Goal: Task Accomplishment & Management: Complete application form

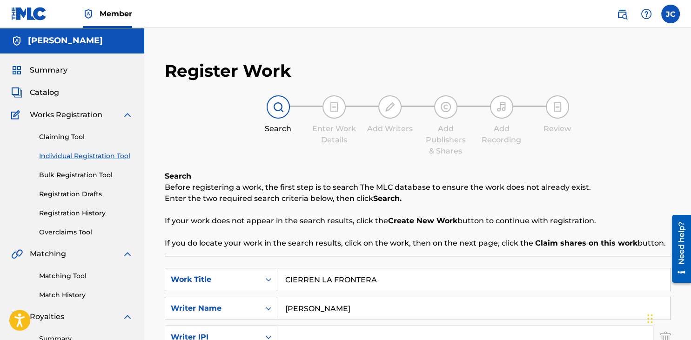
click at [311, 162] on div "Register Work Search Enter Work Details Add Writers Add Publishers & Shares Add…" at bounding box center [417, 282] width 525 height 463
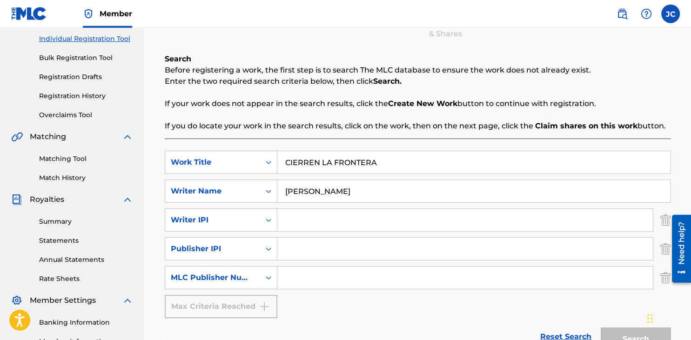
scroll to position [167, 0]
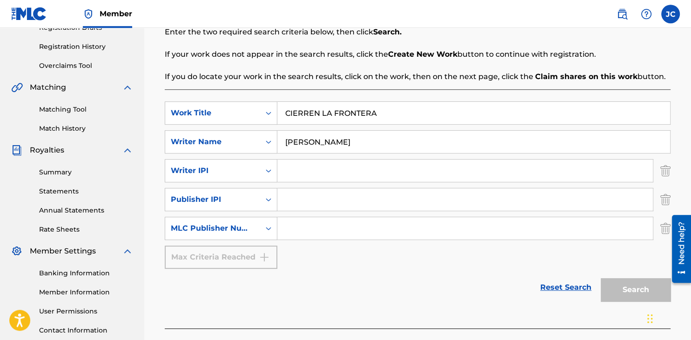
click at [317, 175] on input "Search Form" at bounding box center [465, 171] width 376 height 22
click at [230, 180] on div "Writer IPI" at bounding box center [221, 170] width 113 height 23
click at [253, 174] on div "Writer IPI" at bounding box center [213, 170] width 84 height 11
click at [316, 174] on input "Search Form" at bounding box center [465, 171] width 376 height 22
click at [324, 174] on input "Search Form" at bounding box center [465, 171] width 376 height 22
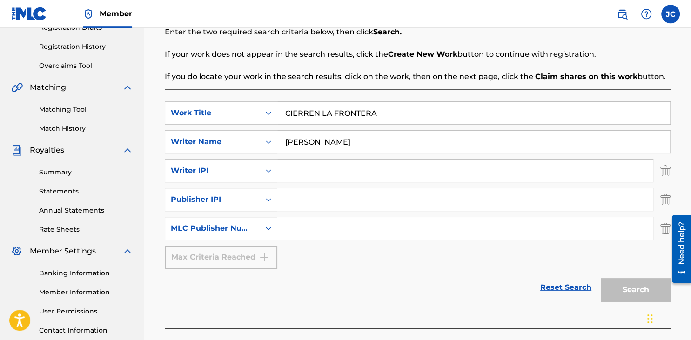
paste input "01015927082"
type input "01015927082"
click at [363, 276] on div "Reset Search Search" at bounding box center [418, 287] width 506 height 37
click at [667, 200] on img "Search Form" at bounding box center [666, 199] width 10 height 23
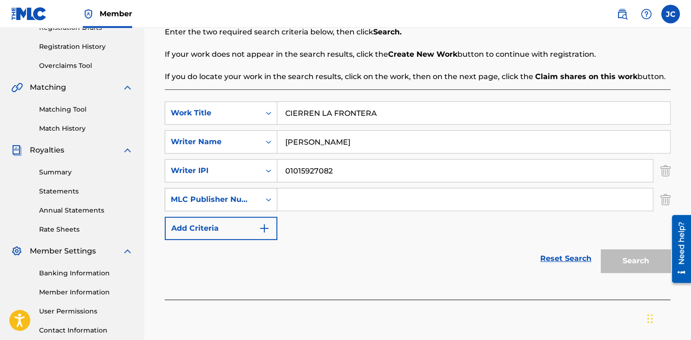
click at [259, 209] on div "MLC Publisher Number" at bounding box center [221, 199] width 113 height 23
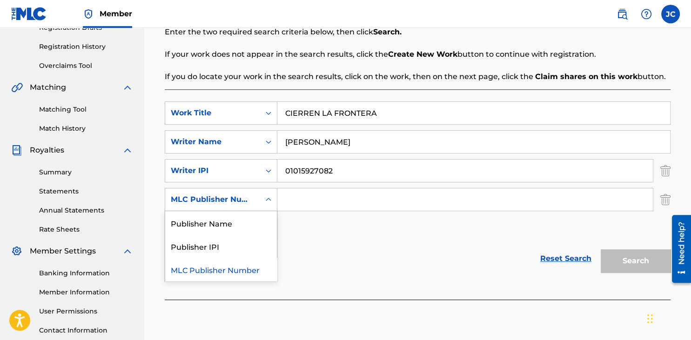
click at [262, 202] on div "Search Form" at bounding box center [268, 199] width 17 height 17
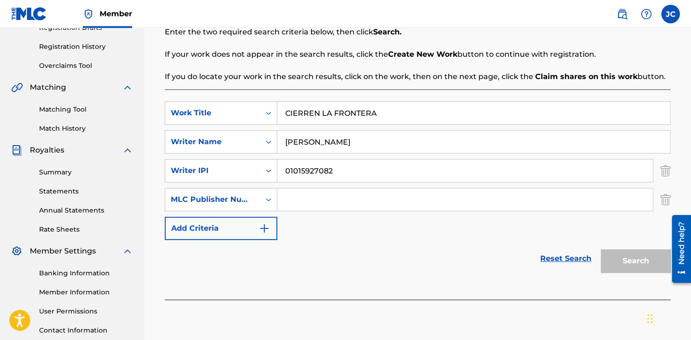
click at [207, 201] on div "MLC Publisher Number" at bounding box center [213, 199] width 84 height 11
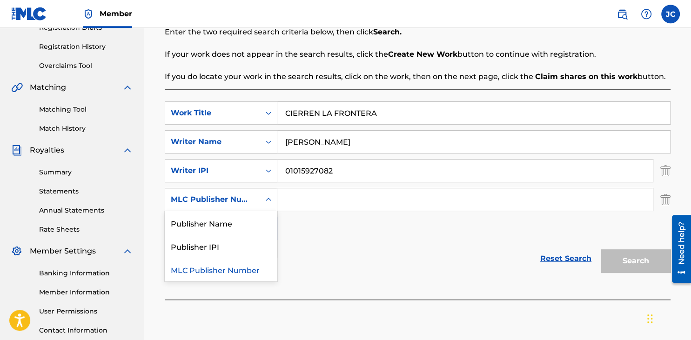
click at [226, 200] on div "MLC Publisher Number" at bounding box center [213, 199] width 84 height 11
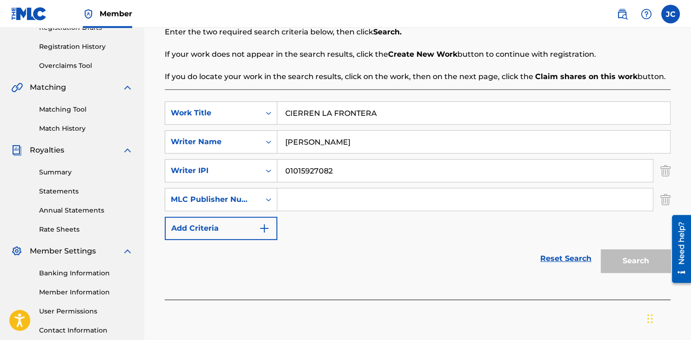
click at [667, 200] on img "Search Form" at bounding box center [666, 199] width 10 height 23
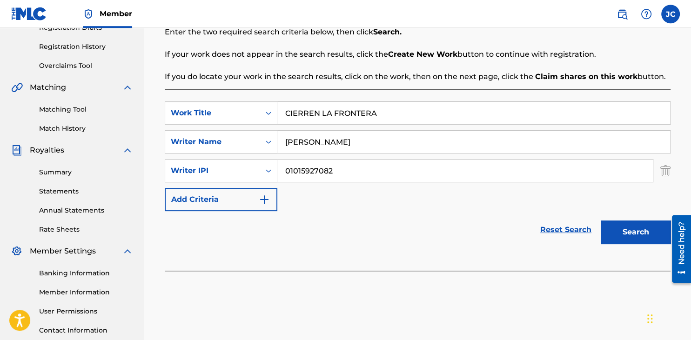
click at [381, 213] on div "Reset Search Search" at bounding box center [418, 229] width 506 height 37
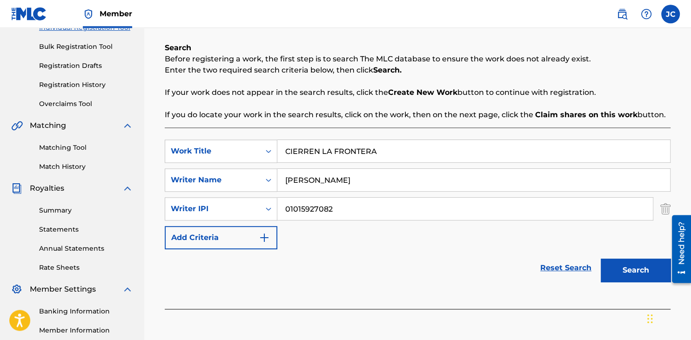
scroll to position [132, 0]
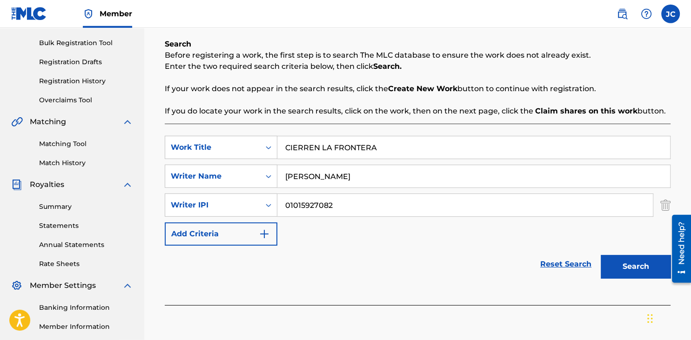
click at [487, 199] on input "01015927082" at bounding box center [465, 205] width 376 height 22
click at [495, 210] on input "01015927082" at bounding box center [465, 205] width 376 height 22
click at [508, 225] on div "SearchWithCriteriaf72c8e46-ef6b-484e-bd03-517f2ae78882 Work Title CIERREN LA FR…" at bounding box center [418, 191] width 506 height 110
click at [625, 271] on button "Search" at bounding box center [636, 266] width 70 height 23
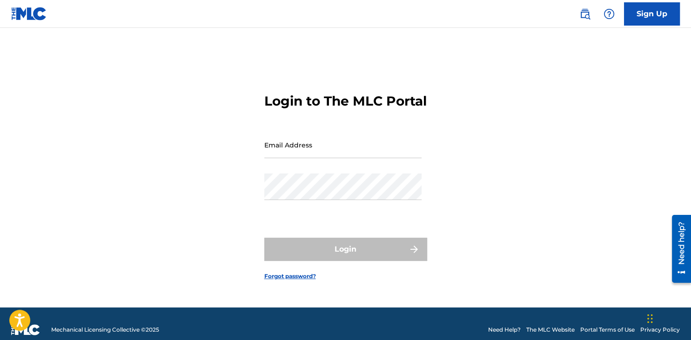
click at [363, 169] on div "Email Address" at bounding box center [342, 153] width 157 height 42
click at [332, 158] on input "Email Address" at bounding box center [342, 145] width 157 height 27
type input "[EMAIL_ADDRESS][DOMAIN_NAME]"
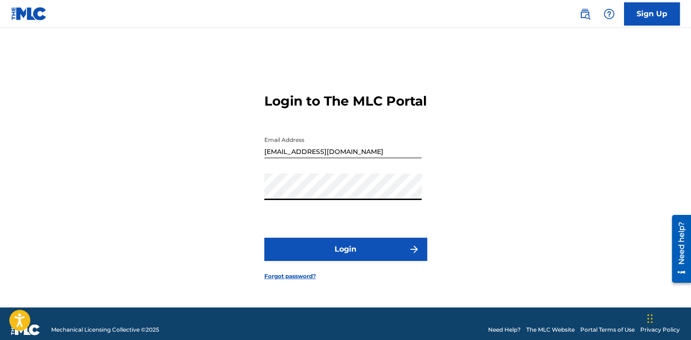
click at [338, 229] on form "Login to The MLC Portal Email Address [EMAIL_ADDRESS][DOMAIN_NAME] Password Log…" at bounding box center [345, 179] width 163 height 256
click at [345, 261] on button "Login" at bounding box center [345, 249] width 163 height 23
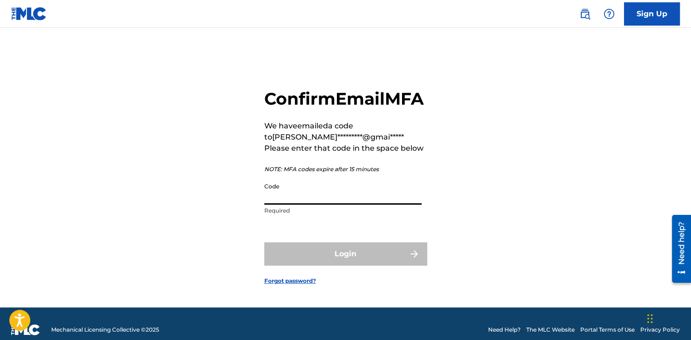
click at [303, 205] on input "Code" at bounding box center [342, 191] width 157 height 27
click at [318, 205] on input "Code" at bounding box center [342, 191] width 157 height 27
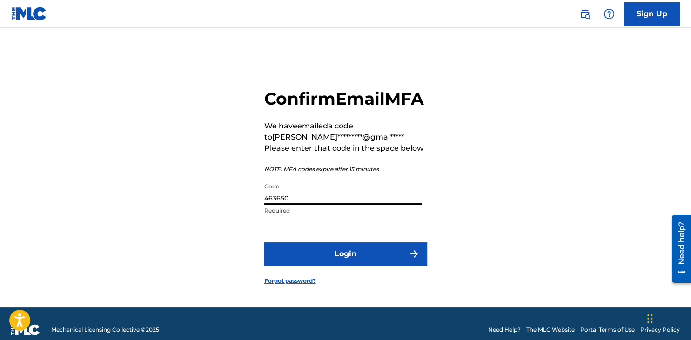
type input "463650"
click at [197, 226] on div "Confirm Email MFA We have emailed a code to [PERSON_NAME]*********@gmai***** Pl…" at bounding box center [346, 179] width 652 height 256
click at [317, 266] on button "Login" at bounding box center [345, 254] width 163 height 23
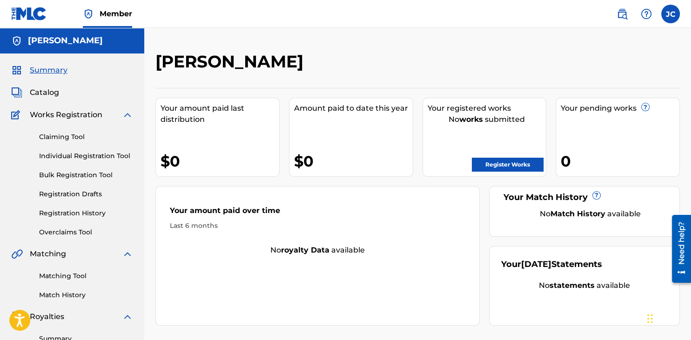
click at [513, 166] on link "Register Works" at bounding box center [508, 165] width 72 height 14
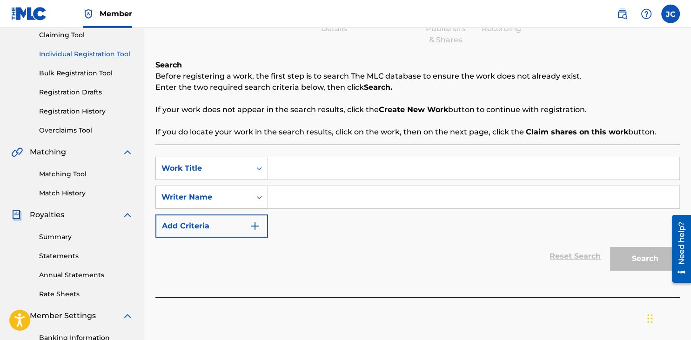
scroll to position [114, 0]
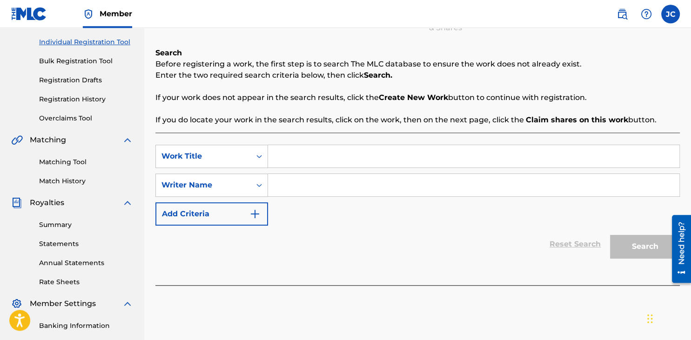
click at [325, 149] on input "Search Form" at bounding box center [473, 156] width 411 height 22
type input "Cierren La Frontera"
click at [333, 214] on div "SearchWithCriteriaaf957bcb-c6c2-494e-a15d-926f62dfd600 Work Title Cierren La Fr…" at bounding box center [417, 185] width 525 height 81
click at [295, 187] on input "Search Form" at bounding box center [473, 185] width 411 height 22
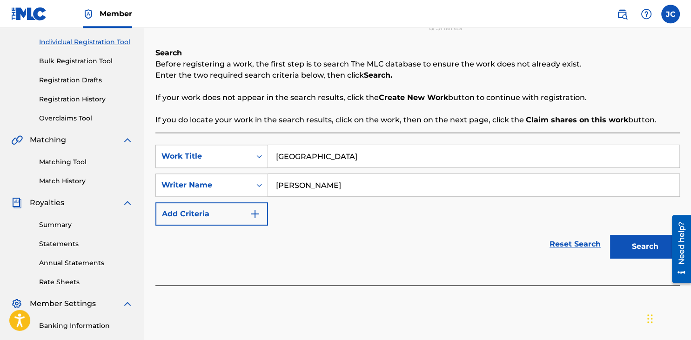
type input "[PERSON_NAME]"
click at [325, 224] on div "SearchWithCriteriaaf957bcb-c6c2-494e-a15d-926f62dfd600 Work Title Cierren La Fr…" at bounding box center [417, 185] width 525 height 81
click at [241, 222] on button "Add Criteria" at bounding box center [211, 213] width 113 height 23
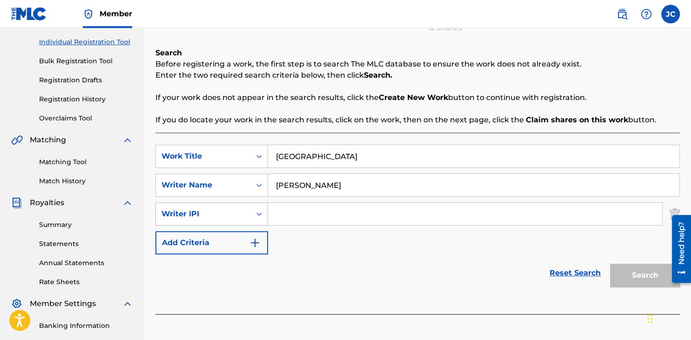
click at [221, 220] on div "Writer IPI" at bounding box center [203, 214] width 95 height 18
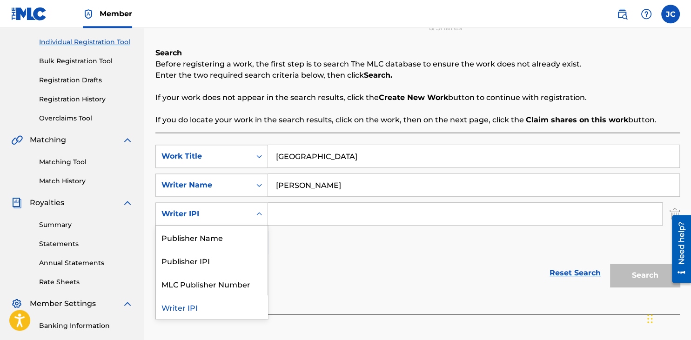
click at [232, 215] on div "Writer IPI" at bounding box center [204, 214] width 84 height 11
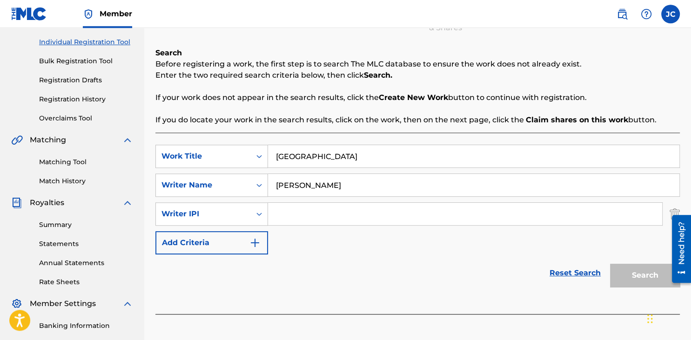
click at [338, 260] on div "Reset Search Search" at bounding box center [417, 273] width 525 height 37
click at [307, 212] on input "Search Form" at bounding box center [465, 214] width 394 height 22
click at [338, 222] on input "Search Form" at bounding box center [465, 214] width 394 height 22
paste input "01015927082"
type input "01015927082"
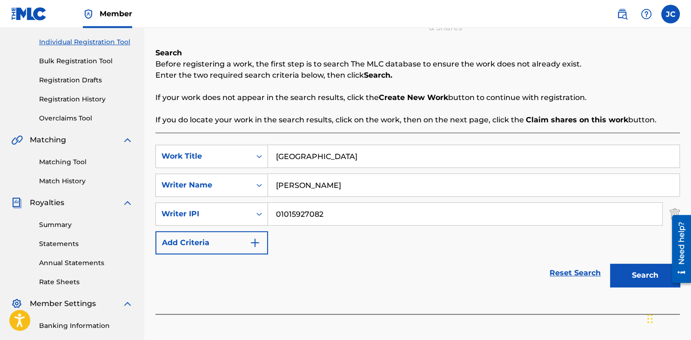
click at [364, 281] on div "Reset Search Search" at bounding box center [417, 273] width 525 height 37
click at [219, 236] on button "Add Criteria" at bounding box center [211, 242] width 113 height 23
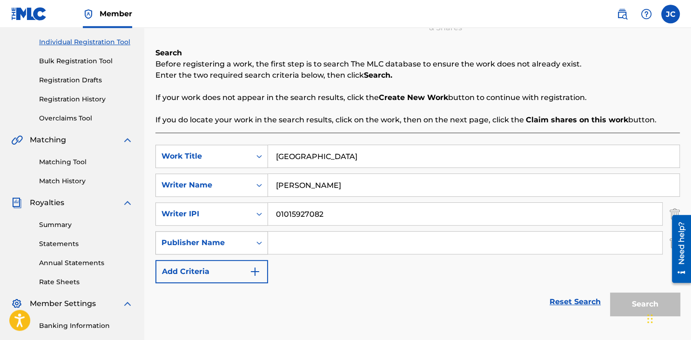
click at [249, 247] on div "Publisher Name" at bounding box center [203, 243] width 95 height 18
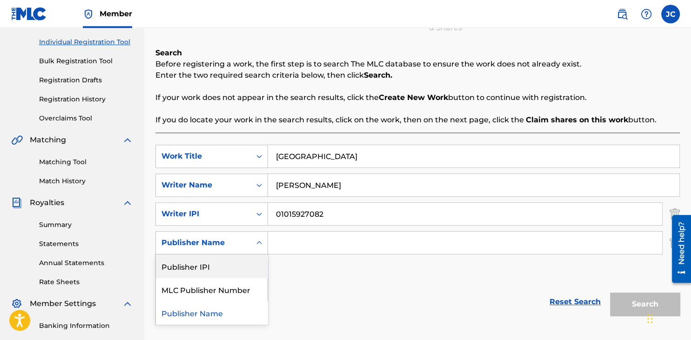
click at [240, 251] on div "Publisher Name" at bounding box center [203, 243] width 95 height 18
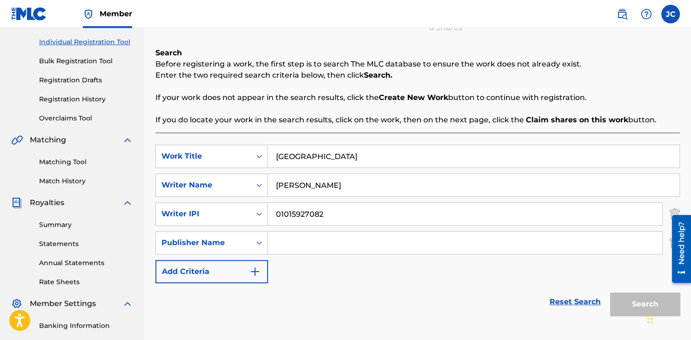
click at [245, 247] on div "Publisher Name" at bounding box center [203, 243] width 95 height 18
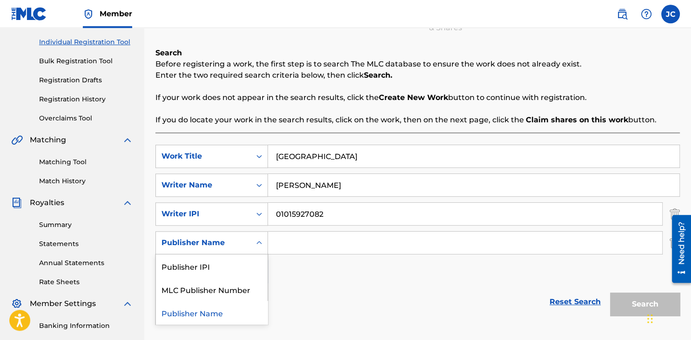
click at [245, 247] on div "Publisher Name" at bounding box center [203, 243] width 95 height 18
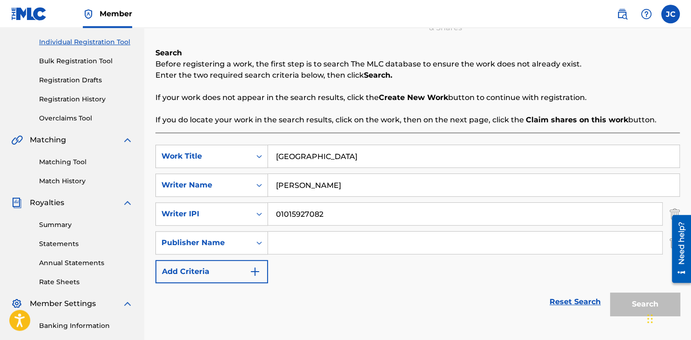
click at [672, 248] on div at bounding box center [678, 248] width 26 height 77
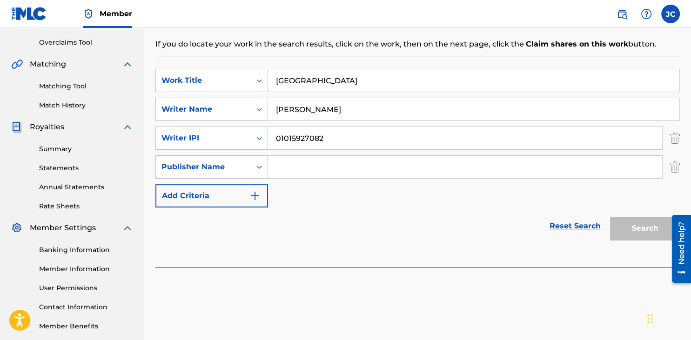
scroll to position [194, 0]
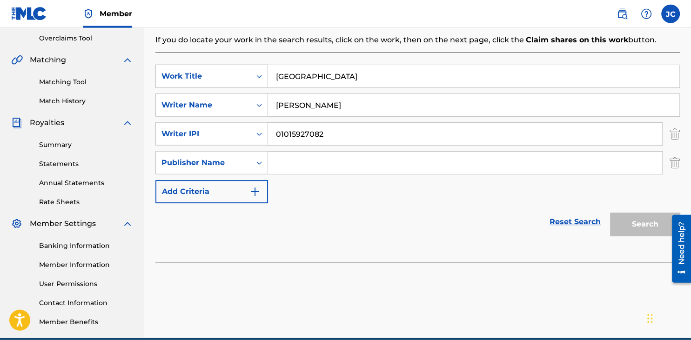
click at [673, 157] on img "Search Form" at bounding box center [675, 162] width 10 height 23
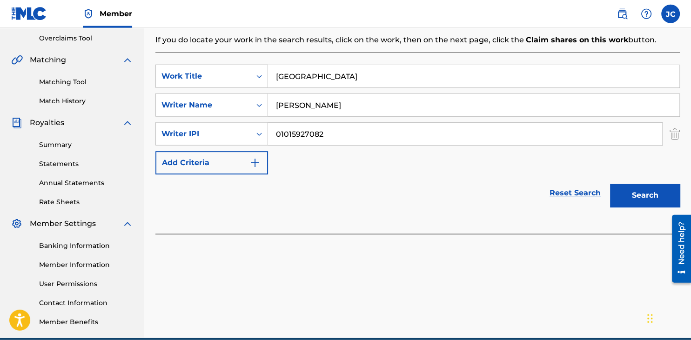
click at [549, 189] on link "Reset Search" at bounding box center [575, 193] width 61 height 20
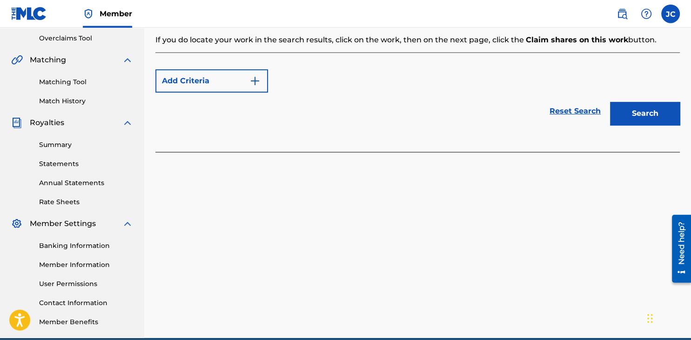
click at [250, 84] on img "Search Form" at bounding box center [254, 80] width 11 height 11
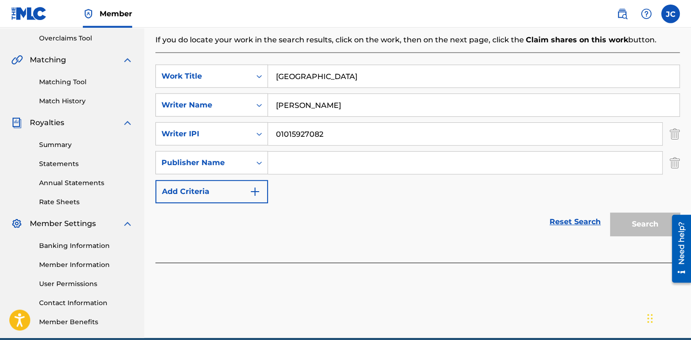
click at [450, 206] on div "Reset Search Search" at bounding box center [417, 221] width 525 height 37
click at [433, 152] on input "Search Form" at bounding box center [465, 163] width 394 height 22
click at [673, 157] on img "Search Form" at bounding box center [675, 162] width 10 height 23
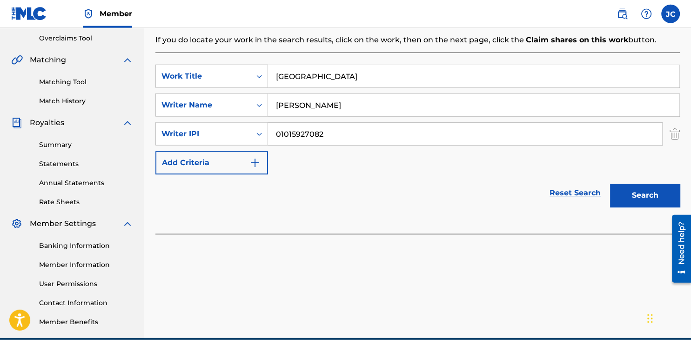
click at [640, 207] on div "Search" at bounding box center [643, 193] width 74 height 37
click at [651, 198] on button "Search" at bounding box center [645, 195] width 70 height 23
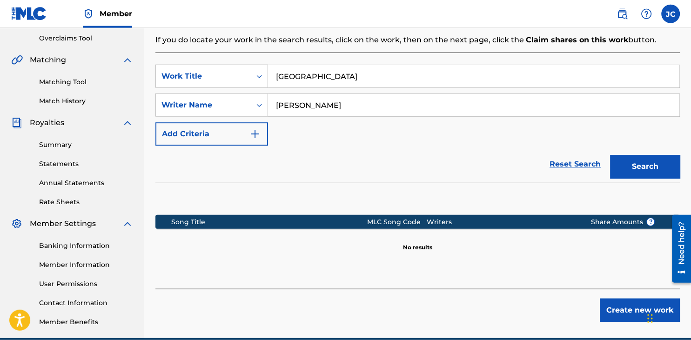
click at [406, 249] on p "No results" at bounding box center [417, 242] width 29 height 20
drag, startPoint x: 433, startPoint y: 248, endPoint x: 353, endPoint y: 243, distance: 80.6
click at [353, 243] on section "Song Title MLC Song Code Writers Share Amounts ? No results" at bounding box center [417, 230] width 525 height 41
click at [396, 249] on section "Song Title MLC Song Code Writers Share Amounts ? No results" at bounding box center [417, 230] width 525 height 41
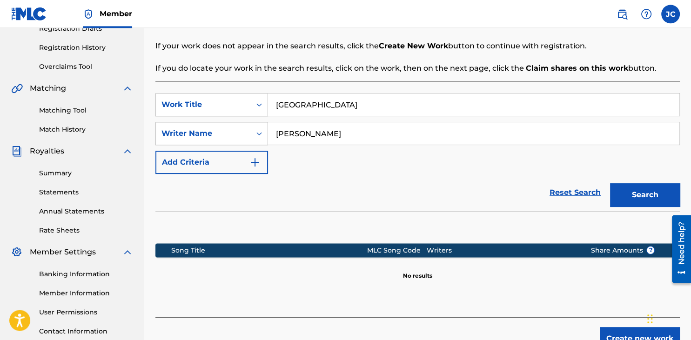
scroll to position [236, 0]
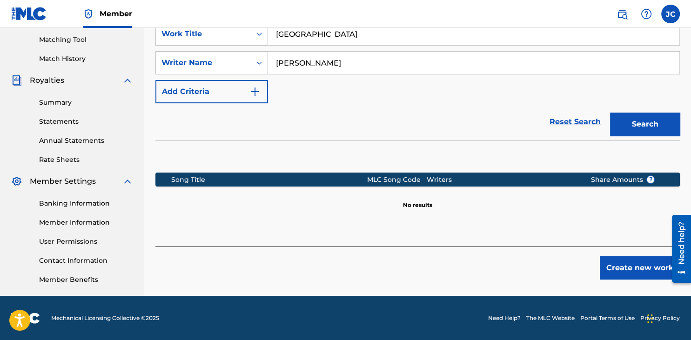
click at [623, 273] on button "Create new work" at bounding box center [640, 267] width 80 height 23
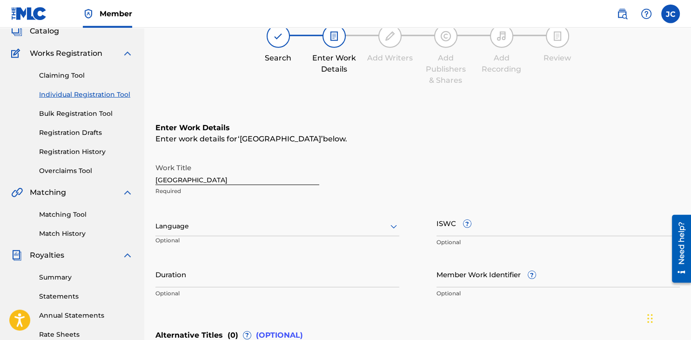
scroll to position [60, 0]
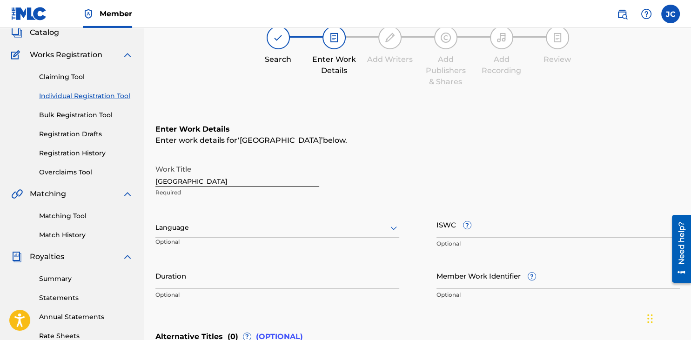
click at [442, 229] on input "ISWC ?" at bounding box center [559, 224] width 244 height 27
click at [216, 236] on div "Language" at bounding box center [277, 228] width 244 height 20
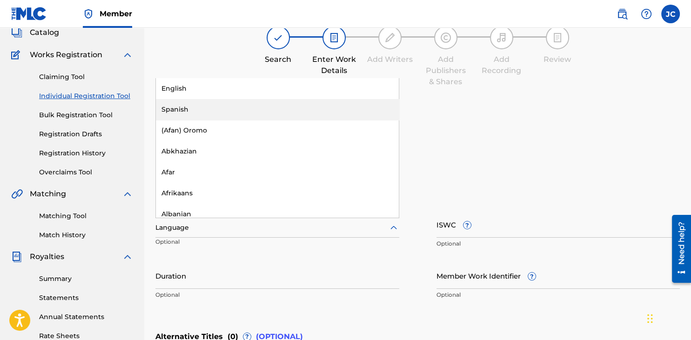
click at [246, 108] on div "Spanish" at bounding box center [277, 109] width 243 height 21
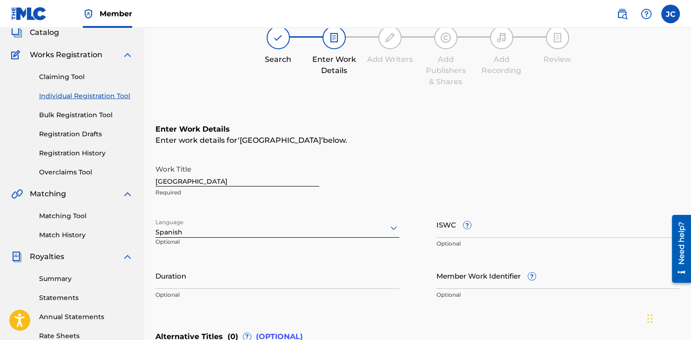
click at [258, 290] on div "Duration Optional" at bounding box center [277, 284] width 244 height 42
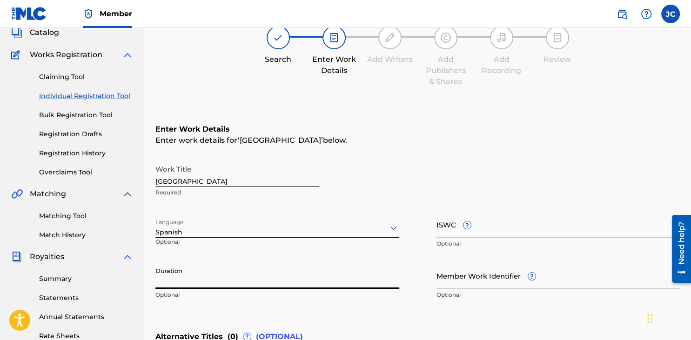
click at [244, 283] on input "Duration" at bounding box center [277, 276] width 244 height 27
click at [220, 281] on input "Duration" at bounding box center [277, 276] width 244 height 27
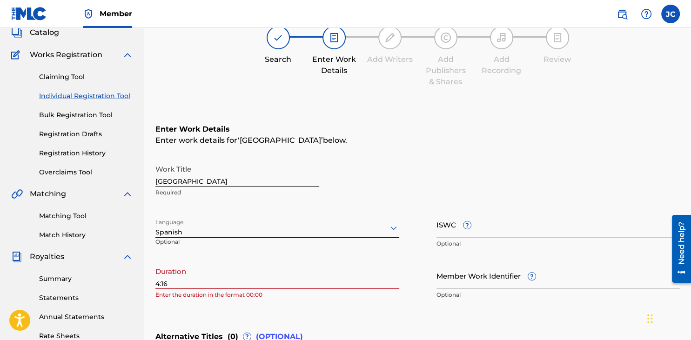
click at [288, 313] on div "Enter Work Details Enter work details for ‘ Cierren La Frontera ’ below. Work T…" at bounding box center [417, 213] width 525 height 225
click at [155, 283] on input "4:16" at bounding box center [277, 276] width 244 height 27
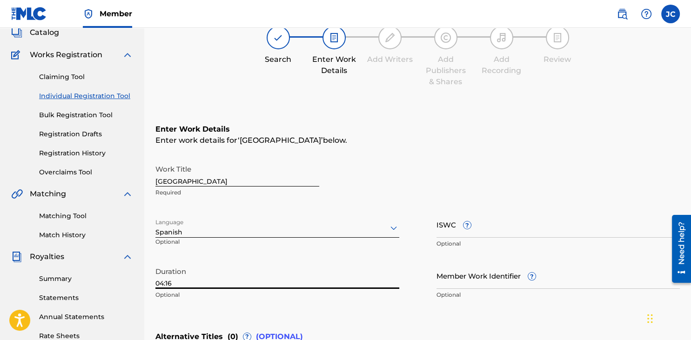
type input "04:16"
click at [201, 304] on div "Duration 04:16 Optional" at bounding box center [277, 284] width 244 height 42
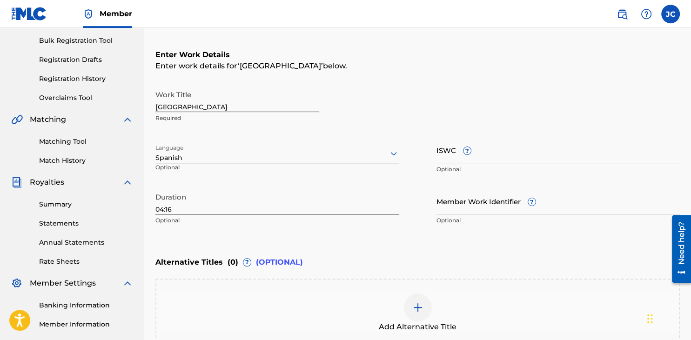
scroll to position [138, 0]
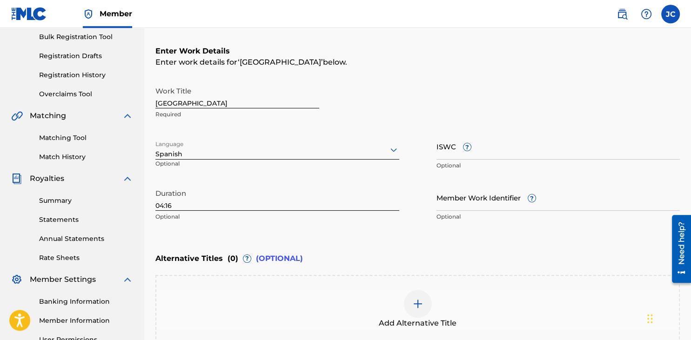
click at [480, 202] on input "Member Work Identifier ?" at bounding box center [559, 197] width 244 height 27
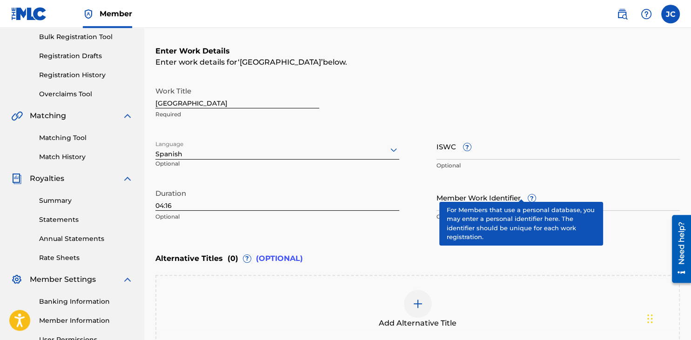
click at [522, 194] on div "Member Work Identifier ? Optional" at bounding box center [559, 205] width 244 height 42
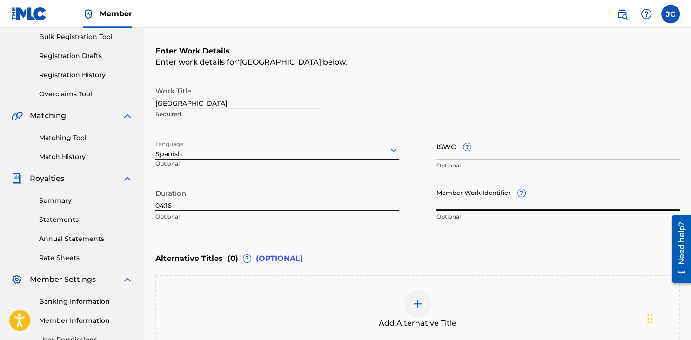
click at [522, 194] on input "Member Work Identifier ?" at bounding box center [559, 197] width 244 height 27
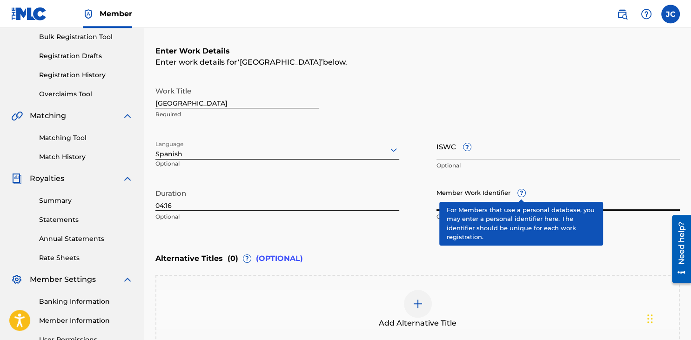
click at [384, 244] on div "Enter Work Details Enter work details for ‘ Cierren La Frontera ’ below. Work T…" at bounding box center [417, 135] width 525 height 225
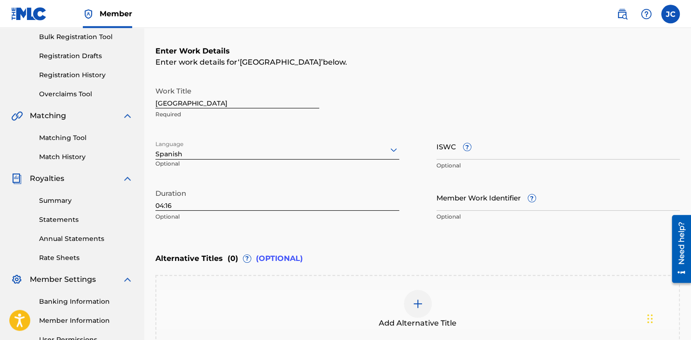
click at [498, 199] on input "Member Work Identifier ?" at bounding box center [559, 197] width 244 height 27
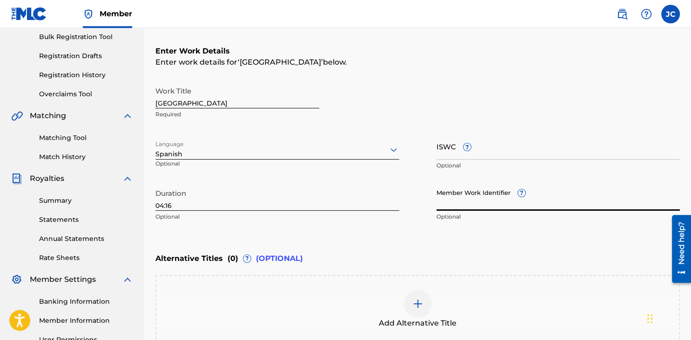
click at [487, 237] on div "Enter Work Details Enter work details for ‘ Cierren La Frontera ’ below. Work T…" at bounding box center [417, 135] width 525 height 225
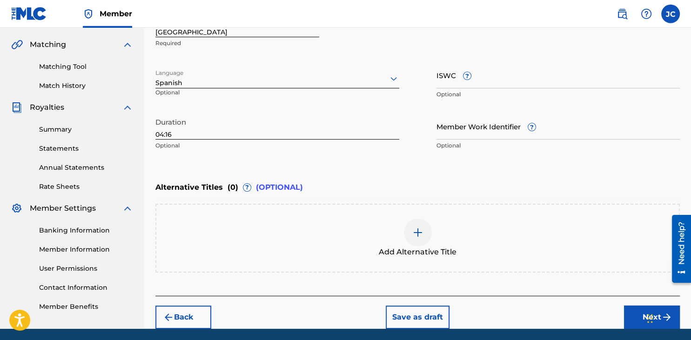
scroll to position [221, 0]
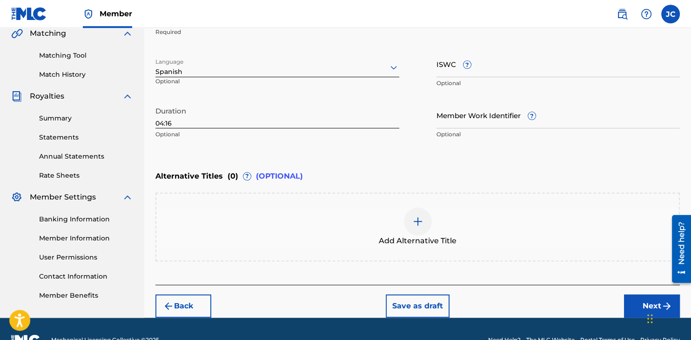
click at [384, 156] on div "Enter Work Details Enter work details for ‘ Cierren La Frontera ’ below. Work T…" at bounding box center [417, 53] width 525 height 225
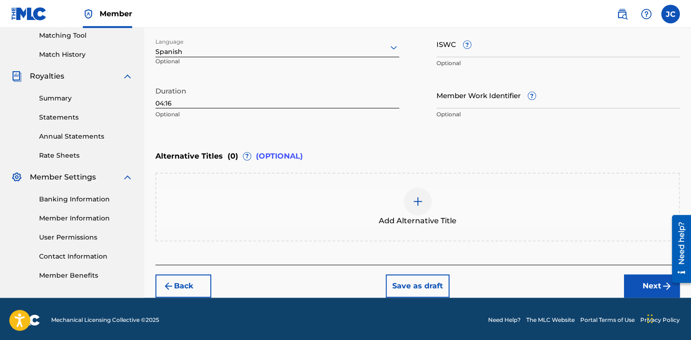
scroll to position [242, 0]
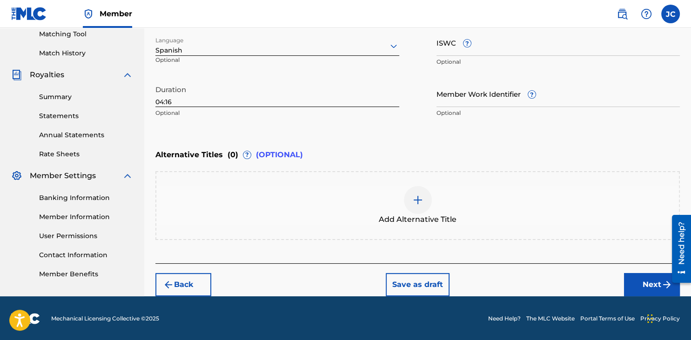
click at [654, 288] on button "Next" at bounding box center [652, 284] width 56 height 23
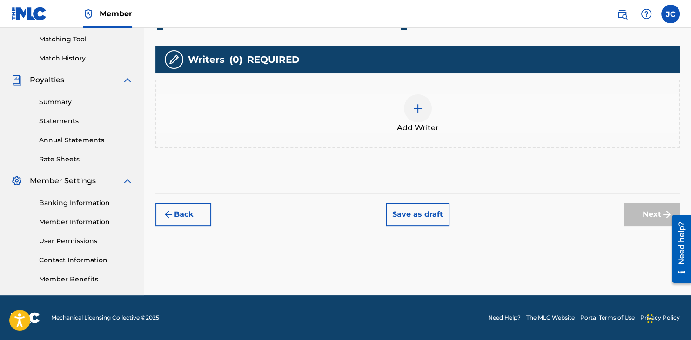
scroll to position [236, 0]
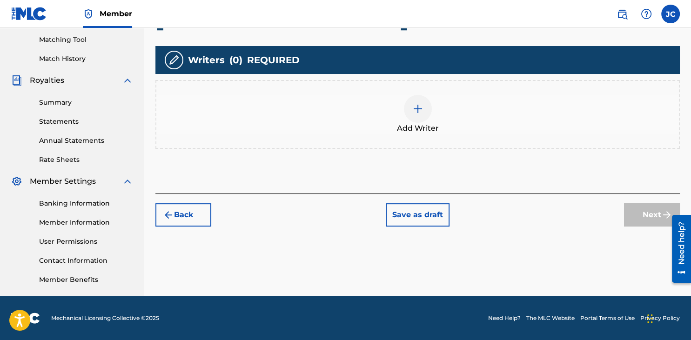
click at [424, 108] on div at bounding box center [418, 109] width 28 height 28
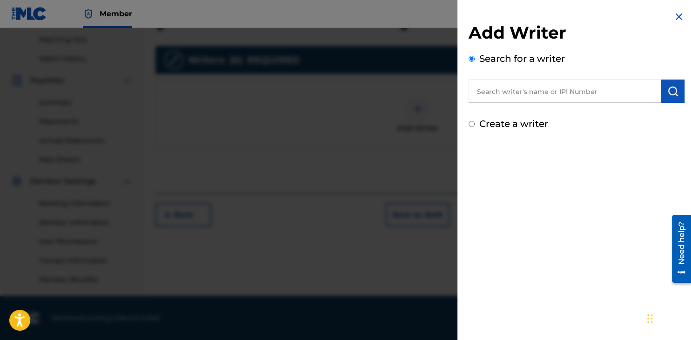
click at [541, 90] on input "text" at bounding box center [565, 91] width 193 height 23
click at [562, 101] on input "text" at bounding box center [565, 91] width 193 height 23
paste input "01015927082"
type input "01015927082"
click at [672, 94] on img "submit" at bounding box center [672, 91] width 11 height 11
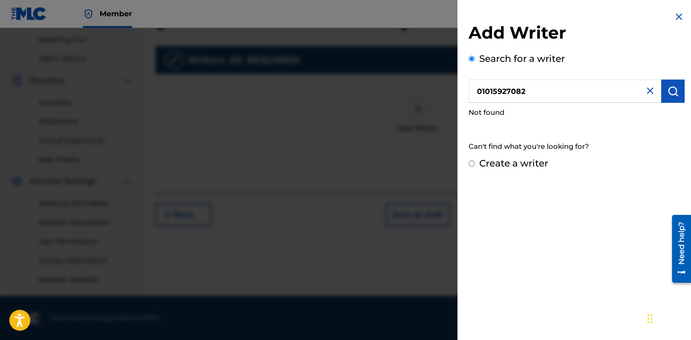
click at [495, 115] on div "Not found" at bounding box center [577, 113] width 216 height 20
click at [539, 91] on input "01015927082" at bounding box center [565, 91] width 193 height 23
drag, startPoint x: 540, startPoint y: 92, endPoint x: 443, endPoint y: 93, distance: 97.3
click at [469, 93] on input "01015927082" at bounding box center [565, 91] width 193 height 23
click at [552, 101] on input "text" at bounding box center [565, 91] width 193 height 23
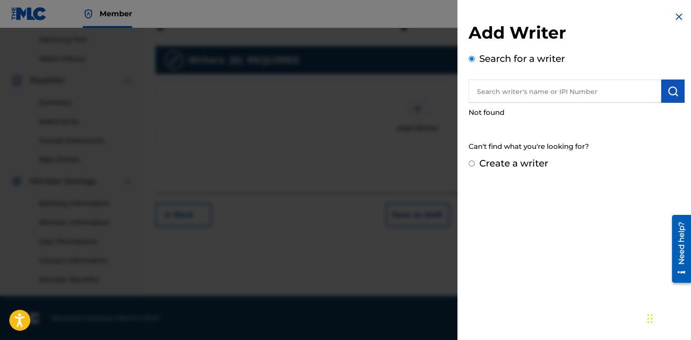
click at [528, 85] on input "text" at bounding box center [565, 91] width 193 height 23
paste input "01015927082"
click at [673, 97] on button "submit" at bounding box center [672, 91] width 23 height 23
click at [552, 97] on input "01015927082" at bounding box center [565, 91] width 193 height 23
drag, startPoint x: 539, startPoint y: 95, endPoint x: 416, endPoint y: 94, distance: 122.9
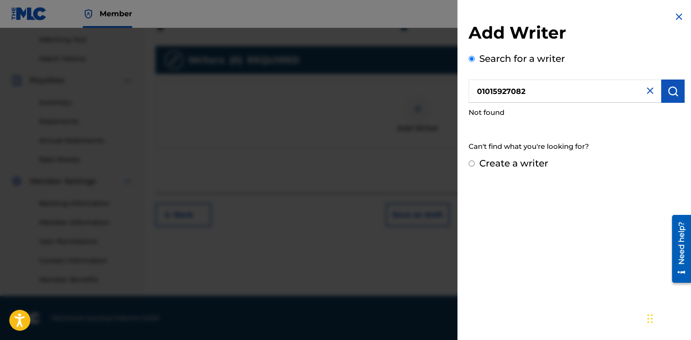
click at [469, 94] on input "01015927082" at bounding box center [565, 91] width 193 height 23
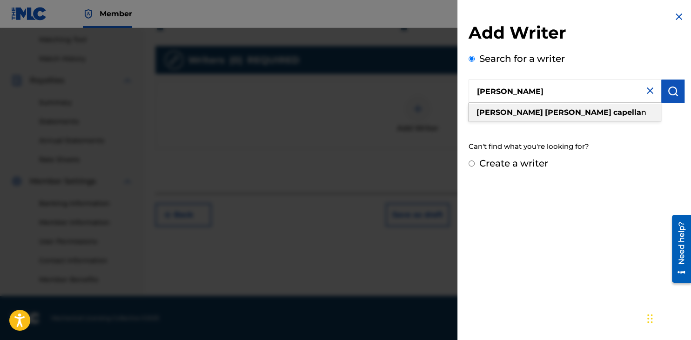
click at [545, 115] on strong "felipe" at bounding box center [578, 112] width 67 height 9
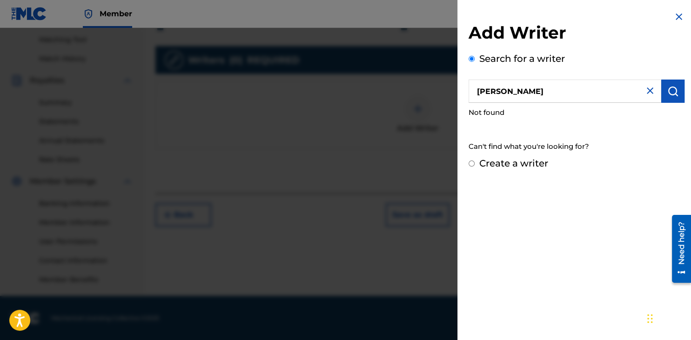
type input "jose felipe capellan"
click at [562, 140] on div "Can't find what you're looking for?" at bounding box center [577, 147] width 216 height 20
click at [672, 100] on button "submit" at bounding box center [672, 91] width 23 height 23
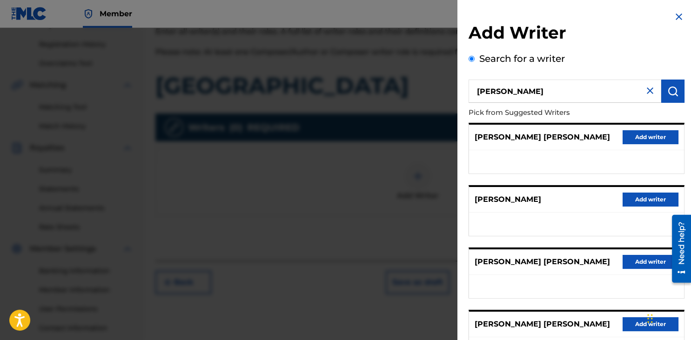
scroll to position [164, 0]
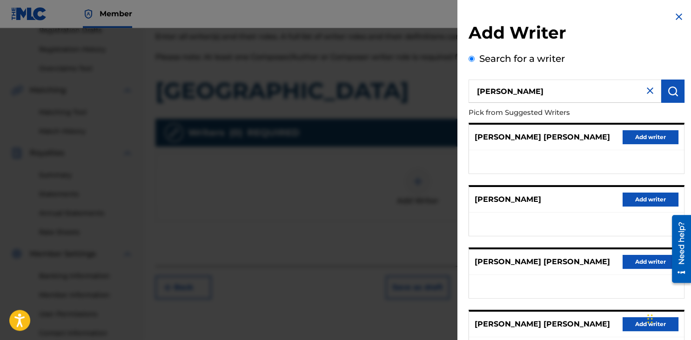
click at [637, 142] on button "Add writer" at bounding box center [651, 137] width 56 height 14
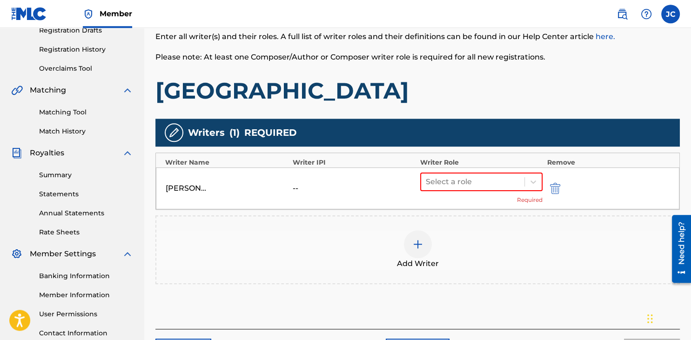
click at [554, 190] on img "submit" at bounding box center [555, 188] width 10 height 11
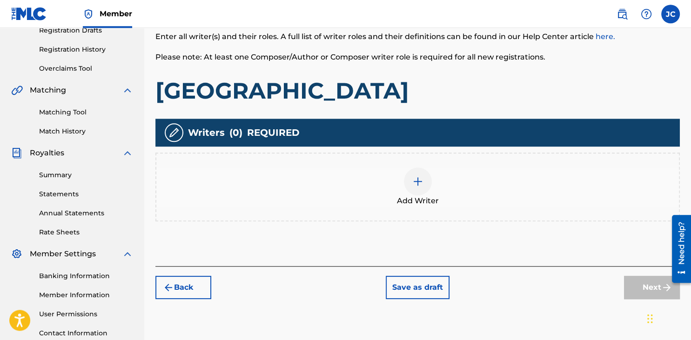
click at [420, 187] on img at bounding box center [417, 181] width 11 height 11
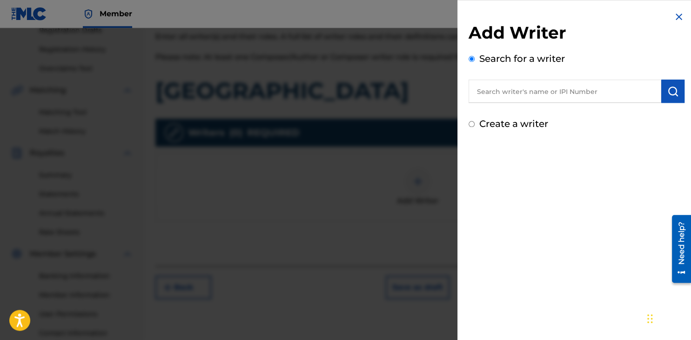
click at [580, 90] on input "text" at bounding box center [565, 91] width 193 height 23
click at [554, 96] on input "text" at bounding box center [565, 91] width 193 height 23
click at [526, 95] on input "text" at bounding box center [565, 91] width 193 height 23
paste input "01015927082"
type input "01015927082"
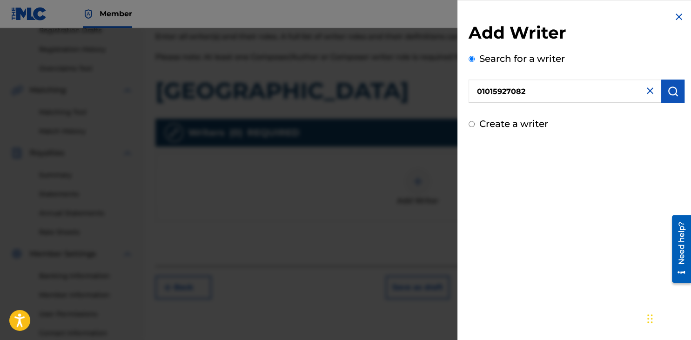
click at [667, 92] on button "submit" at bounding box center [672, 91] width 23 height 23
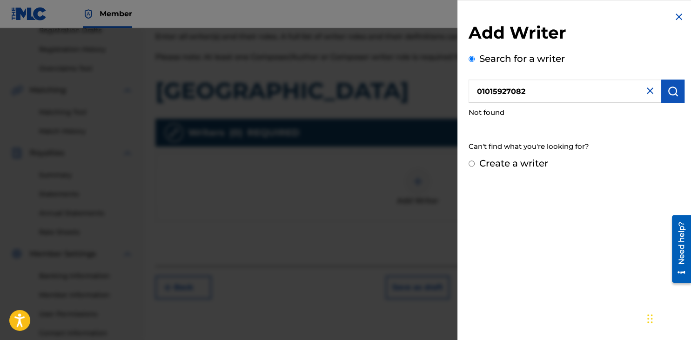
click at [667, 92] on button "submit" at bounding box center [672, 91] width 23 height 23
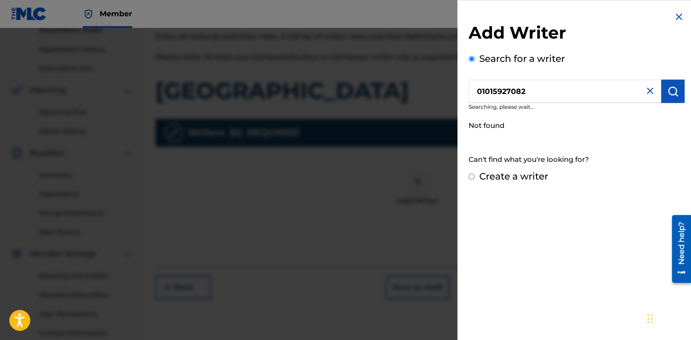
click at [667, 92] on button "submit" at bounding box center [672, 91] width 23 height 23
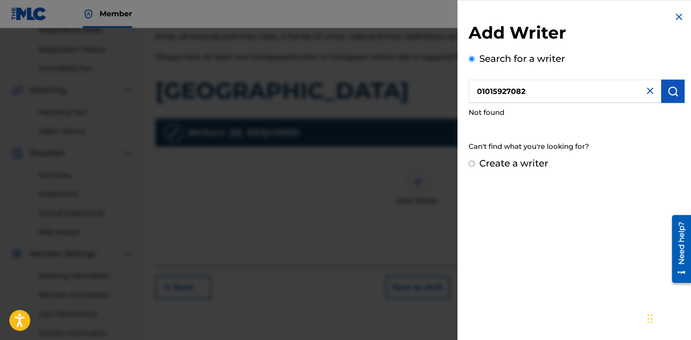
drag, startPoint x: 545, startPoint y: 98, endPoint x: 437, endPoint y: 91, distance: 108.2
click at [469, 91] on input "01015927082" at bounding box center [565, 91] width 193 height 23
paste input "01015927180"
click at [676, 94] on img "submit" at bounding box center [672, 91] width 11 height 11
drag, startPoint x: 552, startPoint y: 88, endPoint x: 494, endPoint y: 95, distance: 57.7
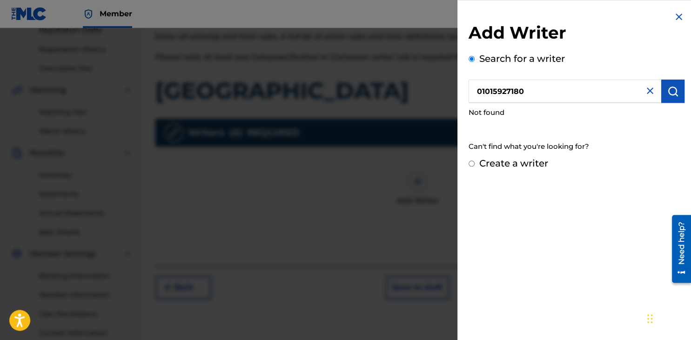
click at [494, 95] on input "01015927180" at bounding box center [565, 91] width 193 height 23
click at [483, 90] on input "01015927180" at bounding box center [565, 91] width 193 height 23
type input "01015927180"
click at [671, 92] on img "submit" at bounding box center [672, 91] width 11 height 11
click at [559, 94] on input "01015927180" at bounding box center [565, 91] width 193 height 23
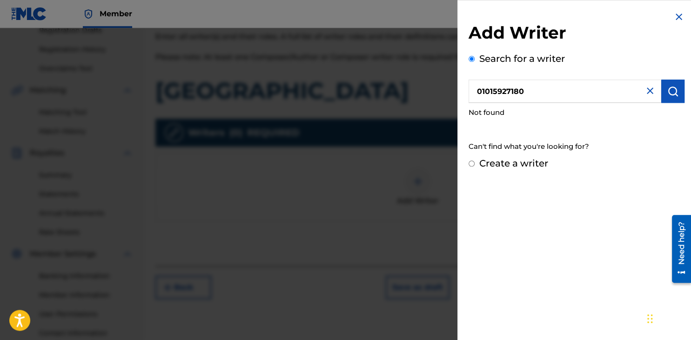
drag, startPoint x: 452, startPoint y: 94, endPoint x: 413, endPoint y: 94, distance: 38.6
click at [469, 94] on input "01015927180" at bounding box center [565, 91] width 193 height 23
click at [543, 128] on div "Search for a writer Not found Can't find what you're looking for?" at bounding box center [577, 104] width 216 height 105
click at [512, 166] on label "Create a writer" at bounding box center [513, 163] width 69 height 11
click at [475, 166] on input "Create a writer" at bounding box center [472, 164] width 6 height 6
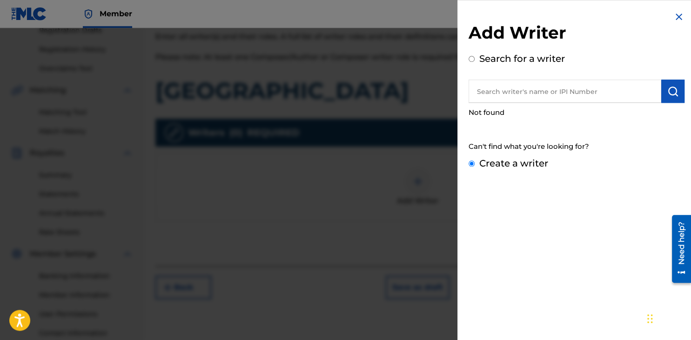
radio input "false"
radio input "true"
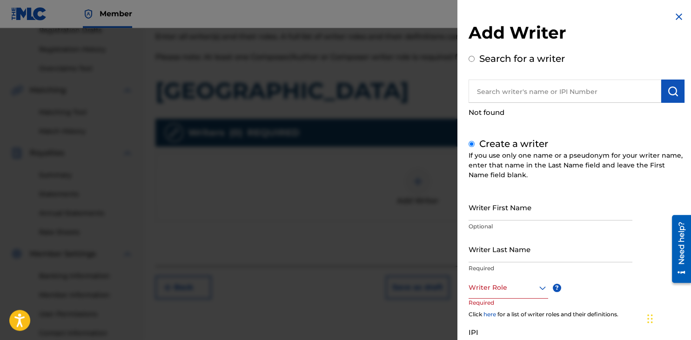
scroll to position [236, 0]
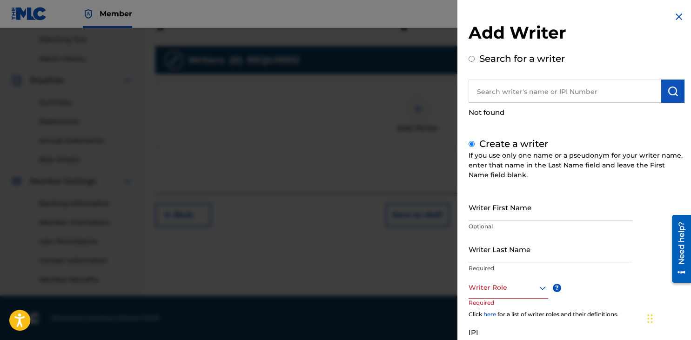
click at [527, 297] on div "Writer Role" at bounding box center [509, 288] width 80 height 21
click at [310, 186] on div at bounding box center [345, 198] width 691 height 340
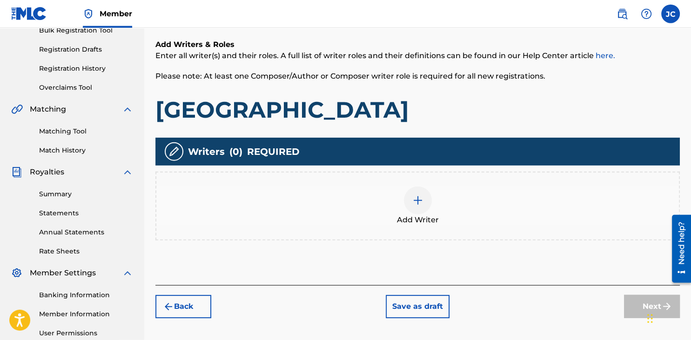
scroll to position [167, 0]
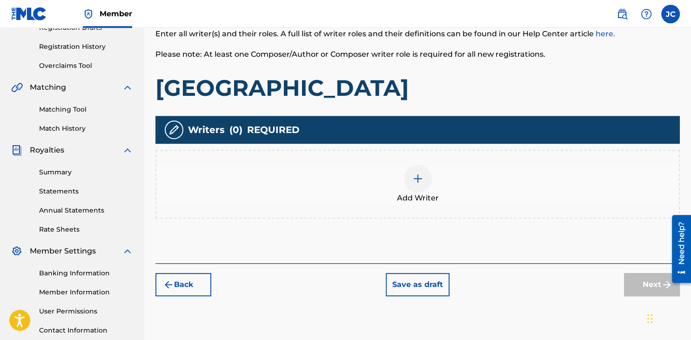
click at [414, 174] on img at bounding box center [417, 178] width 11 height 11
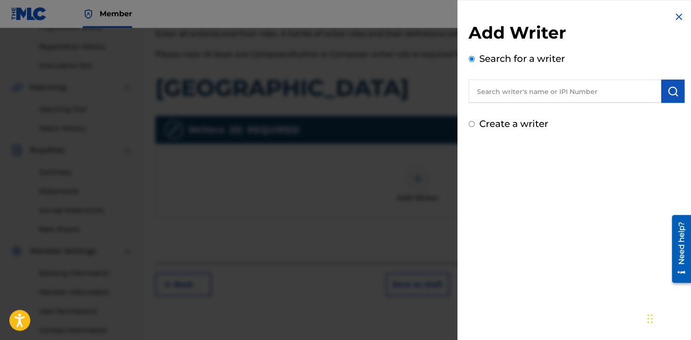
click at [524, 95] on input "text" at bounding box center [565, 91] width 193 height 23
click at [491, 94] on input "text" at bounding box center [565, 91] width 193 height 23
paste input "01015927082"
click at [494, 92] on input "01015927082" at bounding box center [565, 91] width 193 height 23
click at [551, 89] on input "01015927082" at bounding box center [565, 91] width 193 height 23
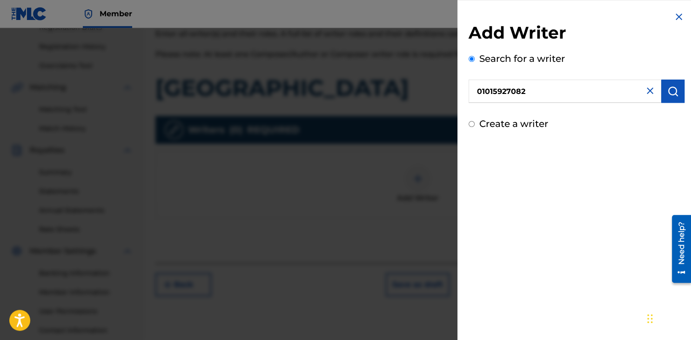
click at [613, 178] on div "Add Writer Search for a writer 01015927082 Create a writer" at bounding box center [577, 170] width 238 height 340
click at [667, 88] on button "submit" at bounding box center [672, 91] width 23 height 23
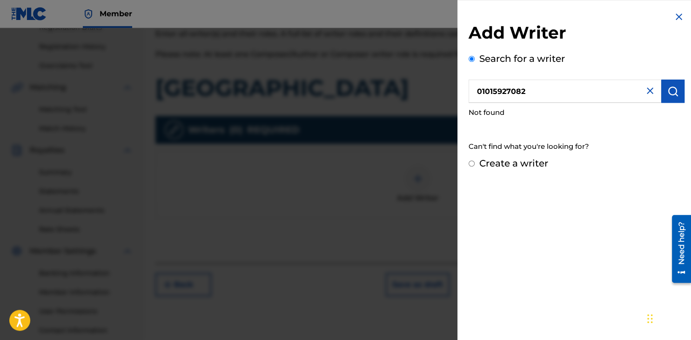
click at [529, 90] on input "01015927082" at bounding box center [565, 91] width 193 height 23
click at [480, 91] on input "01015927082" at bounding box center [565, 91] width 193 height 23
click at [477, 91] on input "01015927082" at bounding box center [565, 91] width 193 height 23
type input "01015927082"
click at [528, 116] on div "Not found" at bounding box center [577, 113] width 216 height 20
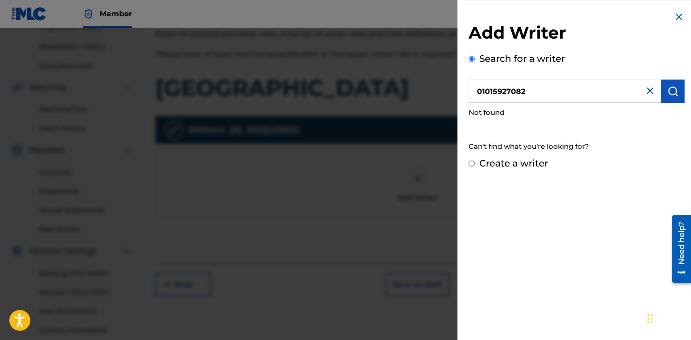
click at [684, 92] on button "submit" at bounding box center [672, 91] width 23 height 23
click at [675, 92] on img "submit" at bounding box center [672, 91] width 11 height 11
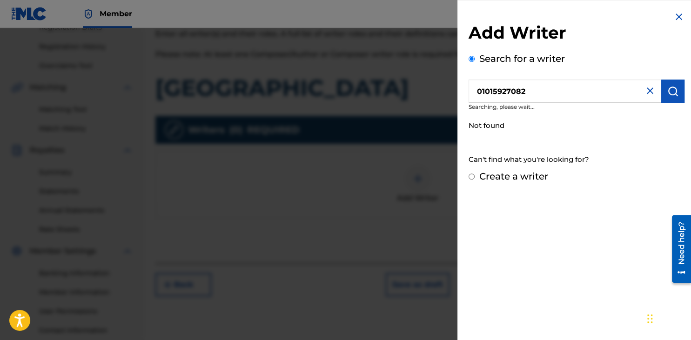
click at [675, 92] on img "submit" at bounding box center [672, 91] width 11 height 11
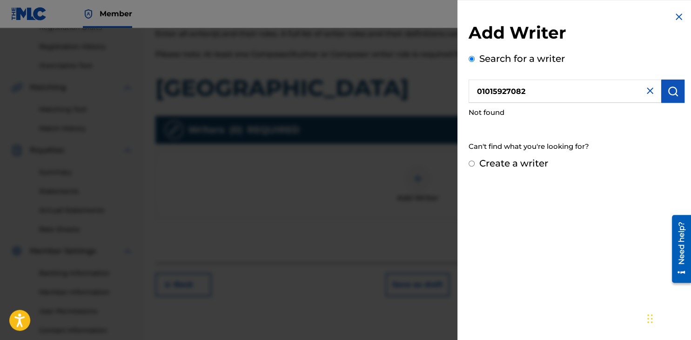
click at [675, 92] on img "submit" at bounding box center [672, 91] width 11 height 11
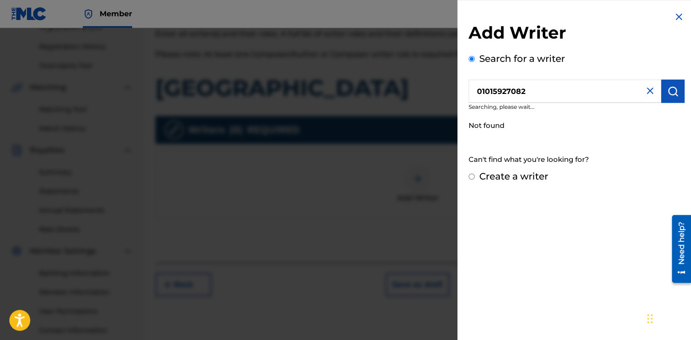
click at [675, 92] on img "submit" at bounding box center [672, 91] width 11 height 11
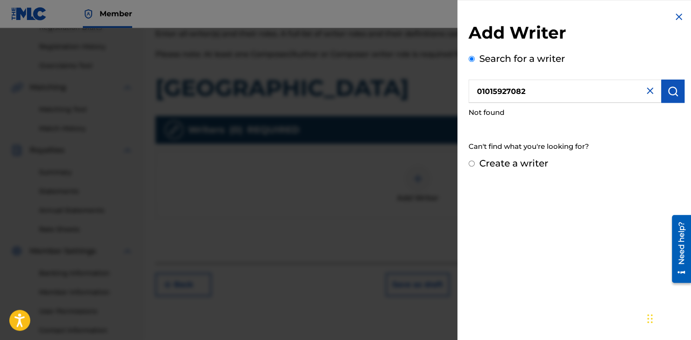
click at [608, 110] on div "Not found" at bounding box center [577, 113] width 216 height 20
click at [527, 166] on label "Create a writer" at bounding box center [513, 163] width 69 height 11
click at [475, 166] on input "Create a writer" at bounding box center [472, 164] width 6 height 6
radio input "false"
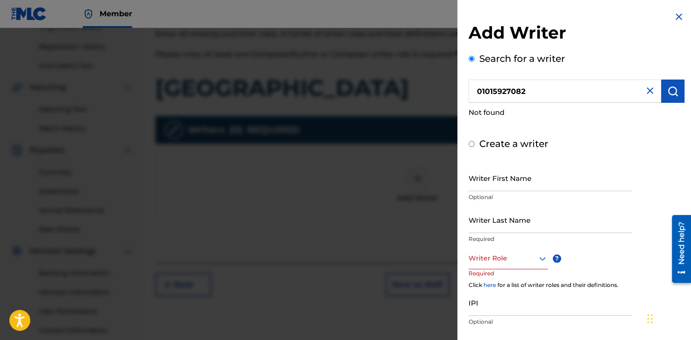
radio input "false"
radio input "true"
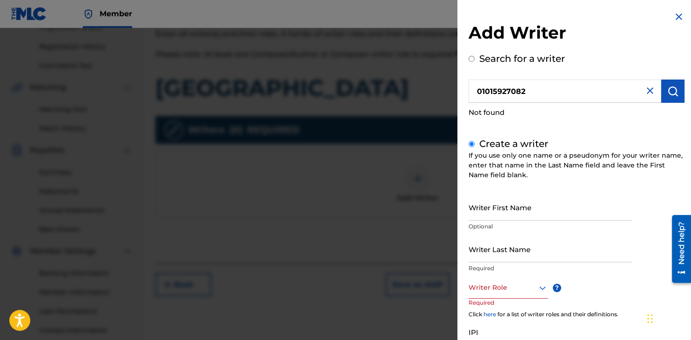
click at [557, 206] on input "Writer First Name" at bounding box center [551, 207] width 164 height 27
type input "[PERSON_NAME]"
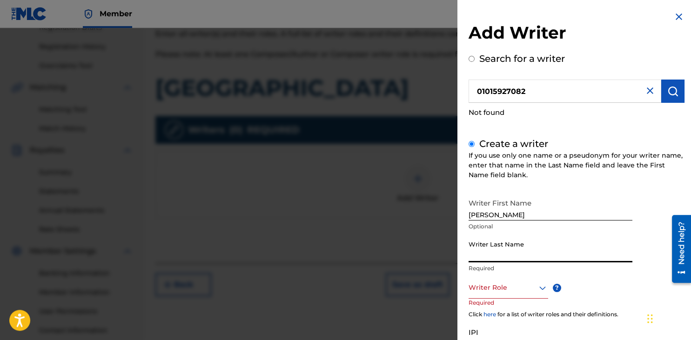
type input "X"
type input "c"
type input "[PERSON_NAME]"
click at [644, 278] on div "Writer First Name Jose Optional Writer Last Name Capellan Required Writer Role …" at bounding box center [577, 296] width 216 height 204
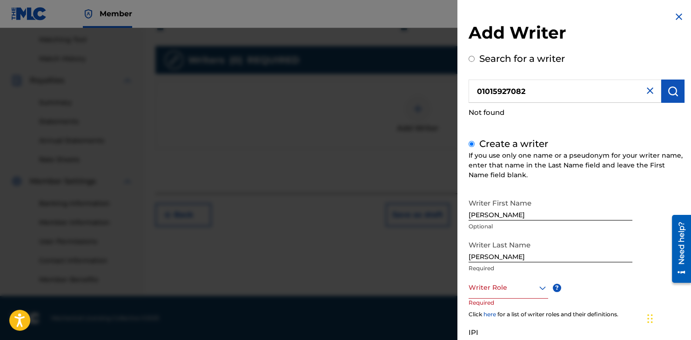
click at [630, 291] on div "Writer First Name Jose Optional Writer Last Name Capellan Required Writer Role …" at bounding box center [577, 296] width 216 height 204
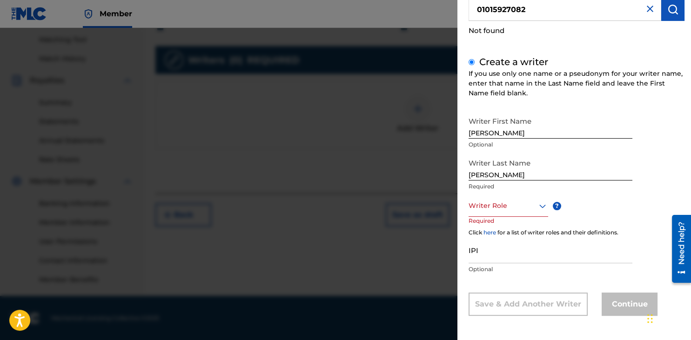
scroll to position [82, 0]
click at [538, 265] on p "Optional" at bounding box center [551, 269] width 164 height 8
click at [509, 249] on input "IPI" at bounding box center [551, 249] width 164 height 27
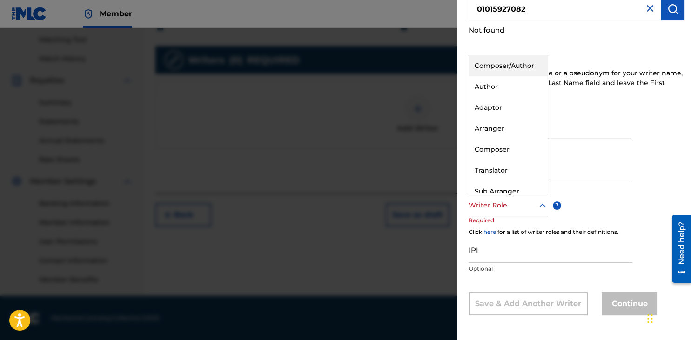
click at [518, 216] on div "Writer Role" at bounding box center [509, 205] width 80 height 21
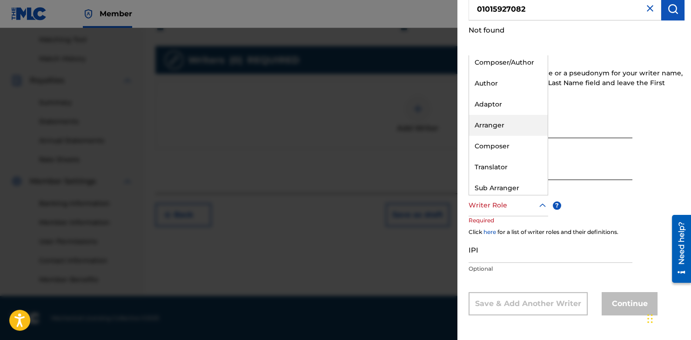
scroll to position [0, 0]
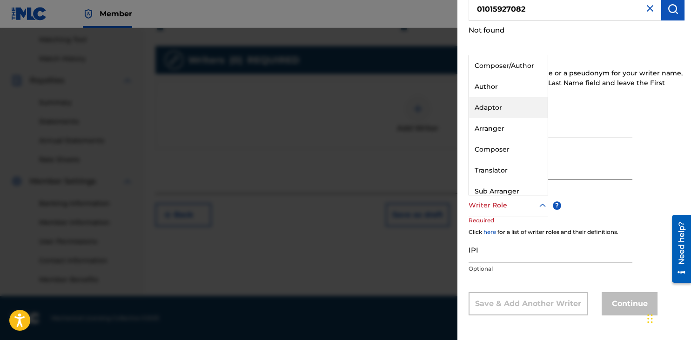
click at [490, 79] on div "Author" at bounding box center [508, 86] width 79 height 21
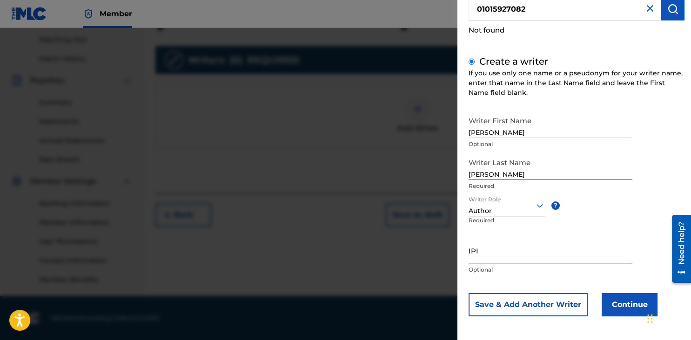
click at [525, 253] on input "IPI" at bounding box center [551, 250] width 164 height 27
click at [508, 260] on input "IPI" at bounding box center [551, 250] width 164 height 27
paste input "01015927082"
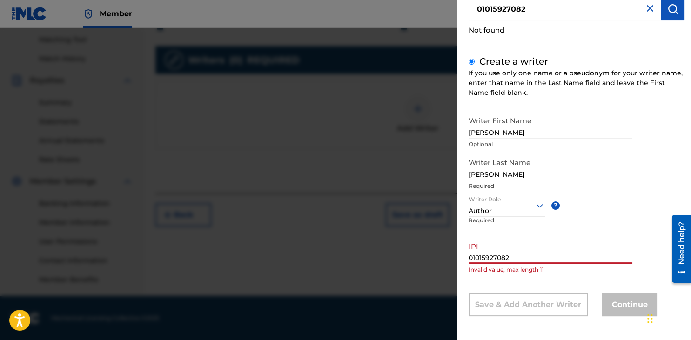
click at [568, 247] on input "01015927082" at bounding box center [551, 250] width 164 height 27
click at [563, 278] on div "IPI 01015927082 Invalid value, max length 11" at bounding box center [551, 258] width 164 height 42
click at [535, 260] on input "01015927082" at bounding box center [551, 250] width 164 height 27
click at [473, 260] on input "01015927082" at bounding box center [551, 250] width 164 height 27
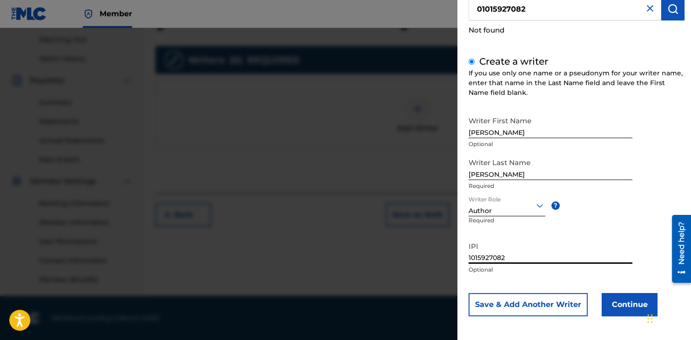
type input "1015927082"
click at [521, 275] on div "IPI 1015927082 Optional" at bounding box center [551, 258] width 164 height 42
click at [517, 260] on input "1015927082" at bounding box center [551, 250] width 164 height 27
drag, startPoint x: 513, startPoint y: 260, endPoint x: 425, endPoint y: 262, distance: 88.5
click at [469, 262] on input "1015927082" at bounding box center [551, 250] width 164 height 27
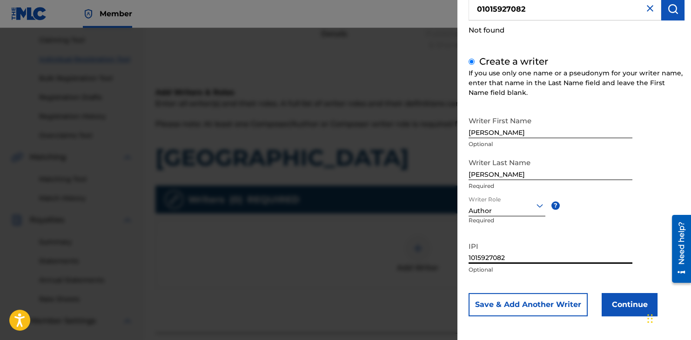
scroll to position [85, 0]
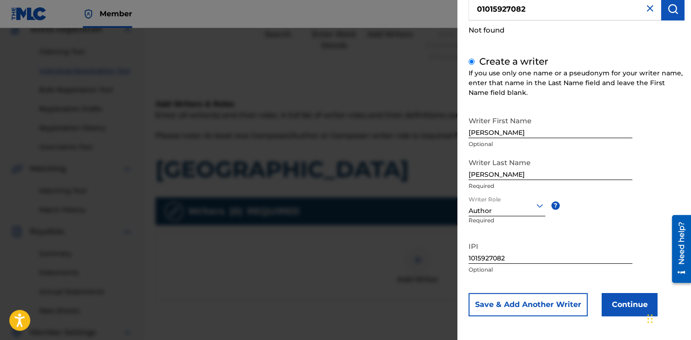
click at [533, 9] on input "01015927082" at bounding box center [565, 8] width 193 height 23
radio input "true"
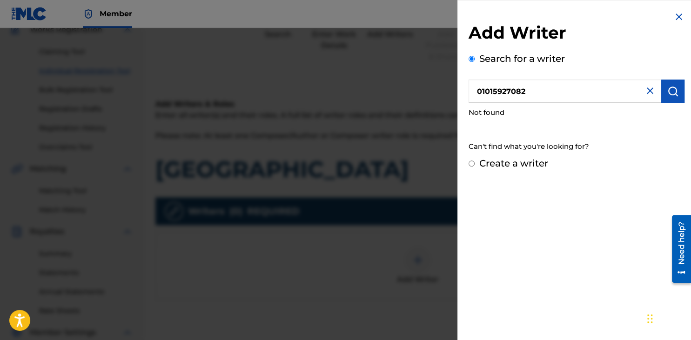
drag, startPoint x: 531, startPoint y: 94, endPoint x: 421, endPoint y: 86, distance: 109.7
click at [469, 86] on input "01015927082" at bounding box center [565, 91] width 193 height 23
paste input "1015927082"
type input "1015927082"
click at [679, 91] on button "submit" at bounding box center [672, 91] width 23 height 23
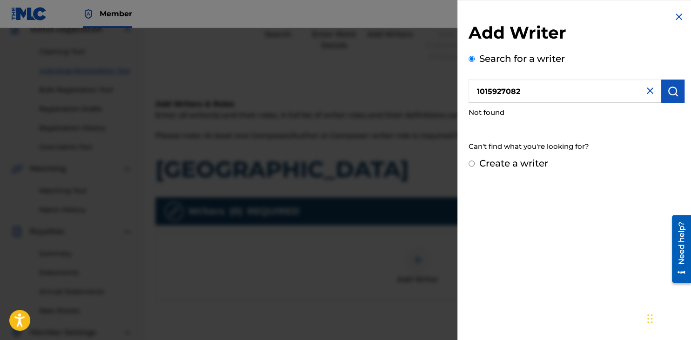
click at [566, 92] on input "1015927082" at bounding box center [565, 91] width 193 height 23
click at [677, 91] on img "submit" at bounding box center [672, 91] width 11 height 11
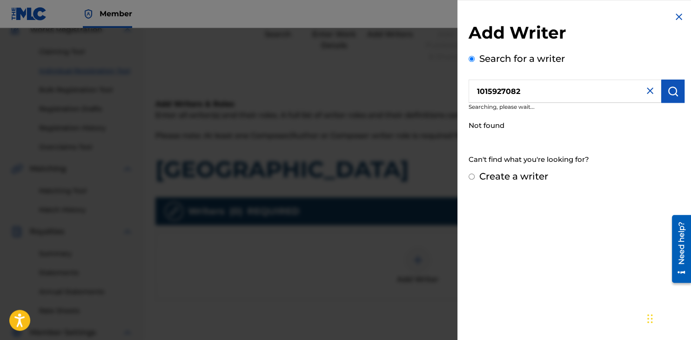
click at [677, 91] on img "submit" at bounding box center [672, 91] width 11 height 11
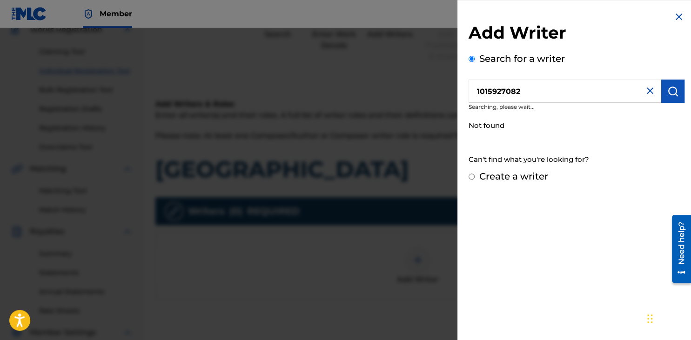
click at [677, 91] on img "submit" at bounding box center [672, 91] width 11 height 11
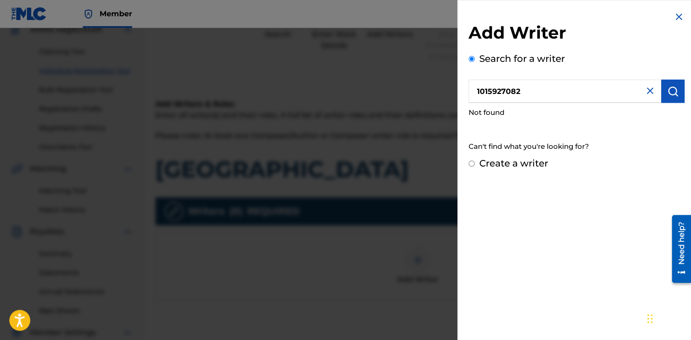
click at [579, 110] on div "Not found" at bounding box center [577, 113] width 216 height 20
click at [515, 164] on label "Create a writer" at bounding box center [513, 163] width 69 height 11
click at [475, 164] on input "Create a writer" at bounding box center [472, 164] width 6 height 6
radio input "false"
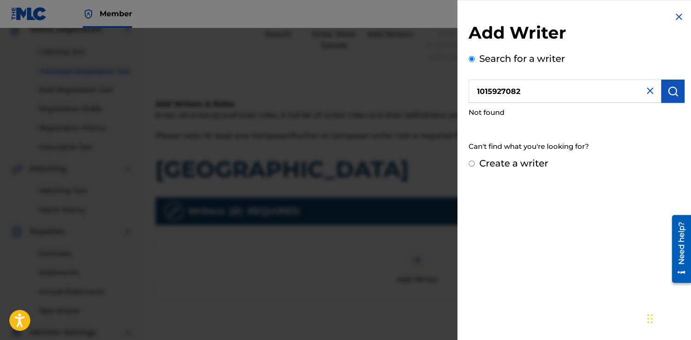
radio input "true"
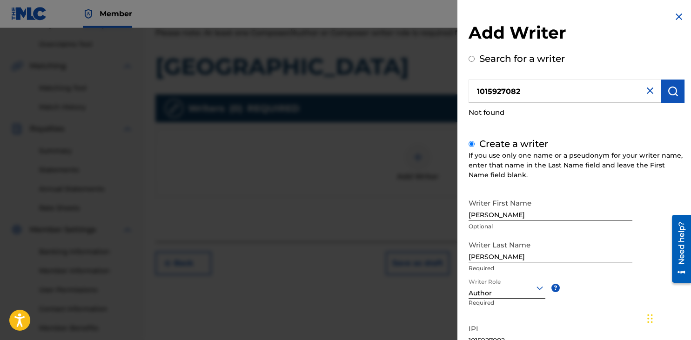
scroll to position [192, 0]
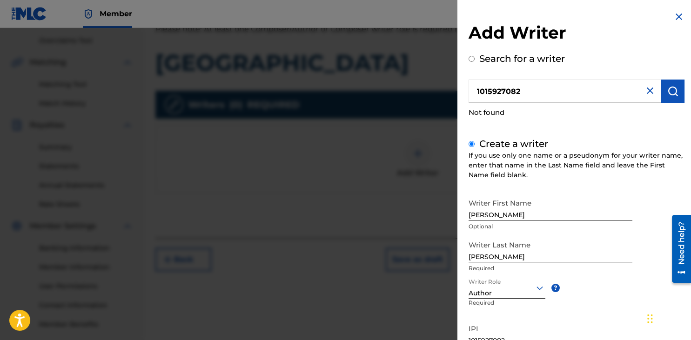
click at [521, 206] on input "[PERSON_NAME]" at bounding box center [551, 207] width 164 height 27
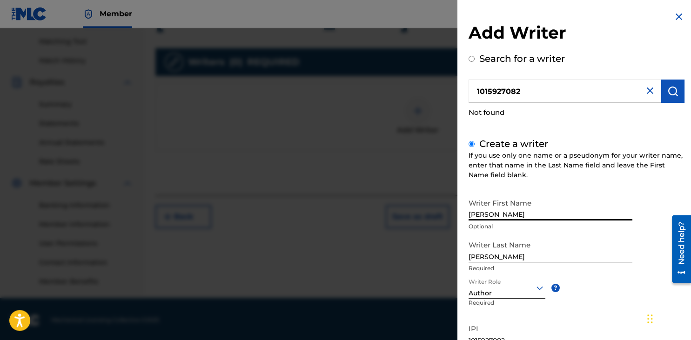
scroll to position [236, 0]
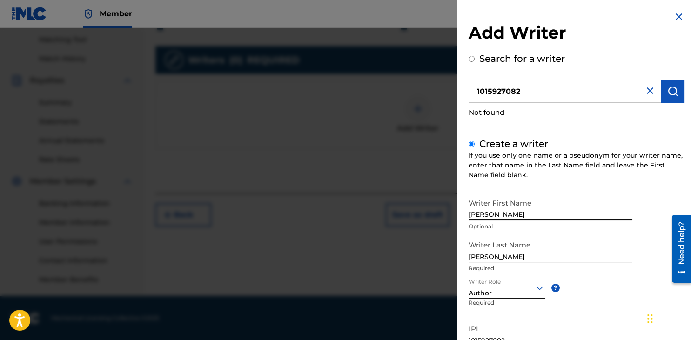
click at [619, 315] on div "Writer First Name Jose Optional Writer Last Name Capellan Required Writer Role …" at bounding box center [577, 296] width 216 height 205
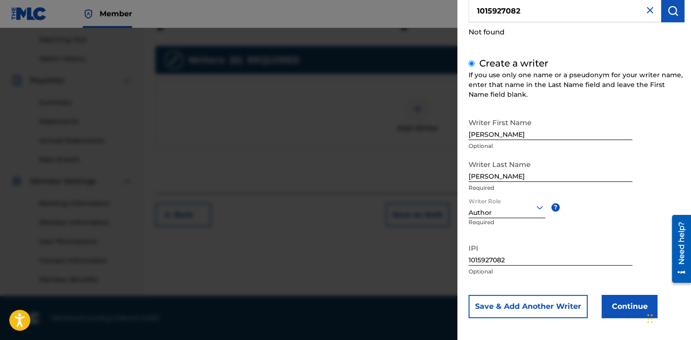
scroll to position [83, 0]
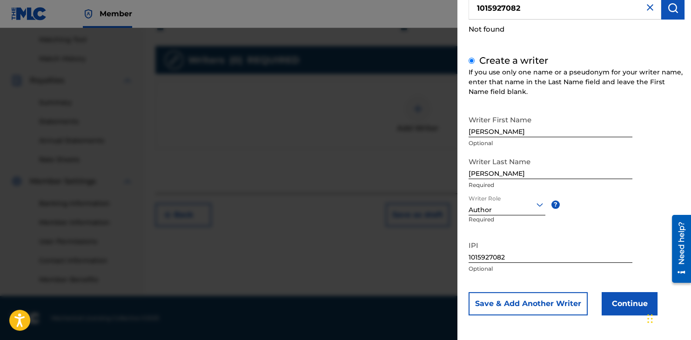
click at [621, 297] on button "Continue" at bounding box center [630, 303] width 56 height 23
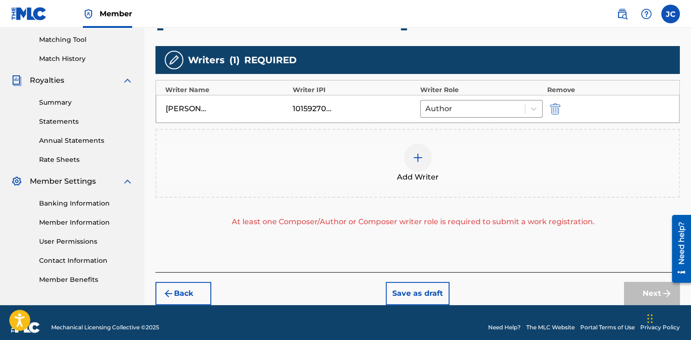
click at [334, 102] on div "Jose Capellan 1015927082 Author" at bounding box center [418, 109] width 524 height 28
click at [455, 110] on div at bounding box center [472, 108] width 95 height 13
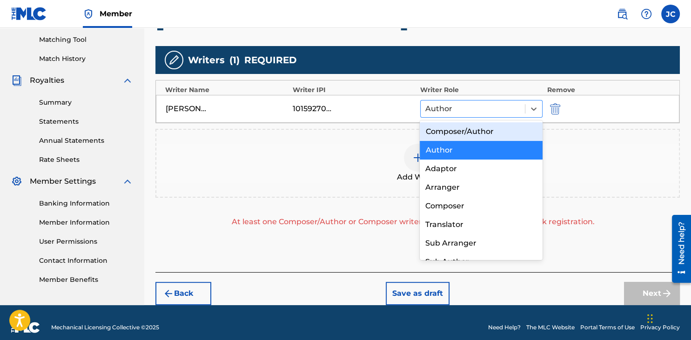
click at [455, 110] on div at bounding box center [472, 108] width 95 height 13
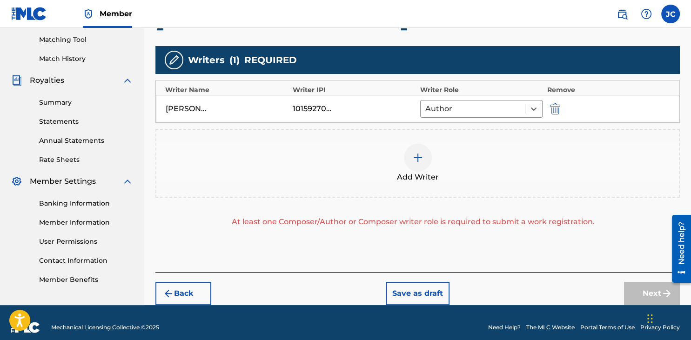
click at [455, 158] on div "Add Writer" at bounding box center [417, 163] width 523 height 39
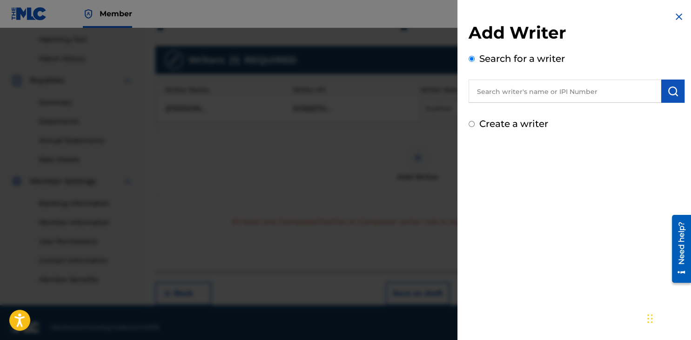
click at [455, 190] on div at bounding box center [345, 198] width 691 height 340
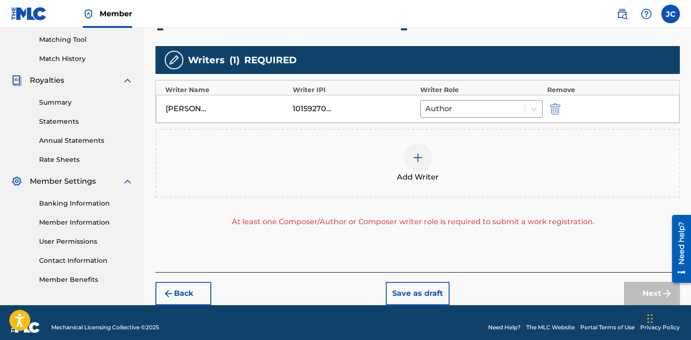
click at [421, 162] on img at bounding box center [417, 157] width 11 height 11
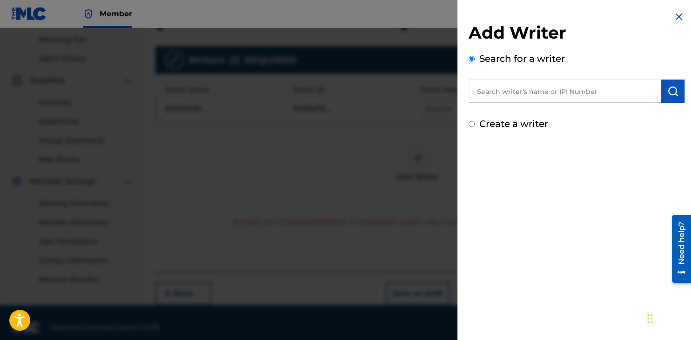
click at [520, 94] on input "text" at bounding box center [565, 91] width 193 height 23
click at [526, 94] on input "text" at bounding box center [565, 91] width 193 height 23
click at [681, 97] on button "submit" at bounding box center [672, 91] width 23 height 23
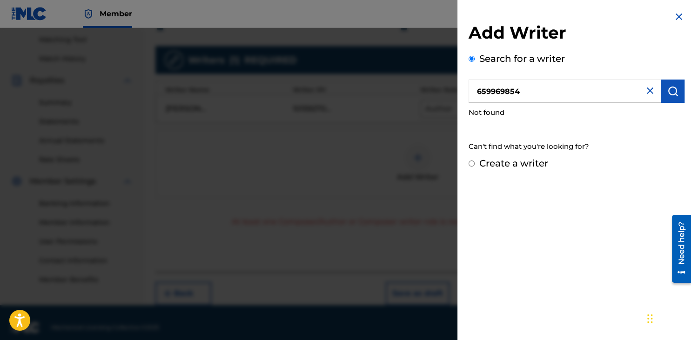
click at [678, 97] on button "submit" at bounding box center [672, 91] width 23 height 23
click at [562, 92] on input "659969854" at bounding box center [565, 91] width 193 height 23
click at [552, 92] on input "659969854" at bounding box center [565, 91] width 193 height 23
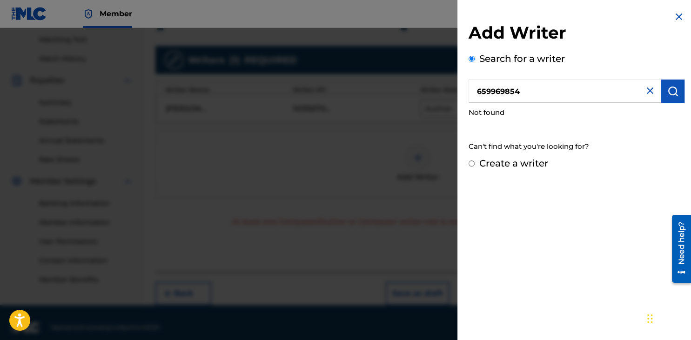
click at [478, 96] on input "659969854" at bounding box center [565, 91] width 193 height 23
click at [534, 135] on div "Search for a writer 659969854 Not found Can't find what you're looking for?" at bounding box center [577, 104] width 216 height 105
click at [528, 122] on div "Not found" at bounding box center [577, 113] width 216 height 20
click at [538, 91] on input "659969854" at bounding box center [565, 91] width 193 height 23
drag, startPoint x: 502, startPoint y: 88, endPoint x: 452, endPoint y: 85, distance: 50.8
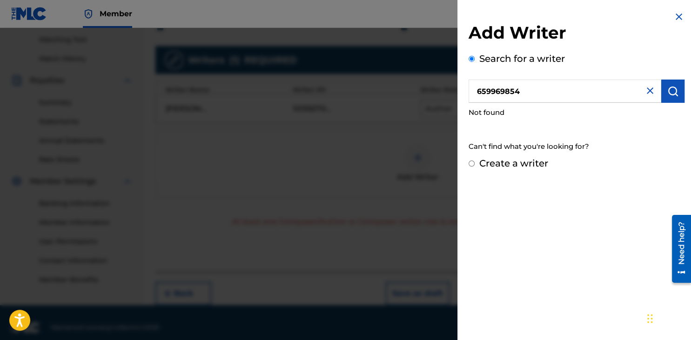
click at [469, 85] on input "659969854" at bounding box center [565, 91] width 193 height 23
type input "1031928579"
click at [686, 93] on div "Add Writer Search for a writer 1031928579 Not found Can't find what you're look…" at bounding box center [577, 91] width 238 height 182
click at [673, 93] on img "submit" at bounding box center [672, 91] width 11 height 11
drag, startPoint x: 545, startPoint y: 90, endPoint x: 448, endPoint y: 92, distance: 96.8
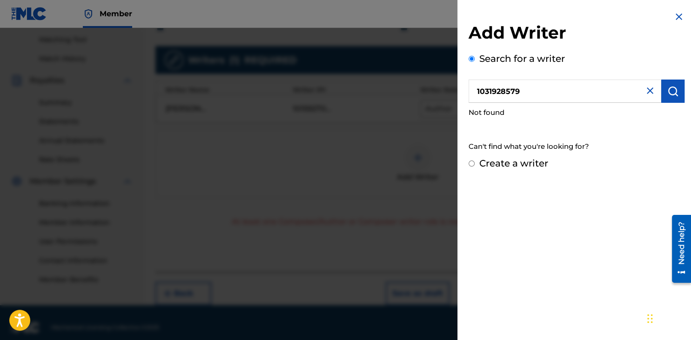
click at [469, 92] on input "1031928579" at bounding box center [565, 91] width 193 height 23
click at [489, 168] on label "Create a writer" at bounding box center [513, 163] width 69 height 11
click at [475, 167] on input "Create a writer" at bounding box center [472, 164] width 6 height 6
radio input "false"
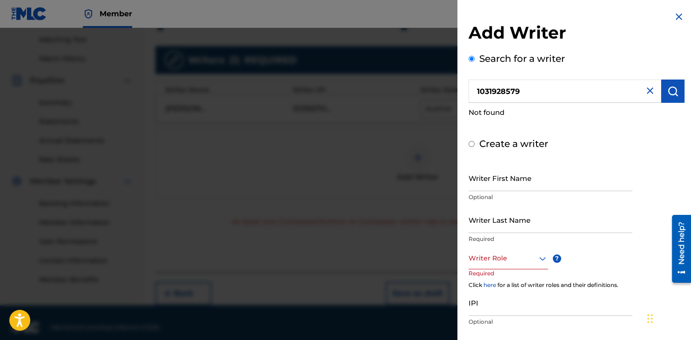
radio input "false"
radio input "true"
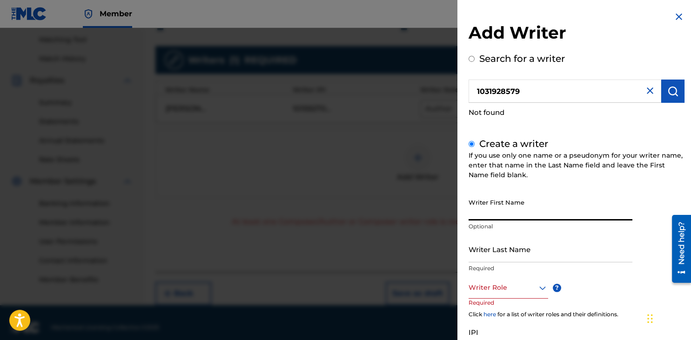
click at [501, 217] on input "Writer First Name" at bounding box center [551, 207] width 164 height 27
type input "e"
type input "Elias Junior"
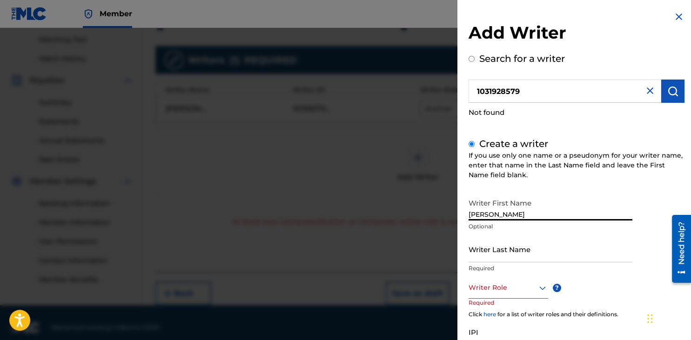
click at [522, 257] on input "Writer Last Name" at bounding box center [551, 249] width 164 height 27
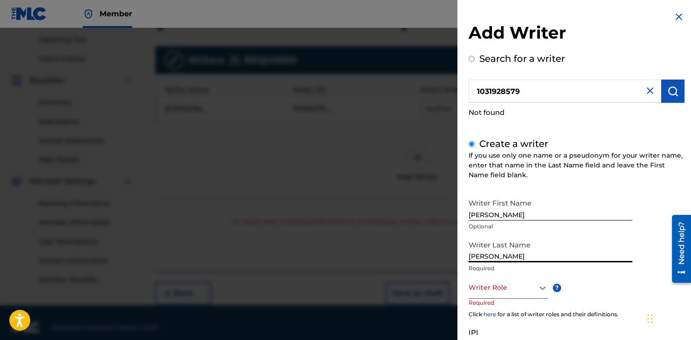
type input "Taveras Severino"
click at [494, 283] on div at bounding box center [509, 288] width 80 height 12
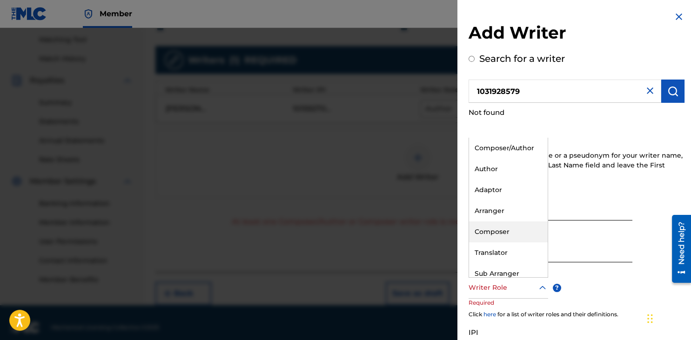
click at [519, 231] on div "Composer" at bounding box center [508, 232] width 79 height 21
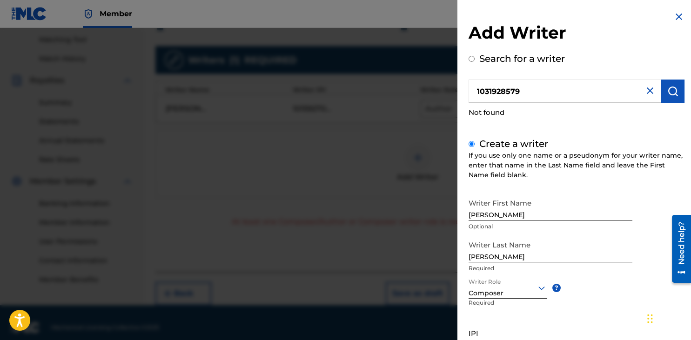
click at [603, 276] on div "Writer Last Name Taveras Severino Required" at bounding box center [551, 257] width 164 height 42
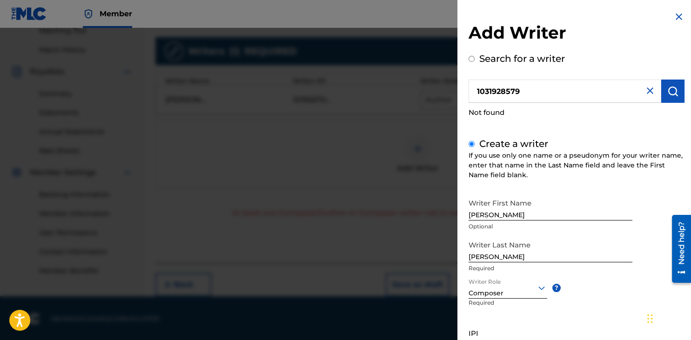
click at [639, 263] on div "Writer First Name Elias Junior Optional Writer Last Name Taveras Severino Requi…" at bounding box center [577, 296] width 216 height 205
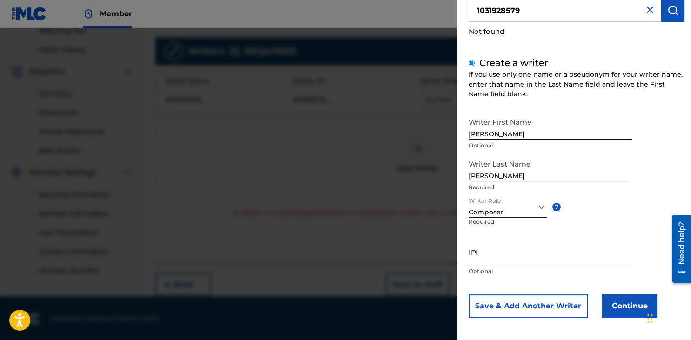
scroll to position [83, 0]
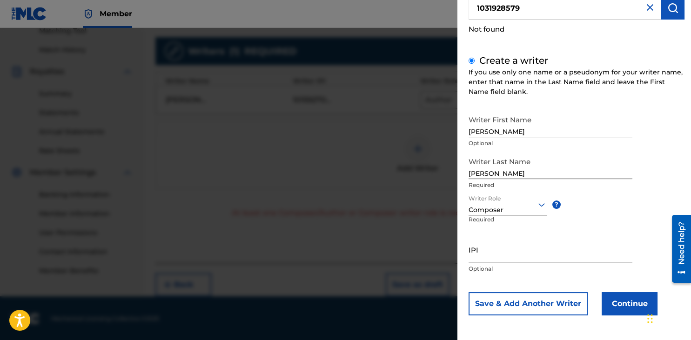
click at [640, 301] on button "Continue" at bounding box center [630, 303] width 56 height 23
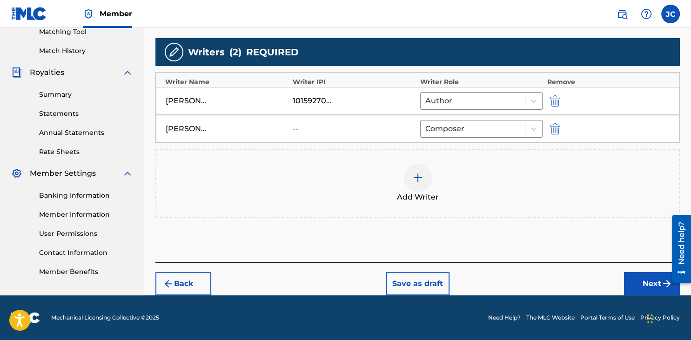
scroll to position [243, 0]
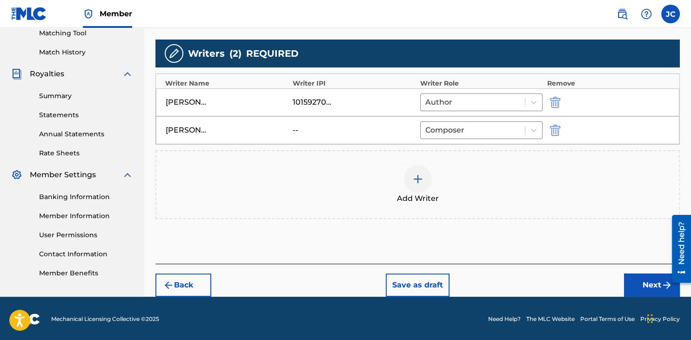
click at [493, 180] on div "Add Writer" at bounding box center [417, 184] width 523 height 39
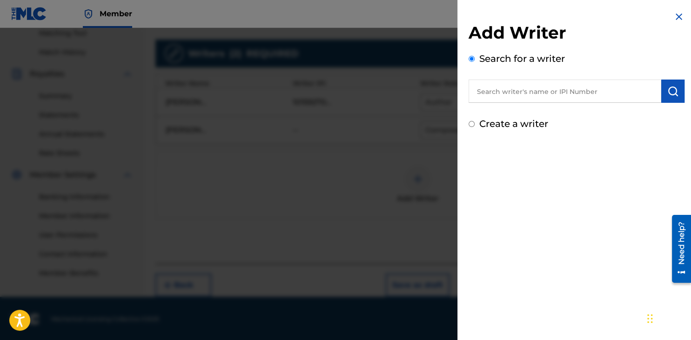
click at [360, 178] on div at bounding box center [345, 198] width 691 height 340
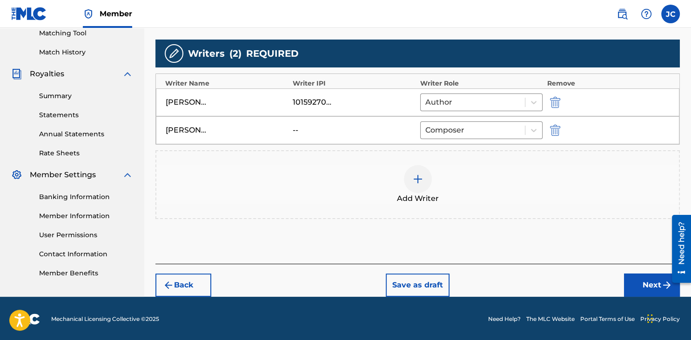
click at [339, 130] on div "--" at bounding box center [354, 130] width 122 height 11
click at [313, 139] on div "Elias Junior Taveras Severino -- Composer" at bounding box center [418, 130] width 524 height 28
click at [287, 128] on div "Elias Junior Taveras Severino" at bounding box center [227, 130] width 122 height 11
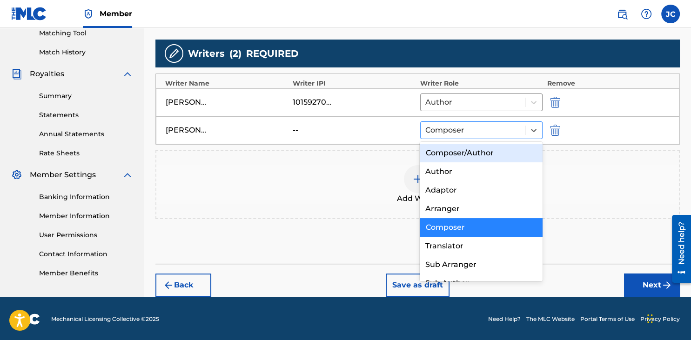
click at [508, 138] on div "Composer" at bounding box center [473, 130] width 104 height 17
click at [513, 135] on div at bounding box center [472, 130] width 95 height 13
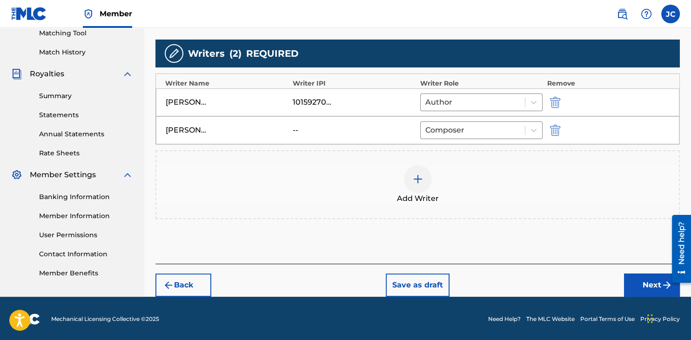
click at [495, 197] on div "Add Writer" at bounding box center [417, 184] width 523 height 39
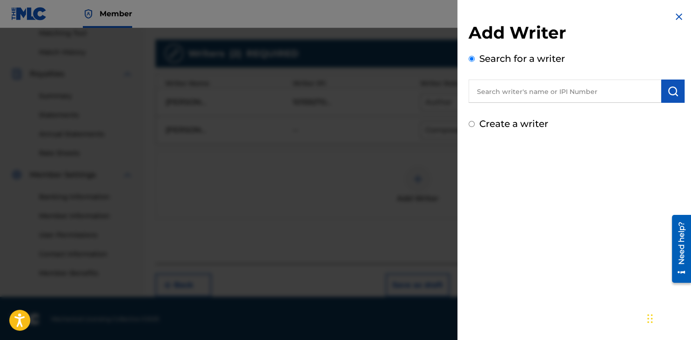
click at [679, 20] on img at bounding box center [679, 16] width 11 height 11
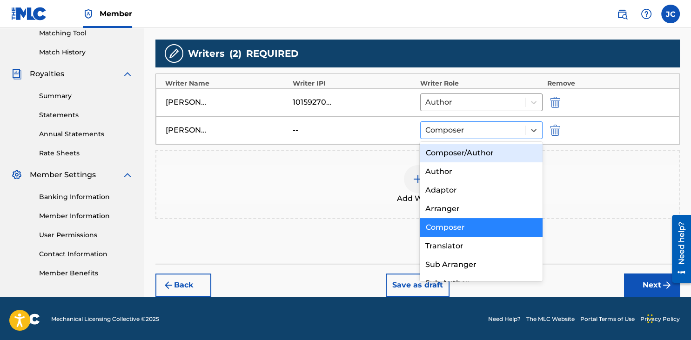
click at [465, 130] on div at bounding box center [472, 130] width 95 height 13
click at [386, 140] on div "Elias Junior Taveras Severino -- 8 results available. Use Up and Down to choose…" at bounding box center [418, 130] width 524 height 28
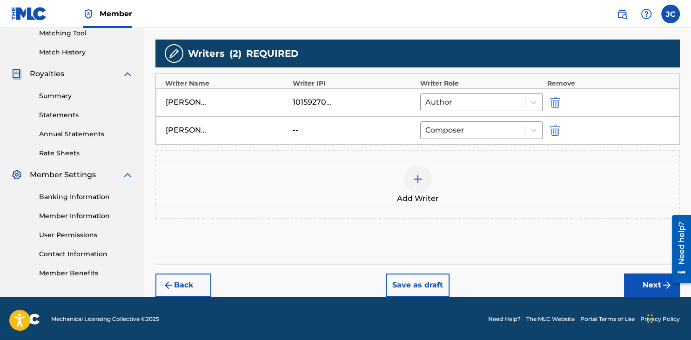
click at [334, 132] on div "--" at bounding box center [314, 130] width 42 height 11
click at [164, 131] on div "Elias Junior Taveras Severino -- Composer" at bounding box center [418, 130] width 524 height 28
click at [204, 128] on div "Elias Junior Taveras Severino" at bounding box center [187, 130] width 42 height 11
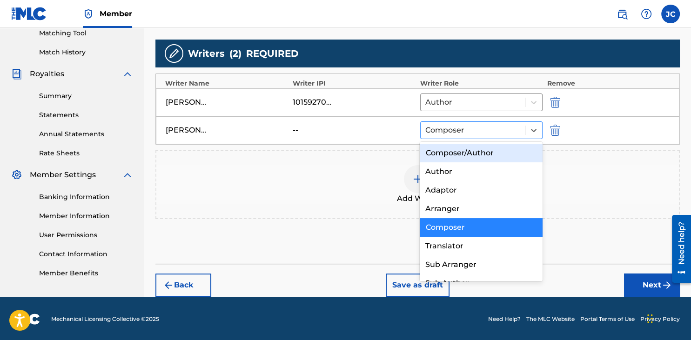
click at [486, 133] on div at bounding box center [472, 130] width 95 height 13
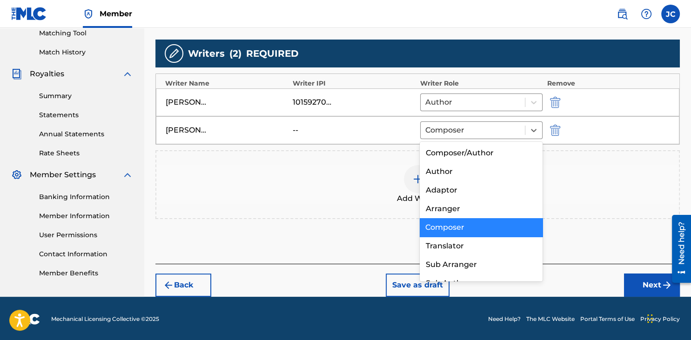
click at [454, 230] on div "Composer" at bounding box center [481, 227] width 122 height 19
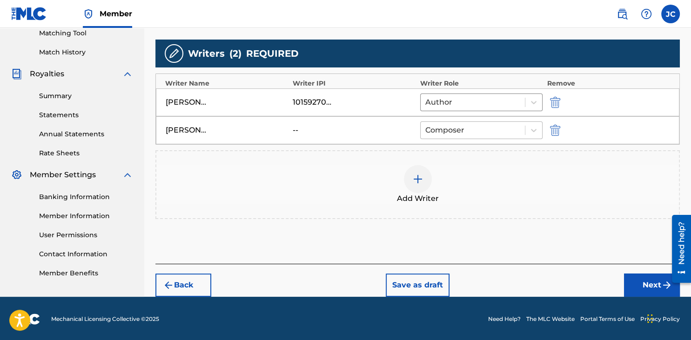
click at [480, 127] on div at bounding box center [472, 130] width 95 height 13
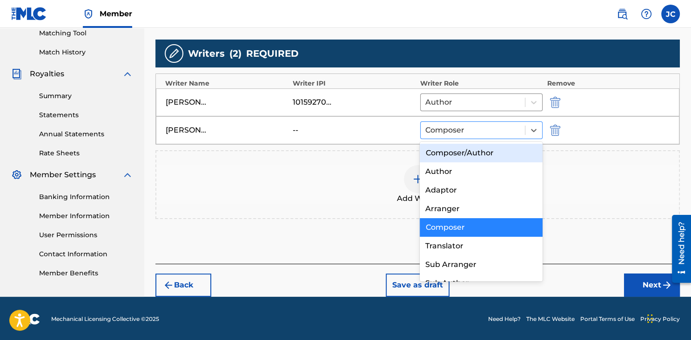
click at [462, 130] on div at bounding box center [472, 130] width 95 height 13
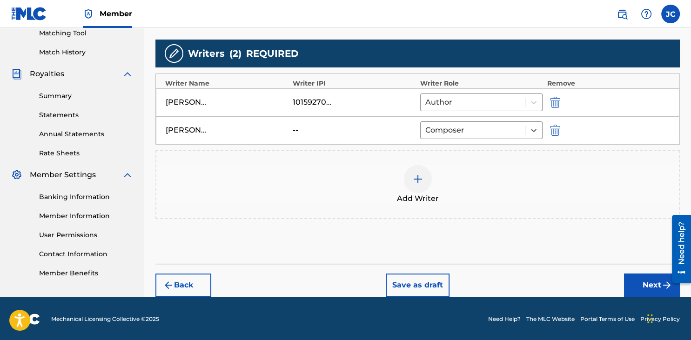
click at [557, 130] on img "submit" at bounding box center [555, 130] width 10 height 11
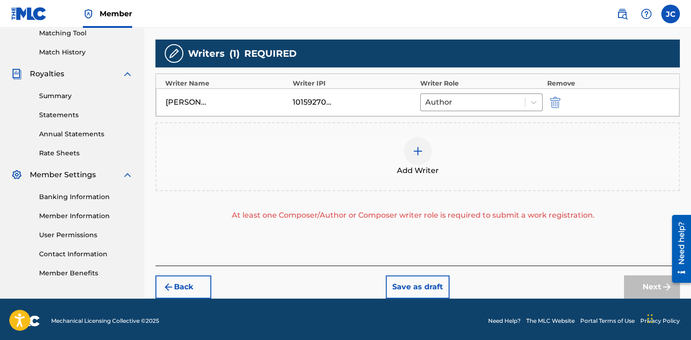
click at [410, 155] on div at bounding box center [418, 151] width 28 height 28
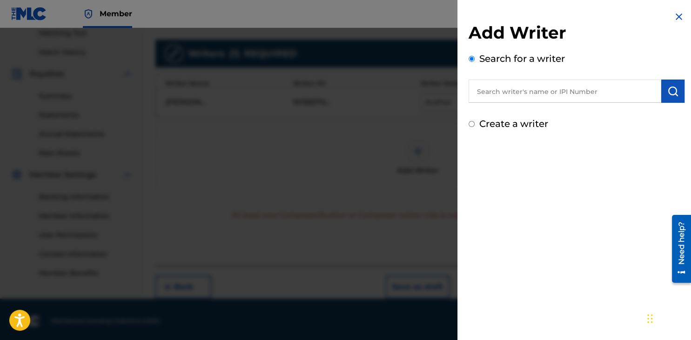
click at [492, 121] on label "Create a writer" at bounding box center [513, 123] width 69 height 11
click at [475, 121] on input "Create a writer" at bounding box center [472, 124] width 6 height 6
radio input "false"
radio input "true"
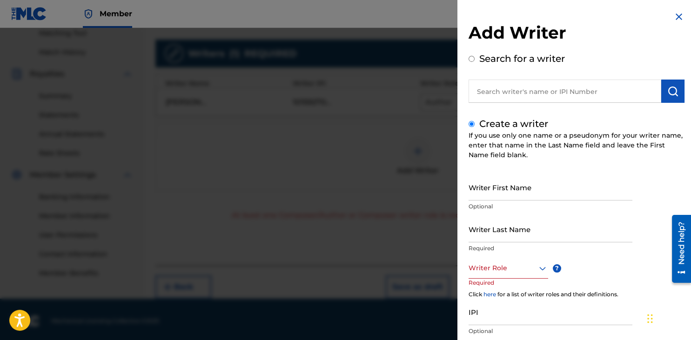
click at [554, 194] on input "Writer First Name" at bounding box center [551, 187] width 164 height 27
type input "Elias Junior"
click at [550, 228] on input "Writer Last Name" at bounding box center [551, 229] width 164 height 27
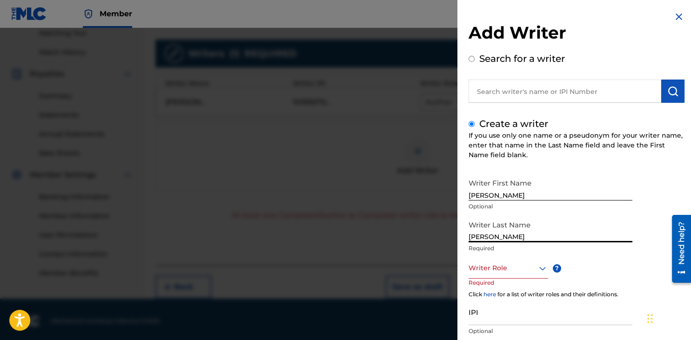
type input "Taveras Severino"
click at [654, 282] on div "Writer First Name Elias Junior Optional Writer Last Name Taveras Severino Requi…" at bounding box center [577, 276] width 216 height 204
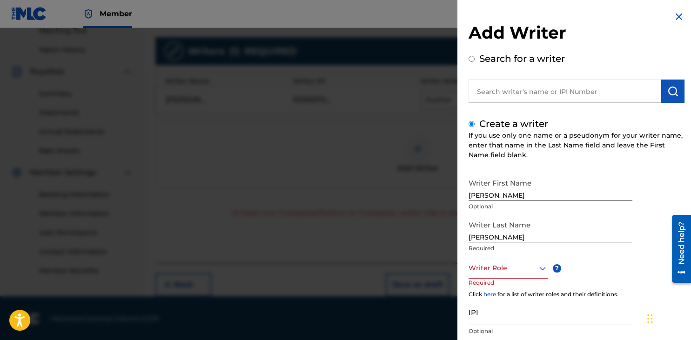
click at [533, 269] on div at bounding box center [509, 269] width 80 height 12
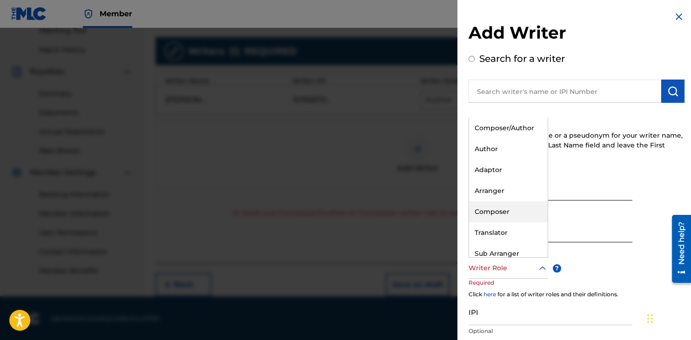
click at [515, 206] on div "Composer" at bounding box center [508, 212] width 79 height 21
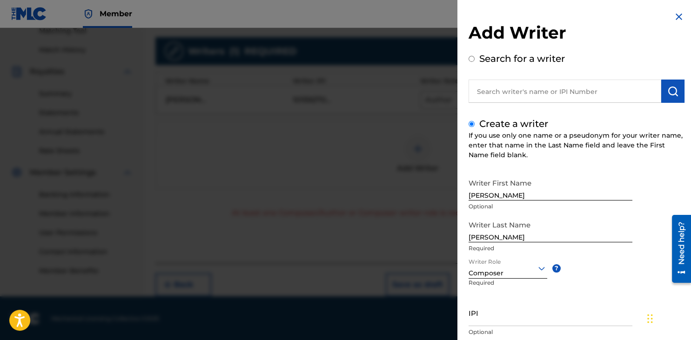
click at [611, 285] on div "Writer First Name Elias Junior Optional Writer Last Name Taveras Severino Requi…" at bounding box center [577, 276] width 216 height 205
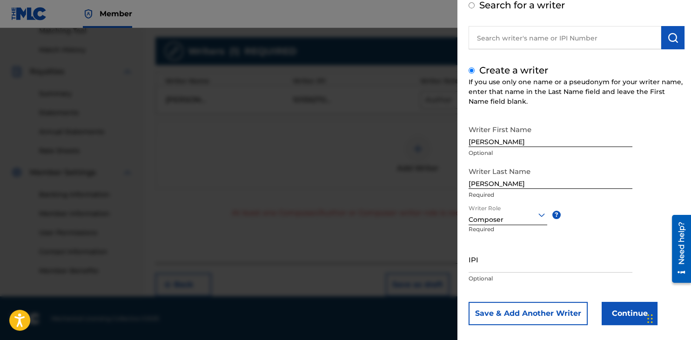
scroll to position [63, 0]
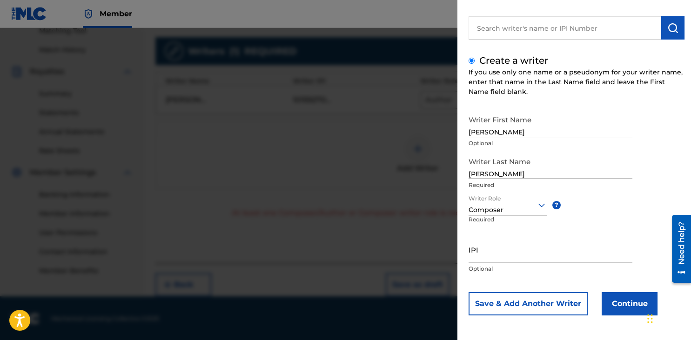
click at [539, 263] on div "IPI Optional" at bounding box center [551, 257] width 164 height 42
click at [522, 253] on input "IPI" at bounding box center [551, 249] width 164 height 27
type input "659969854"
click at [562, 278] on div "IPI 659969854 Optional" at bounding box center [551, 257] width 164 height 42
click at [627, 295] on button "Continue" at bounding box center [630, 303] width 56 height 23
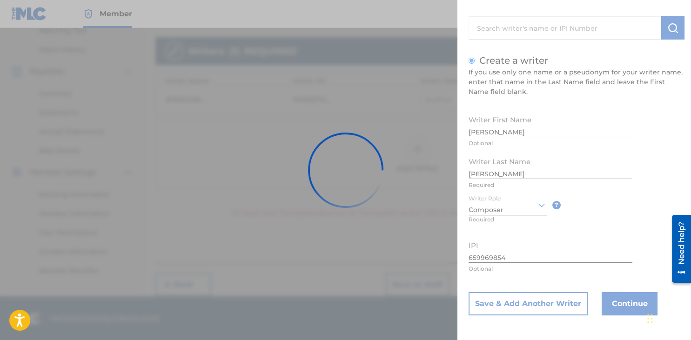
scroll to position [243, 0]
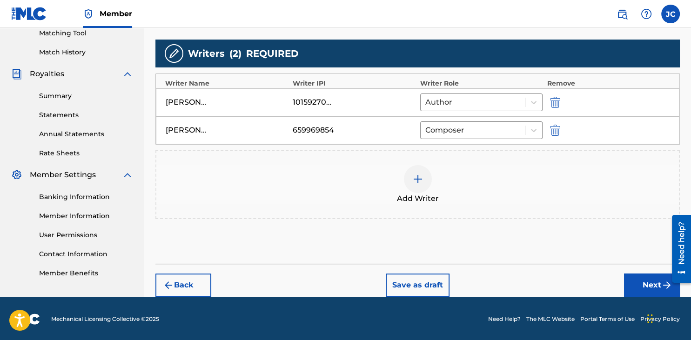
click at [506, 186] on div "Add Writer" at bounding box center [417, 184] width 523 height 39
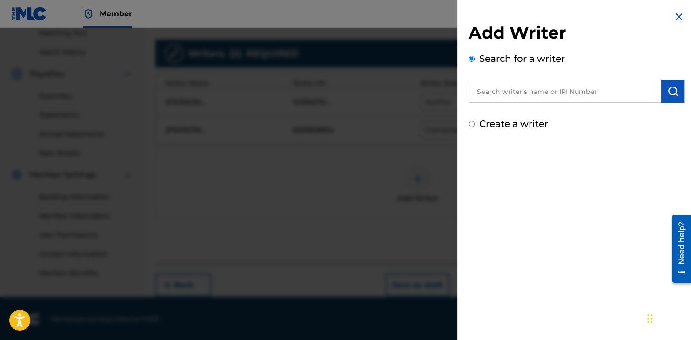
click at [414, 171] on div at bounding box center [345, 198] width 691 height 340
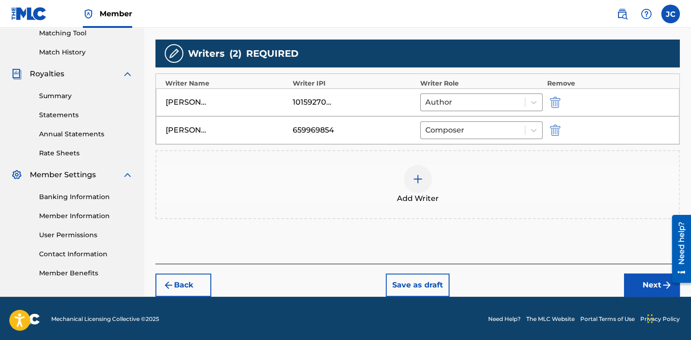
click at [502, 185] on div "Add Writer" at bounding box center [417, 184] width 523 height 39
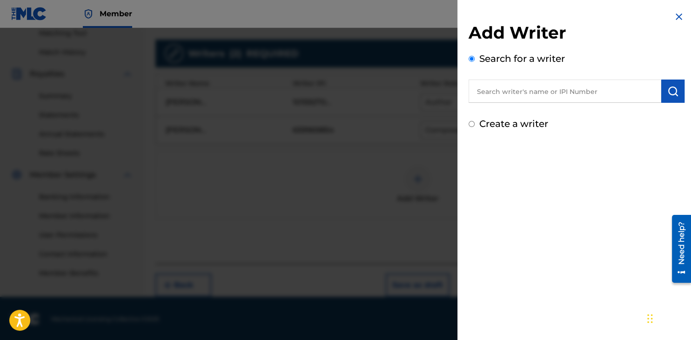
click at [413, 170] on div at bounding box center [345, 198] width 691 height 340
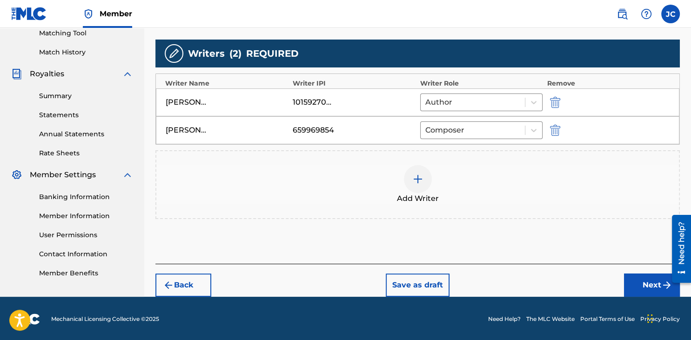
click at [650, 286] on button "Next" at bounding box center [652, 285] width 56 height 23
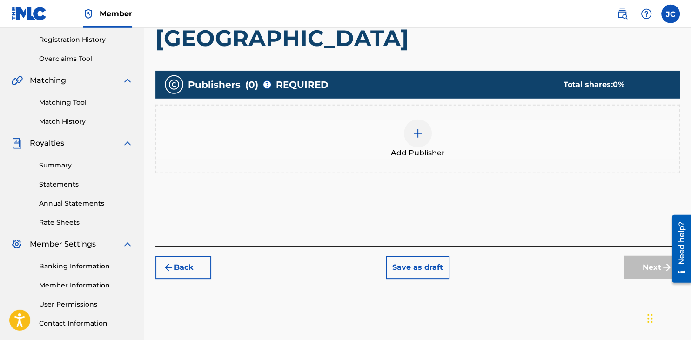
scroll to position [164, 0]
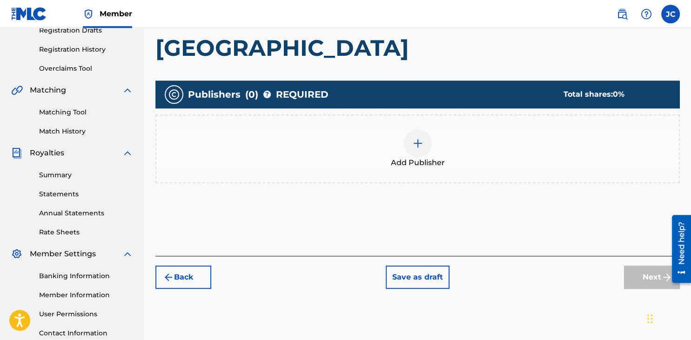
click at [314, 95] on span "REQUIRED" at bounding box center [302, 95] width 53 height 14
click at [180, 272] on button "Back" at bounding box center [183, 277] width 56 height 23
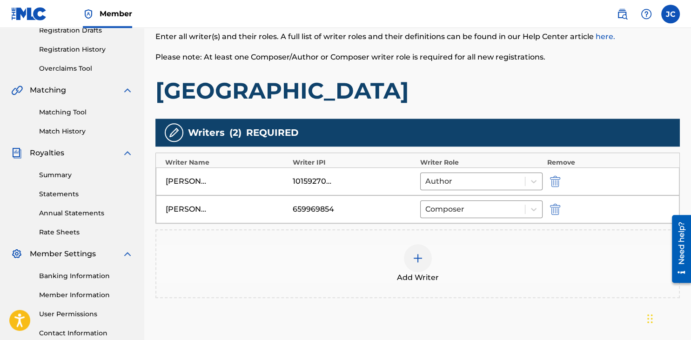
scroll to position [243, 0]
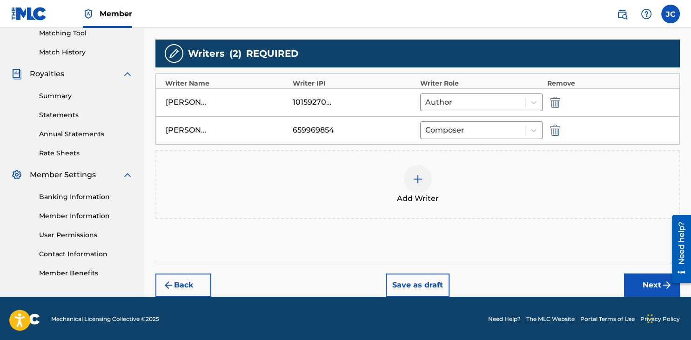
click at [656, 287] on button "Next" at bounding box center [652, 285] width 56 height 23
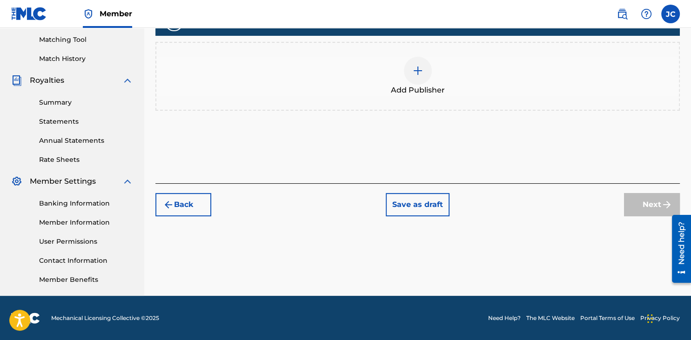
click at [407, 57] on div "Add Publisher" at bounding box center [417, 76] width 523 height 39
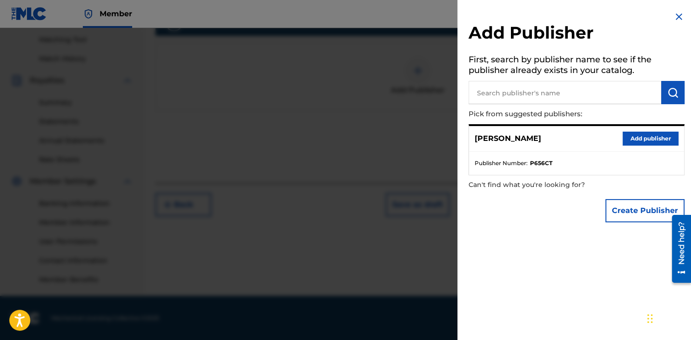
click at [532, 92] on input "text" at bounding box center [565, 92] width 193 height 23
click at [546, 144] on div "Jose F Capellan Add publisher" at bounding box center [576, 139] width 215 height 26
click at [651, 138] on button "Add publisher" at bounding box center [651, 139] width 56 height 14
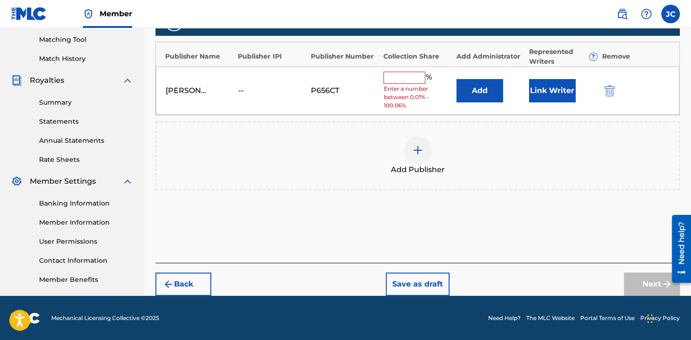
click at [512, 164] on div "Add Publisher" at bounding box center [417, 155] width 523 height 39
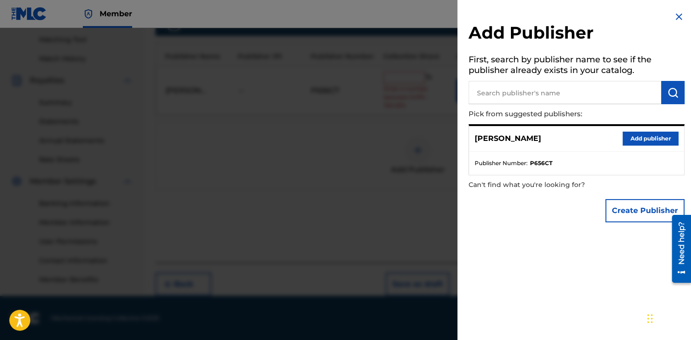
click at [422, 79] on div at bounding box center [345, 198] width 691 height 340
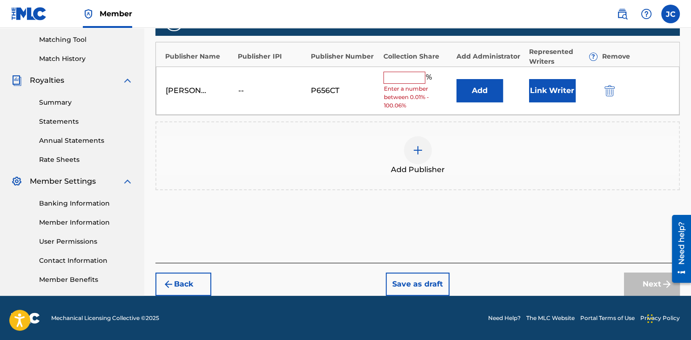
click at [406, 72] on input "text" at bounding box center [405, 78] width 42 height 12
click at [411, 79] on input "text" at bounding box center [405, 78] width 42 height 12
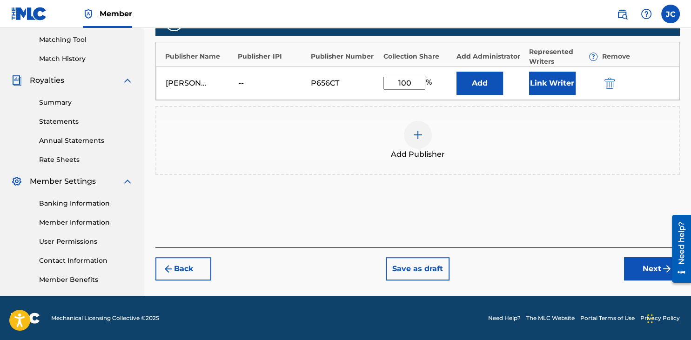
type input "100"
click at [545, 161] on div "Add Publisher" at bounding box center [417, 140] width 525 height 69
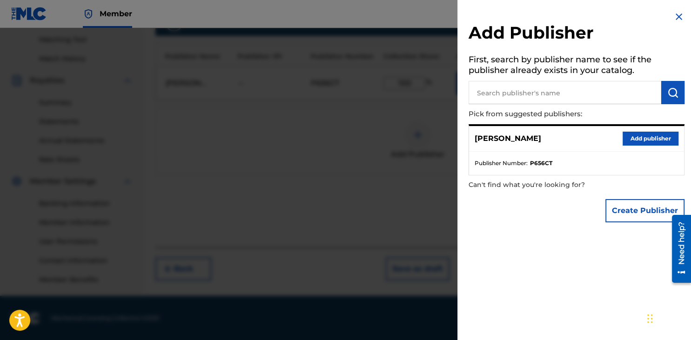
click at [677, 27] on h2 "Add Publisher" at bounding box center [577, 34] width 216 height 24
click at [678, 14] on img at bounding box center [679, 16] width 11 height 11
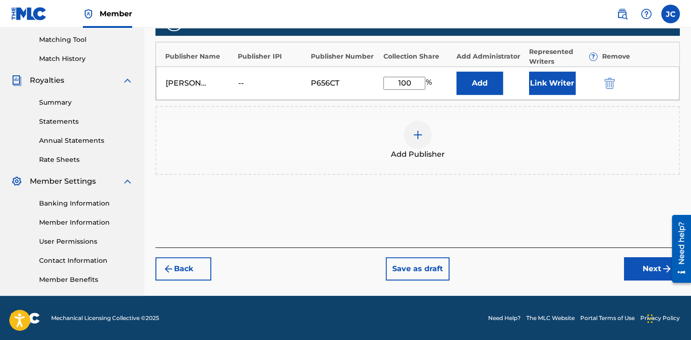
click at [476, 81] on button "Add" at bounding box center [480, 83] width 47 height 23
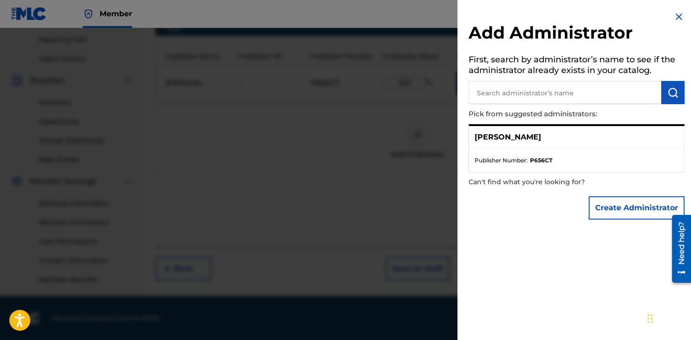
click at [679, 20] on img at bounding box center [679, 16] width 11 height 11
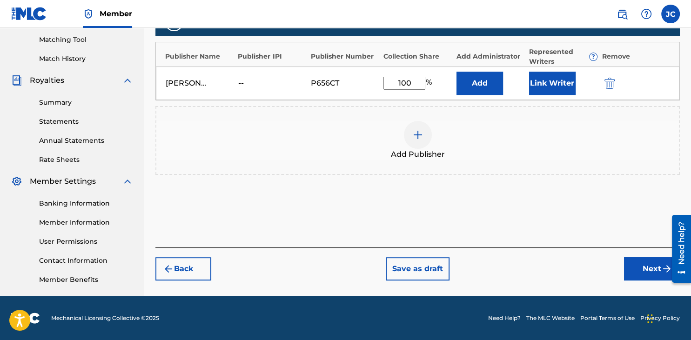
click at [567, 95] on div "Jose F Capellan -- P656CT 100 % Add Link Writer" at bounding box center [418, 84] width 524 height 34
click at [552, 85] on button "Link Writer" at bounding box center [552, 83] width 47 height 23
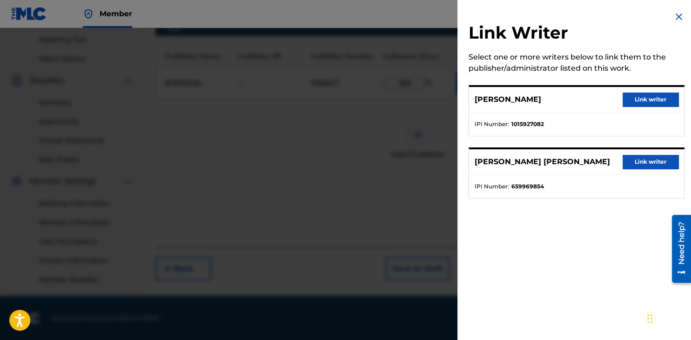
click at [662, 99] on button "Link writer" at bounding box center [651, 100] width 56 height 14
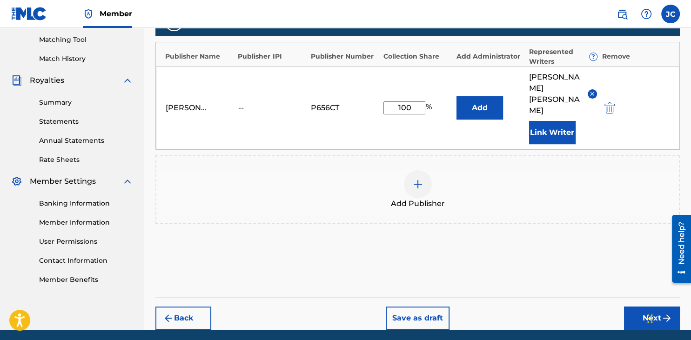
click at [416, 179] on img at bounding box center [417, 184] width 11 height 11
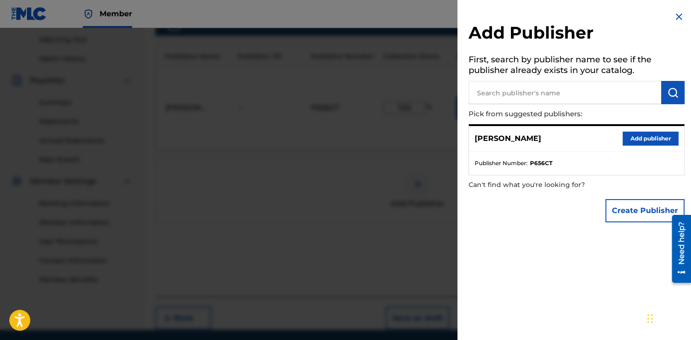
click at [513, 83] on input "text" at bounding box center [565, 92] width 193 height 23
click at [518, 94] on input "text" at bounding box center [565, 92] width 193 height 23
type input "8"
type input "b"
click at [686, 95] on div "Add Publisher First, search by publisher name to see if the publisher already e…" at bounding box center [577, 119] width 238 height 238
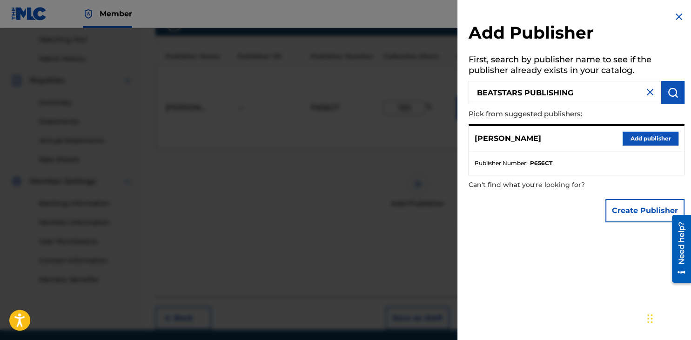
click at [677, 94] on img "submit" at bounding box center [672, 92] width 11 height 11
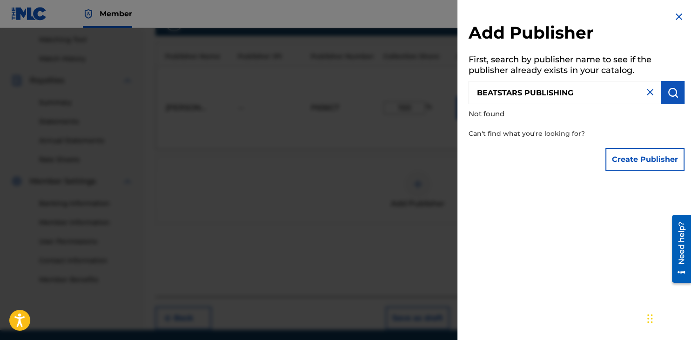
click at [571, 101] on input "BEATSTARS PUBLISHING" at bounding box center [565, 92] width 193 height 23
click at [580, 94] on input "BEATSTARS PUBLISHING" at bounding box center [565, 92] width 193 height 23
click at [590, 91] on input "BEATSTARS PUBLISHING" at bounding box center [565, 92] width 193 height 23
type input "BEATSTARS PUBLISHING WORLDWIDE"
click at [672, 96] on img "submit" at bounding box center [672, 92] width 11 height 11
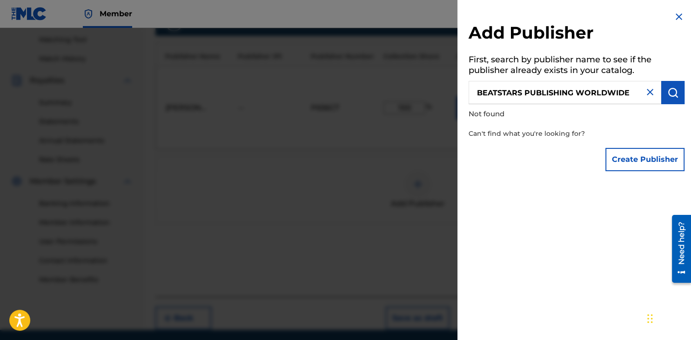
click at [543, 111] on p "Not found" at bounding box center [550, 114] width 163 height 20
click at [681, 91] on button "submit" at bounding box center [672, 92] width 23 height 23
click at [660, 169] on button "Create Publisher" at bounding box center [645, 159] width 79 height 23
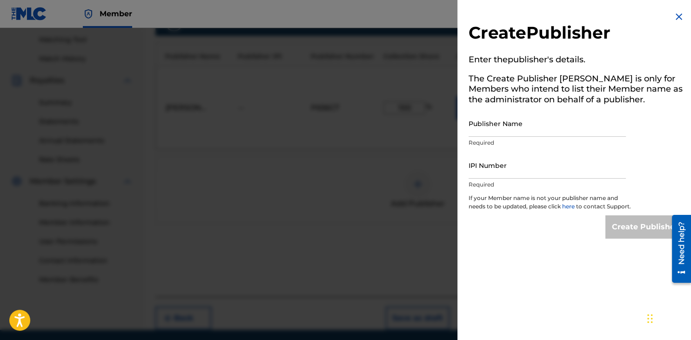
scroll to position [248, 0]
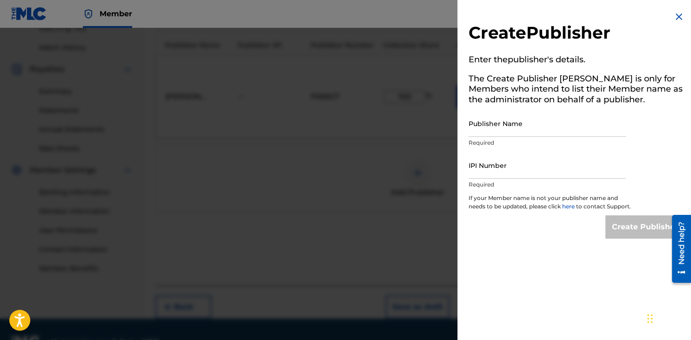
click at [498, 117] on input "Publisher Name" at bounding box center [547, 123] width 157 height 27
type input "BEATSTARS"
click at [521, 172] on input "IPI Number" at bounding box center [547, 165] width 157 height 27
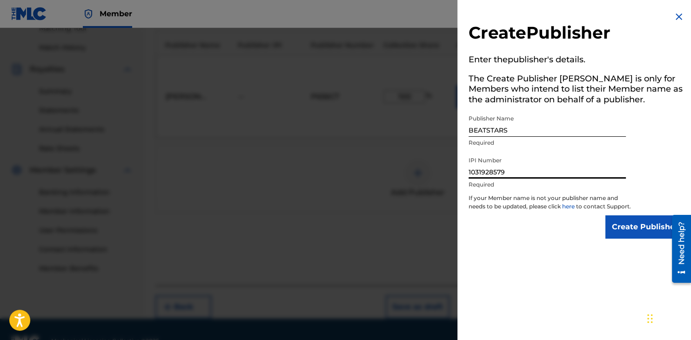
type input "1031928579"
click at [560, 239] on div "Create Publisher" at bounding box center [577, 227] width 216 height 23
click at [582, 239] on div "Create Publisher" at bounding box center [577, 227] width 216 height 23
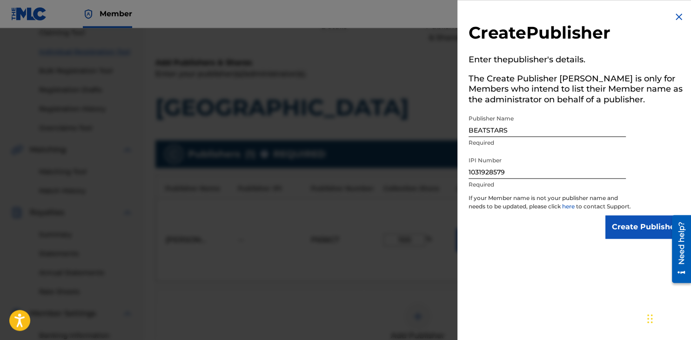
scroll to position [69, 0]
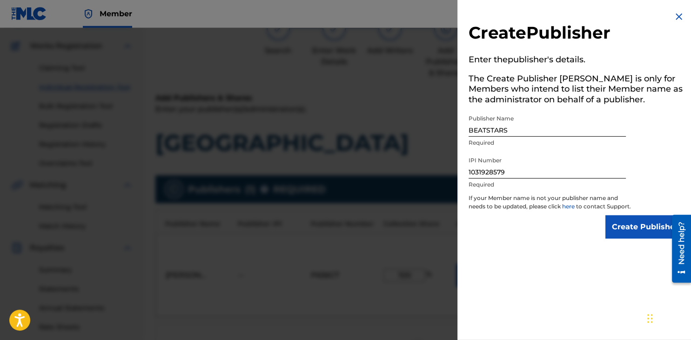
click at [569, 236] on div "Create Publisher" at bounding box center [577, 227] width 216 height 23
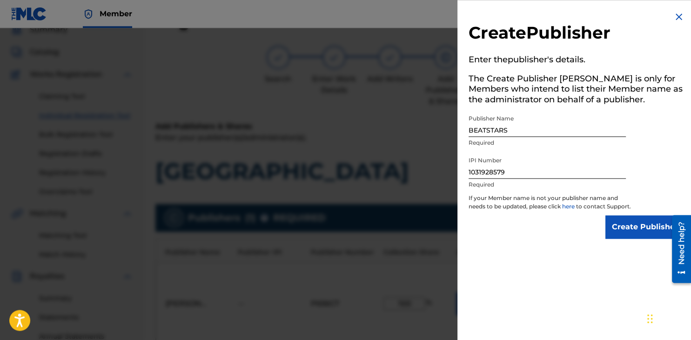
scroll to position [0, 0]
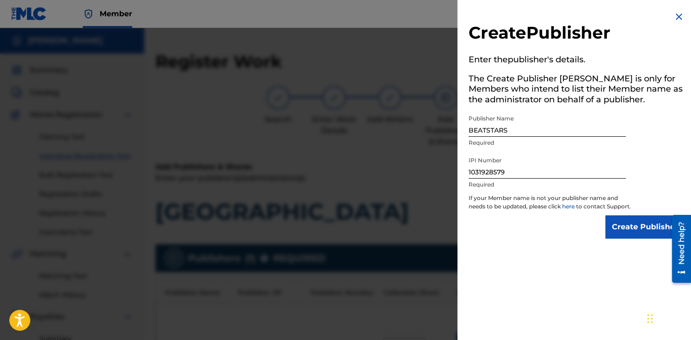
click at [569, 236] on div "Create Publisher" at bounding box center [577, 227] width 216 height 23
drag, startPoint x: 653, startPoint y: 320, endPoint x: 440, endPoint y: 321, distance: 212.7
click at [440, 321] on div "Chat Widget" at bounding box center [455, 318] width 47 height 45
click at [625, 239] on input "Create Publisher" at bounding box center [645, 227] width 79 height 23
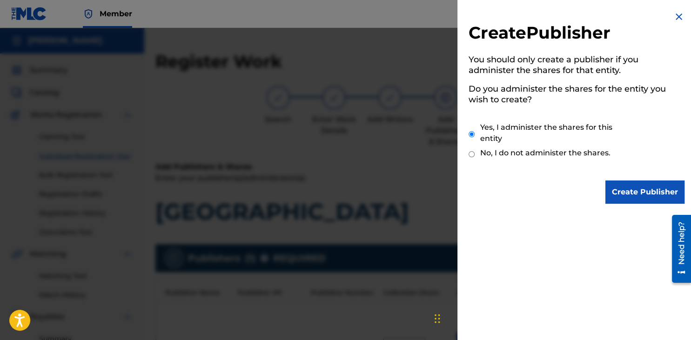
click at [533, 155] on label "No, I do not administer the shares." at bounding box center [545, 153] width 130 height 11
click at [475, 155] on input "No, I do not administer the shares." at bounding box center [472, 154] width 6 height 9
radio input "true"
click at [641, 193] on input "Create Publisher" at bounding box center [645, 192] width 79 height 23
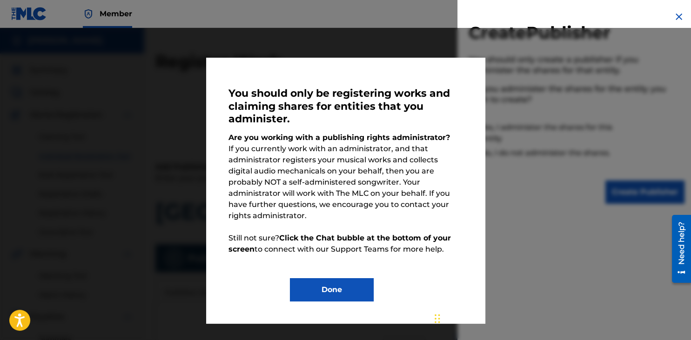
click at [349, 278] on button "Done" at bounding box center [332, 289] width 84 height 23
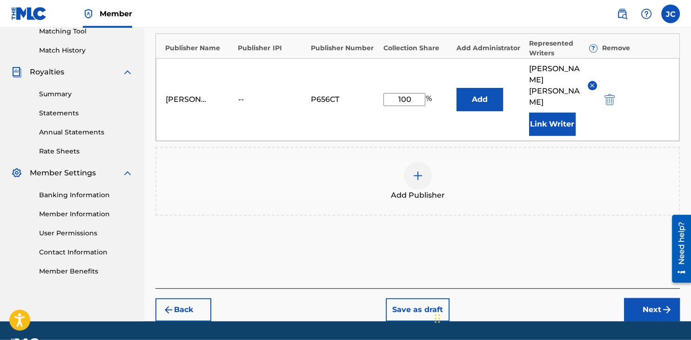
scroll to position [248, 0]
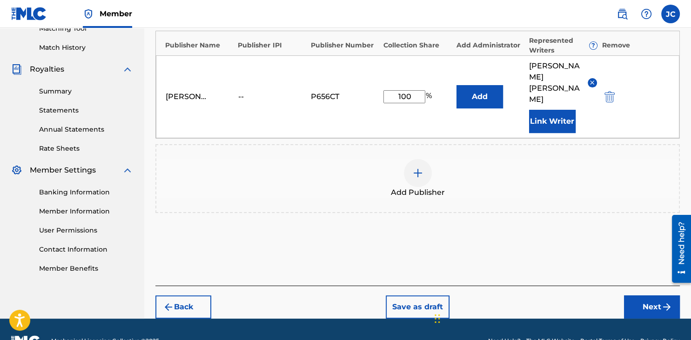
click at [439, 222] on div "Add Publishers & Shares Enter your publisher(s)/administrator(s). Cierren La Fr…" at bounding box center [417, 100] width 525 height 372
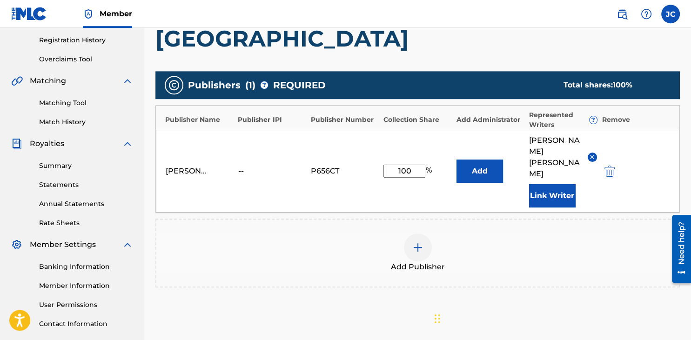
scroll to position [177, 0]
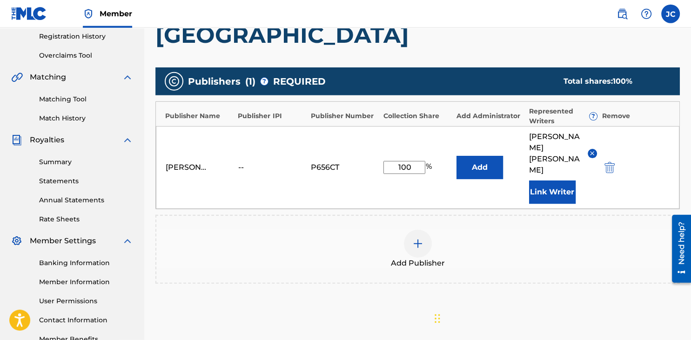
click at [636, 230] on div "Add Publisher" at bounding box center [417, 249] width 523 height 39
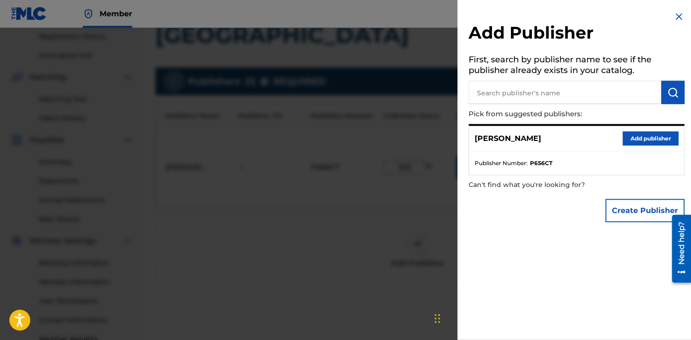
scroll to position [181, 0]
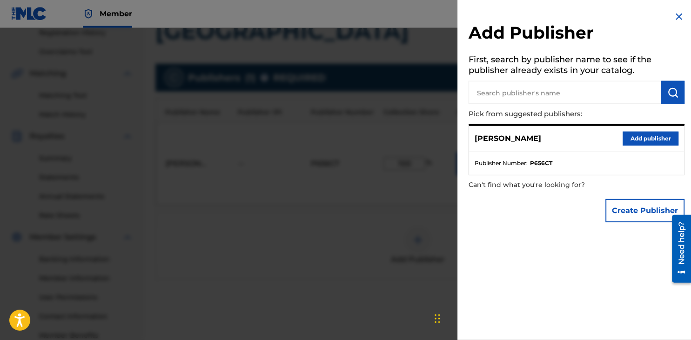
click at [677, 15] on img at bounding box center [679, 16] width 11 height 11
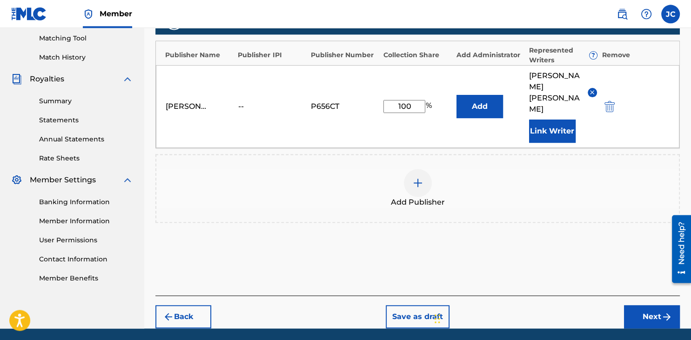
scroll to position [240, 0]
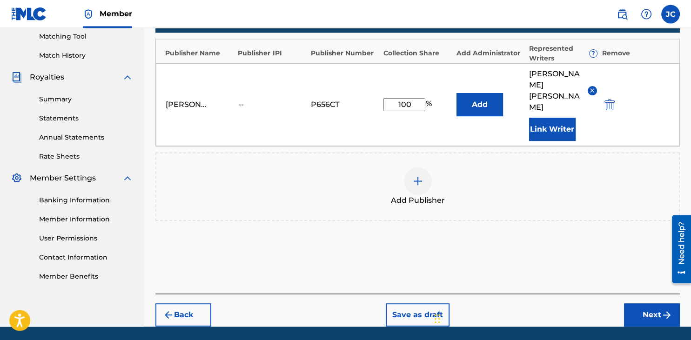
click at [598, 189] on div "Add Publisher" at bounding box center [417, 186] width 525 height 69
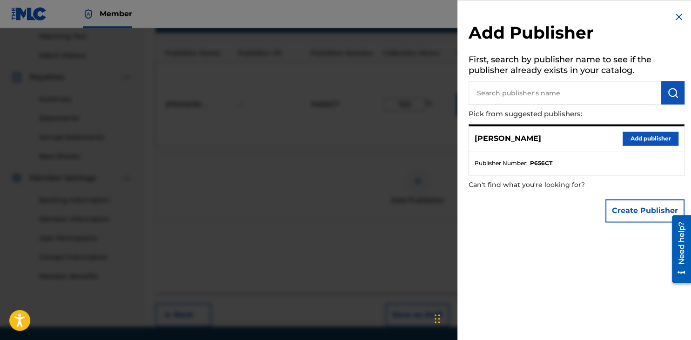
click at [679, 15] on img at bounding box center [679, 16] width 11 height 11
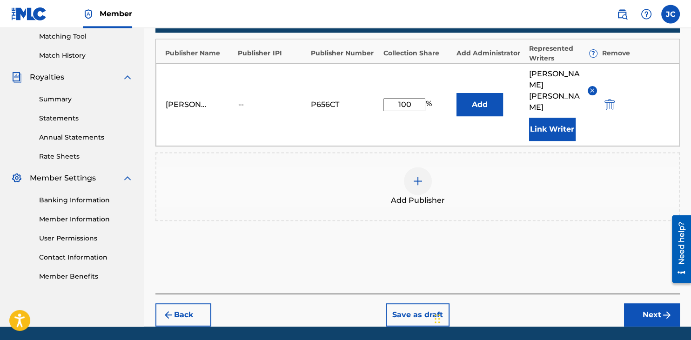
click at [636, 303] on button "Next" at bounding box center [652, 314] width 56 height 23
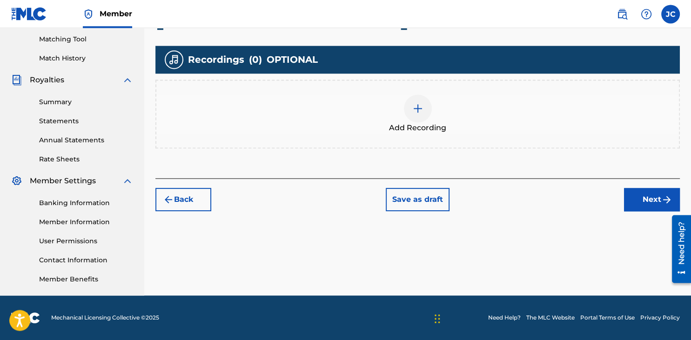
scroll to position [236, 0]
click at [429, 105] on div at bounding box center [418, 109] width 28 height 28
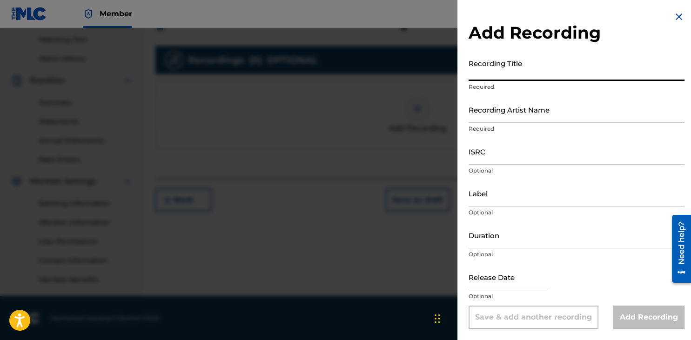
click at [523, 56] on input "Recording Title" at bounding box center [577, 67] width 216 height 27
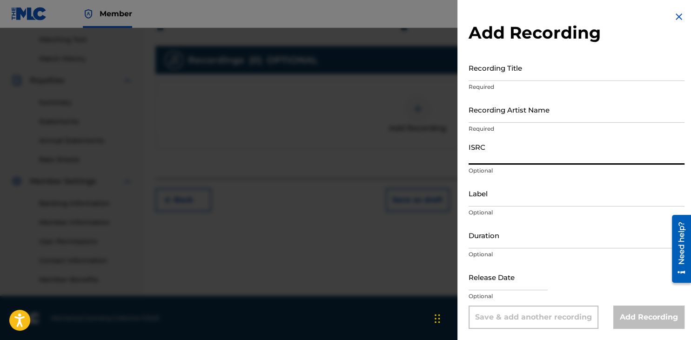
click at [523, 157] on input "ISRC" at bounding box center [577, 151] width 216 height 27
click at [516, 72] on input "Recording Title" at bounding box center [577, 67] width 216 height 27
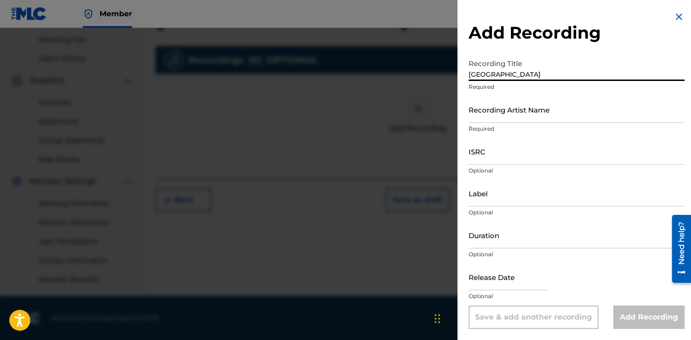
type input "Cierren La Frontera"
click at [538, 120] on input "Recording Artist Name" at bounding box center [577, 109] width 216 height 27
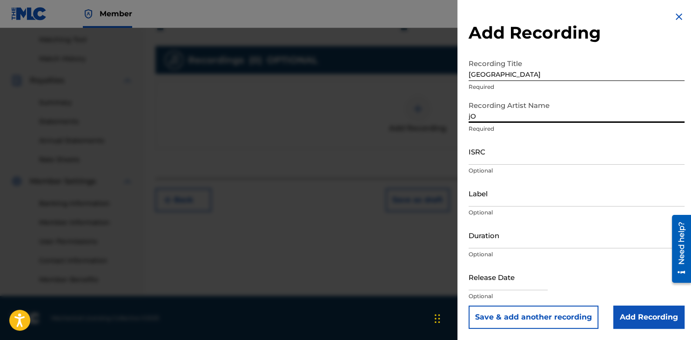
type input "j"
type input "J"
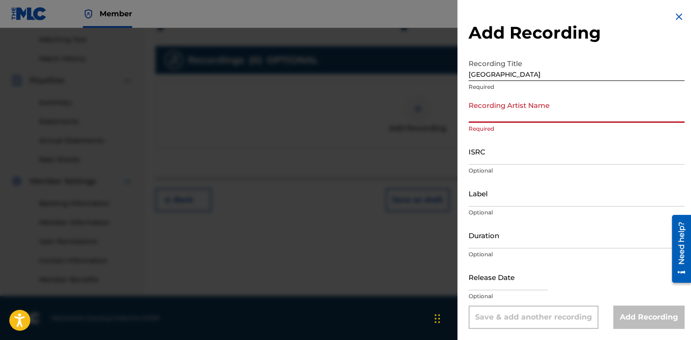
type input "j"
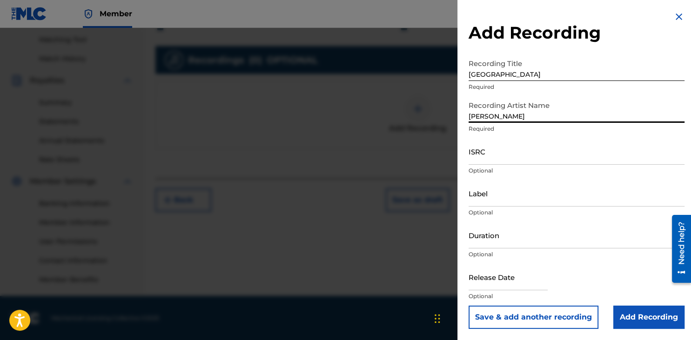
type input "Joseph Capllan"
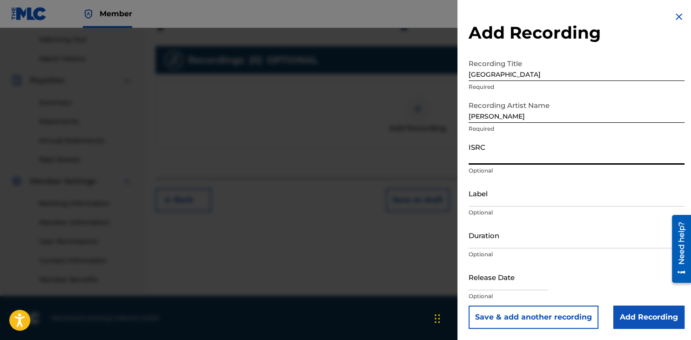
click at [556, 155] on input "ISRC" at bounding box center [577, 151] width 216 height 27
click at [514, 161] on input "ISRC" at bounding box center [577, 151] width 216 height 27
paste input "QZWFU2547388"
type input "QZWFU2547388"
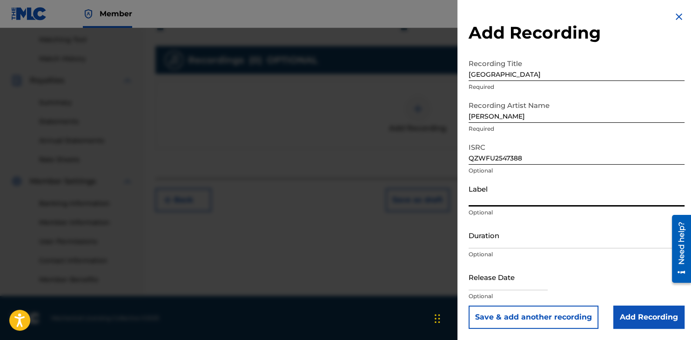
click at [539, 192] on input "Label" at bounding box center [577, 193] width 216 height 27
click at [539, 198] on input "Label" at bounding box center [577, 193] width 216 height 27
click at [534, 244] on input "Duration" at bounding box center [577, 235] width 216 height 27
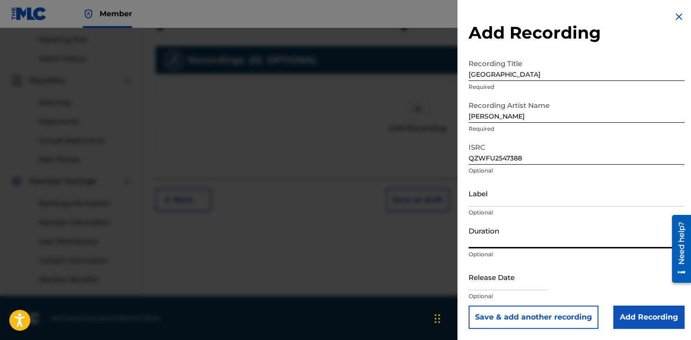
type input "4"
type input "04:16"
click at [564, 269] on div "Release Date Optional" at bounding box center [577, 285] width 216 height 42
click at [516, 277] on input "text" at bounding box center [508, 277] width 79 height 27
select select "7"
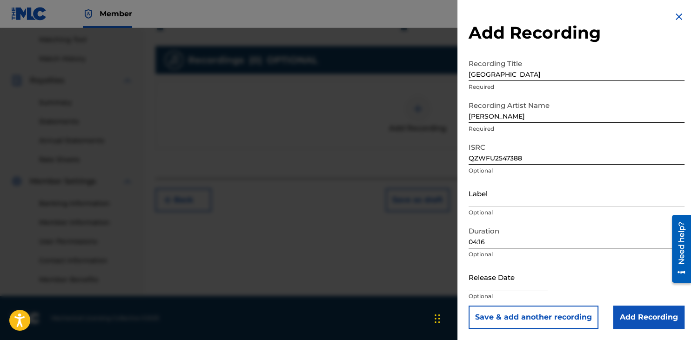
select select "2025"
click at [528, 276] on input "text" at bounding box center [508, 277] width 79 height 27
select select "7"
select select "2025"
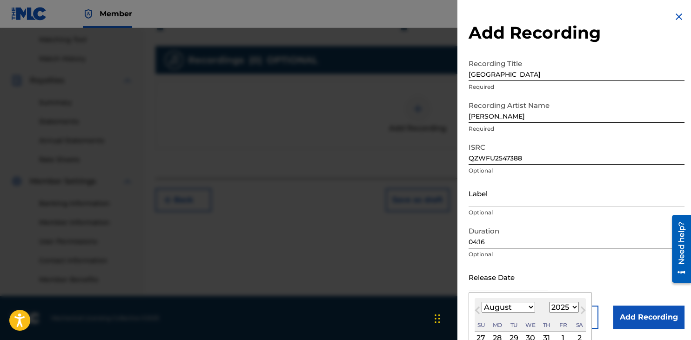
click at [620, 264] on div "Release Date Previous Month Next Month August 2025 January February March April…" at bounding box center [577, 285] width 216 height 42
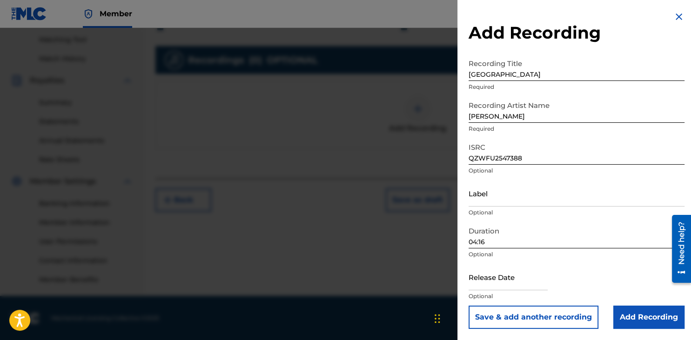
click at [518, 275] on input "text" at bounding box center [508, 277] width 79 height 27
select select "7"
select select "2025"
click at [482, 275] on input "text" at bounding box center [508, 277] width 79 height 27
select select "7"
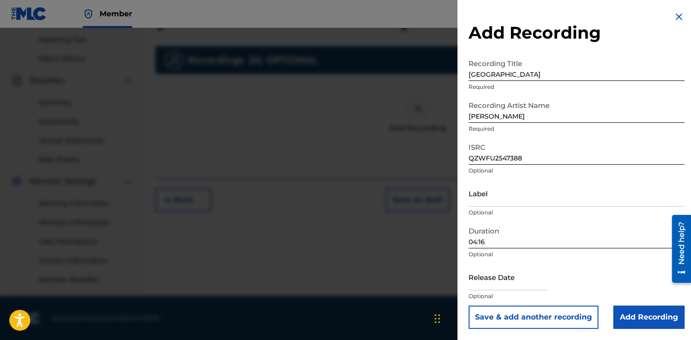
select select "2025"
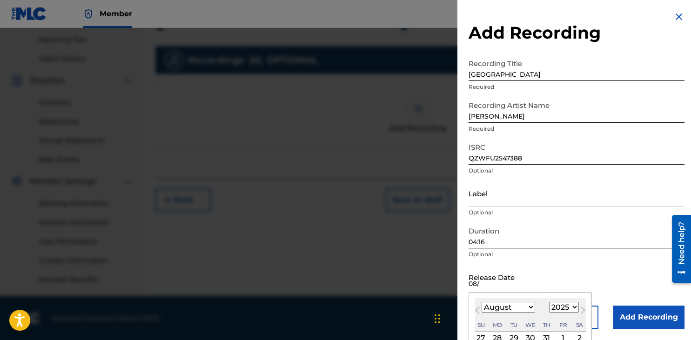
click at [513, 338] on div "29" at bounding box center [513, 338] width 11 height 11
type input "July 29 2025"
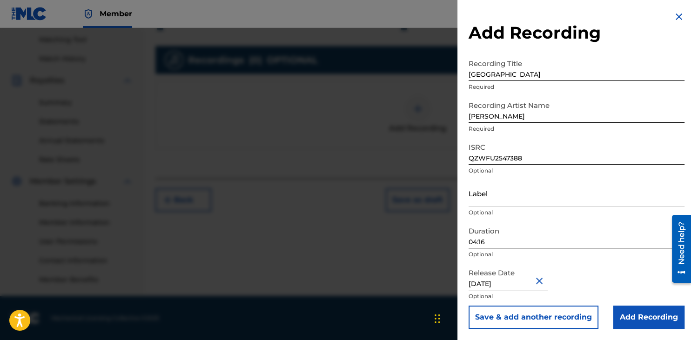
click at [515, 285] on input "July 29 2025" at bounding box center [508, 277] width 79 height 27
select select "6"
select select "2025"
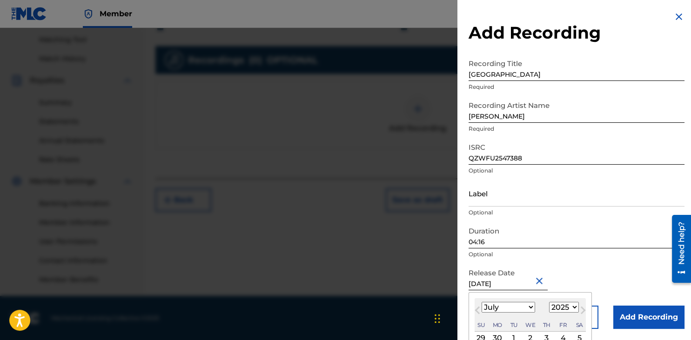
click at [480, 285] on input "July 29 2025" at bounding box center [508, 277] width 79 height 27
select select "7"
click option "August" at bounding box center [0, 0] width 0 height 0
click at [494, 334] on div "28" at bounding box center [497, 338] width 11 height 11
type input "July 28 2025"
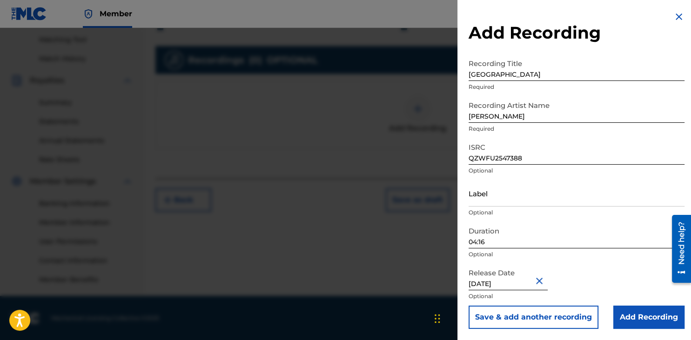
click at [479, 286] on input "July 28 2025" at bounding box center [508, 277] width 79 height 27
select select "6"
select select "2025"
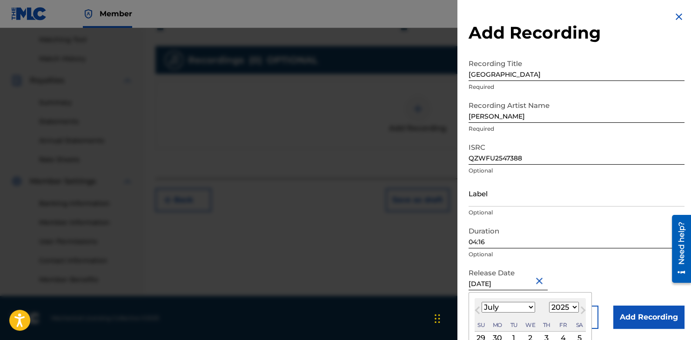
drag, startPoint x: 483, startPoint y: 279, endPoint x: 421, endPoint y: 283, distance: 62.0
click at [469, 283] on input "July 28 2025" at bounding box center [508, 277] width 79 height 27
type input "August 28 2025"
select select "7"
click at [502, 284] on input "August 28 2025" at bounding box center [508, 277] width 79 height 27
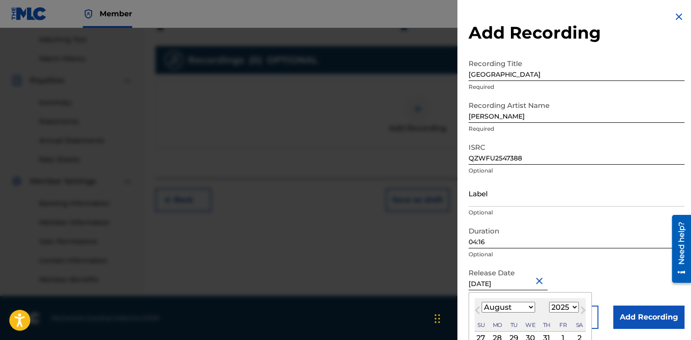
type input "August 22 2025"
click at [608, 286] on div "Release Date August 22 2025 August 2025 Previous Month Next Month August 2025 J…" at bounding box center [577, 285] width 216 height 42
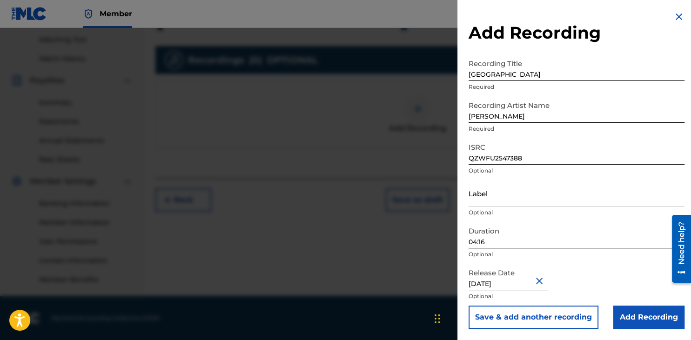
click at [651, 329] on input "Add Recording" at bounding box center [648, 317] width 71 height 23
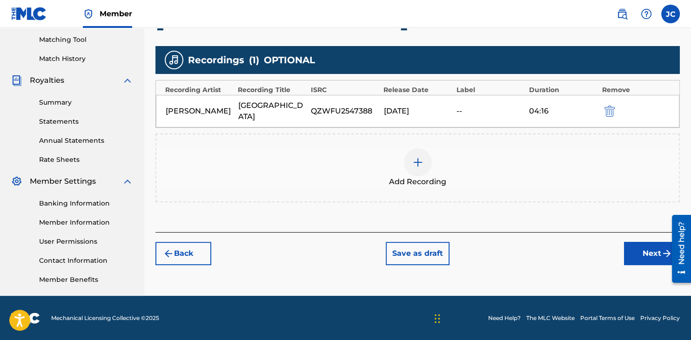
click at [474, 180] on div "Add Recording" at bounding box center [417, 167] width 523 height 39
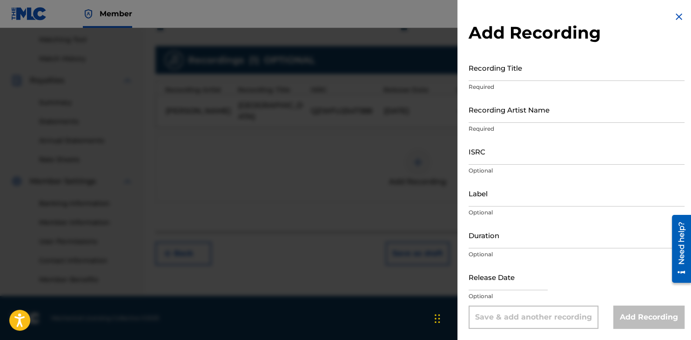
click at [395, 152] on div at bounding box center [345, 198] width 691 height 340
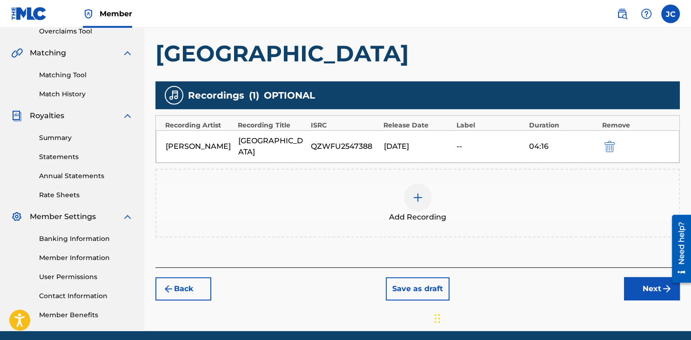
scroll to position [218, 0]
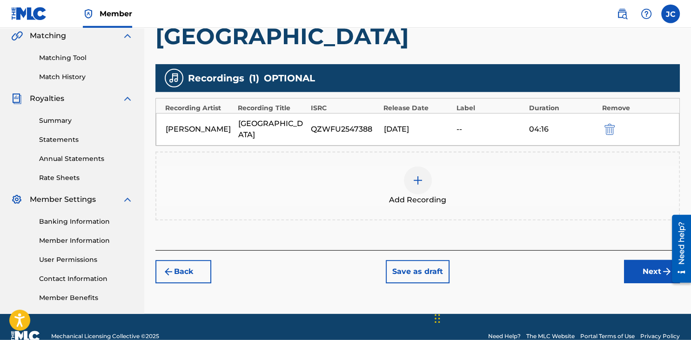
click at [645, 270] on button "Next" at bounding box center [652, 271] width 56 height 23
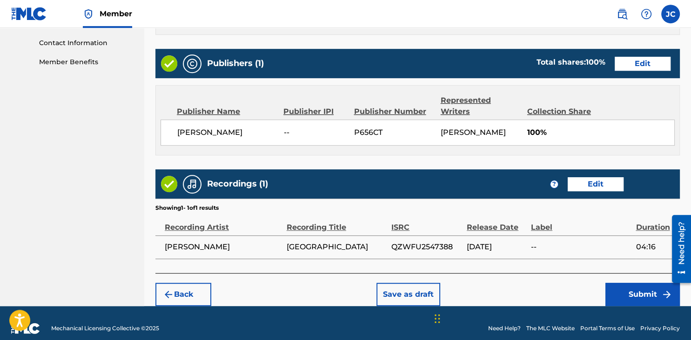
scroll to position [455, 0]
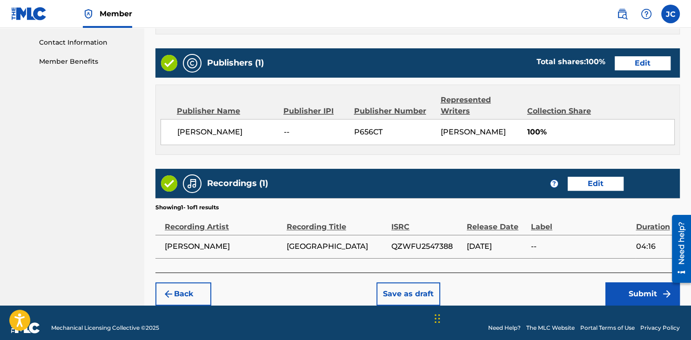
click at [542, 290] on div "Back Save as draft Submit" at bounding box center [417, 289] width 525 height 33
click at [637, 283] on button "Submit" at bounding box center [643, 294] width 74 height 23
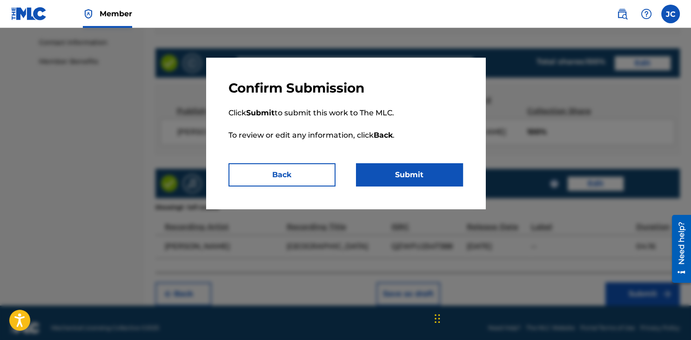
click at [408, 178] on button "Submit" at bounding box center [409, 174] width 107 height 23
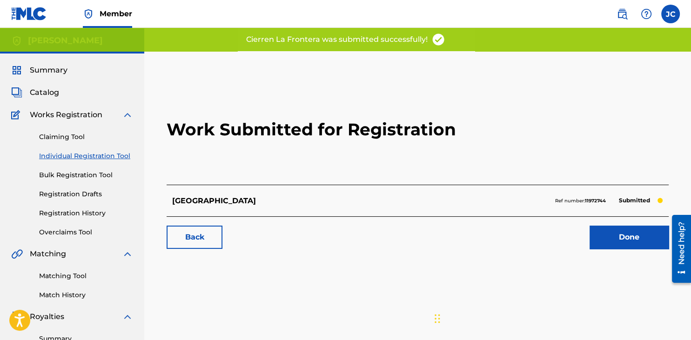
click at [47, 97] on span "Catalog" at bounding box center [44, 92] width 29 height 11
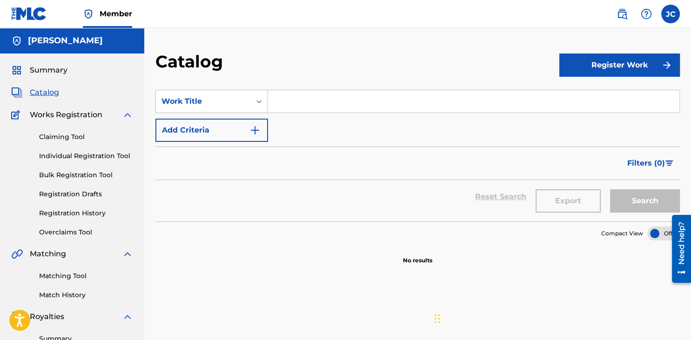
click at [44, 70] on span "Summary" at bounding box center [49, 70] width 38 height 11
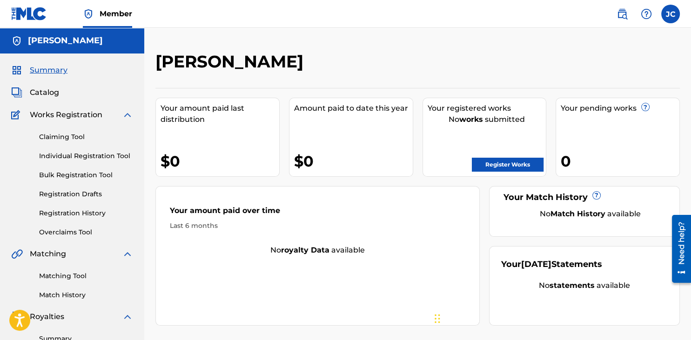
click at [42, 95] on span "Catalog" at bounding box center [44, 92] width 29 height 11
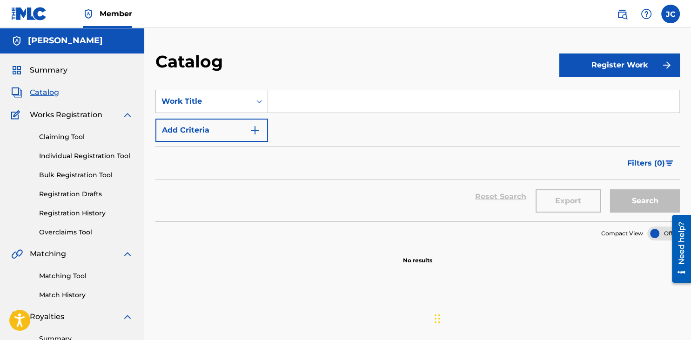
click at [414, 94] on input "Search Form" at bounding box center [473, 101] width 411 height 22
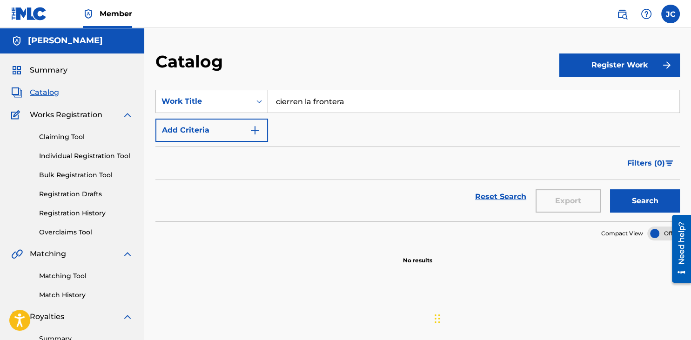
type input "cierren la frontera"
click at [635, 203] on button "Search" at bounding box center [645, 200] width 70 height 23
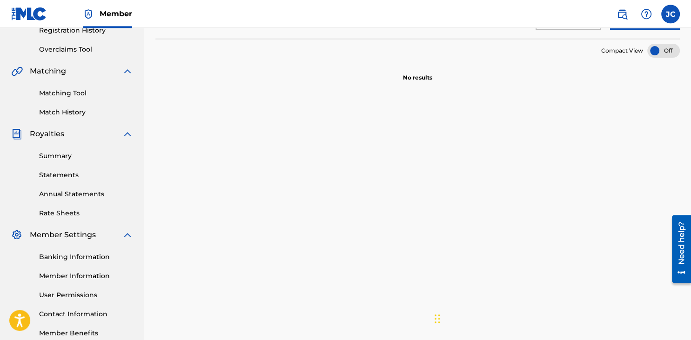
scroll to position [232, 0]
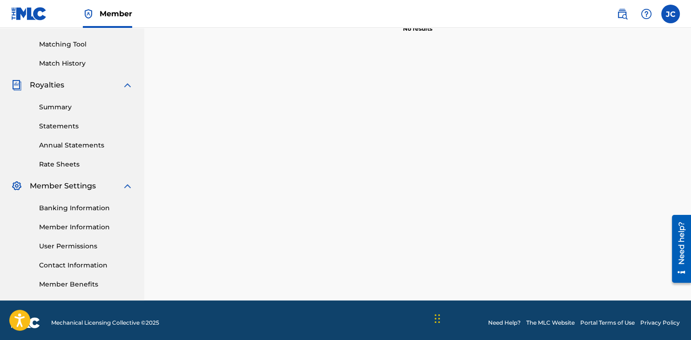
click at [55, 110] on link "Summary" at bounding box center [86, 107] width 94 height 10
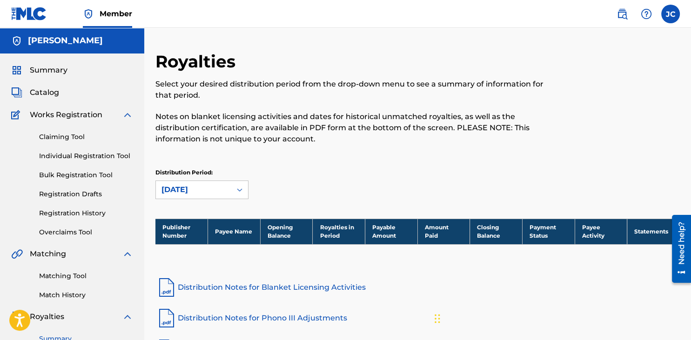
click at [86, 215] on link "Registration History" at bounding box center [86, 214] width 94 height 10
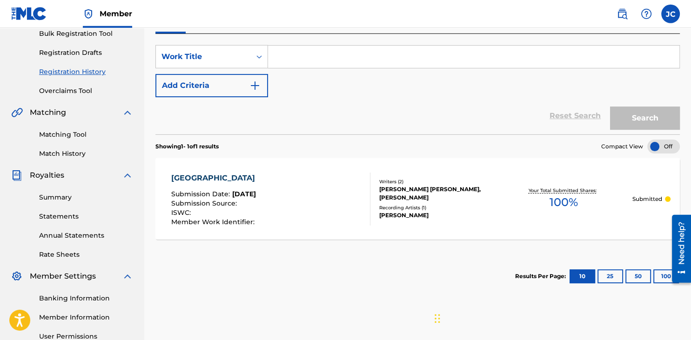
scroll to position [142, 0]
click at [405, 264] on section "Results Per Page: 10 25 50 100" at bounding box center [417, 276] width 525 height 44
click at [425, 275] on section "Results Per Page: 10 25 50 100" at bounding box center [417, 276] width 525 height 44
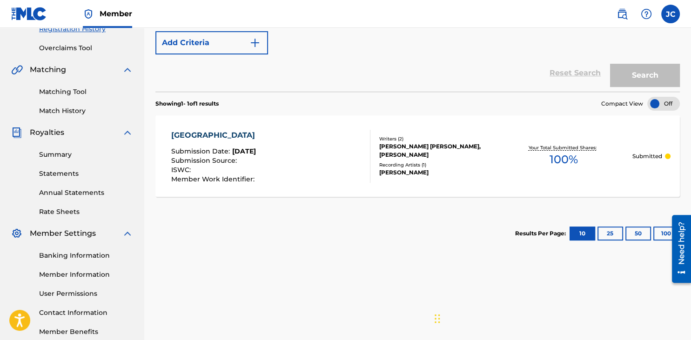
scroll to position [0, 0]
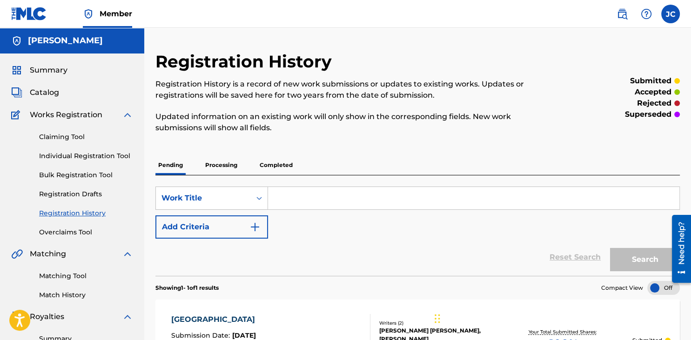
click at [44, 69] on span "Summary" at bounding box center [49, 70] width 38 height 11
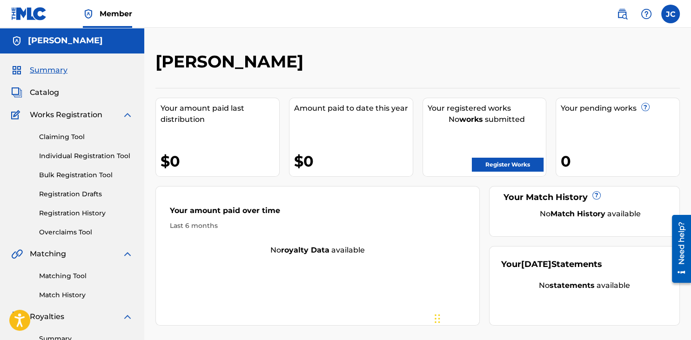
click at [389, 178] on div "Your amount paid last distribution $0 Amount paid to date this year $0 Your reg…" at bounding box center [417, 207] width 525 height 238
click at [61, 94] on div "Catalog" at bounding box center [72, 92] width 122 height 11
click at [46, 95] on span "Catalog" at bounding box center [44, 92] width 29 height 11
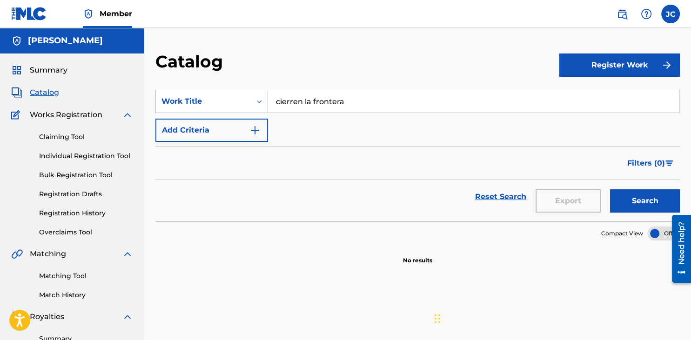
click at [634, 208] on button "Search" at bounding box center [645, 200] width 70 height 23
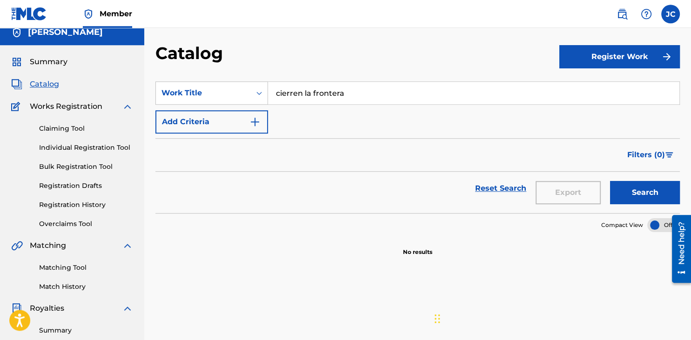
click at [67, 128] on link "Claiming Tool" at bounding box center [86, 129] width 94 height 10
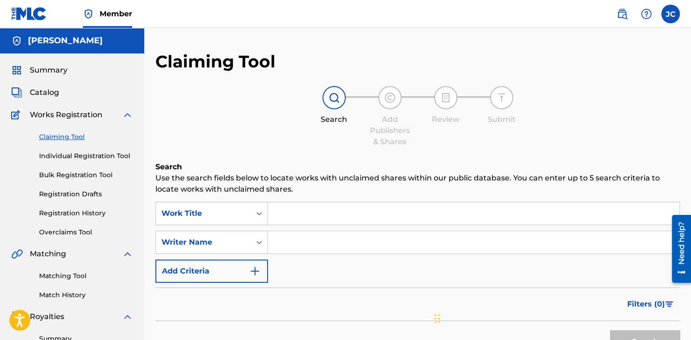
click at [49, 68] on span "Summary" at bounding box center [49, 70] width 38 height 11
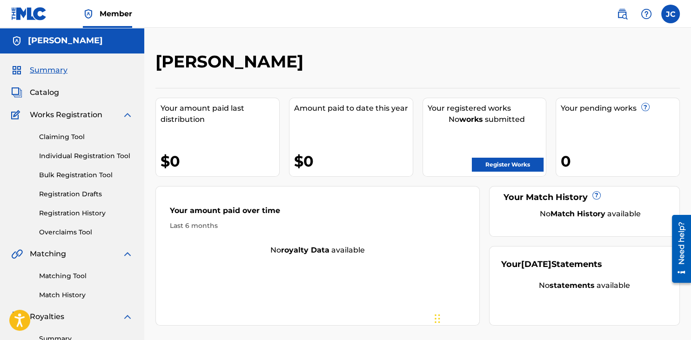
click at [46, 94] on span "Catalog" at bounding box center [44, 92] width 29 height 11
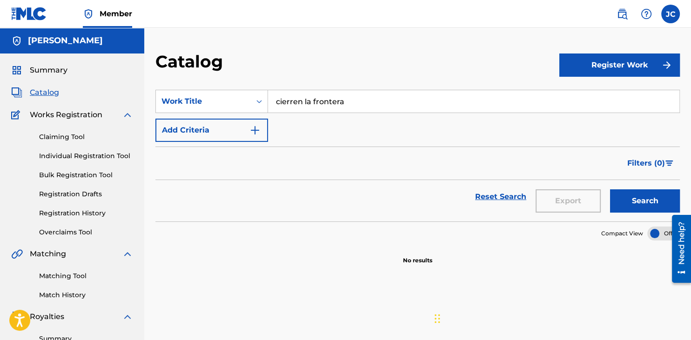
click at [46, 94] on span "Catalog" at bounding box center [44, 92] width 29 height 11
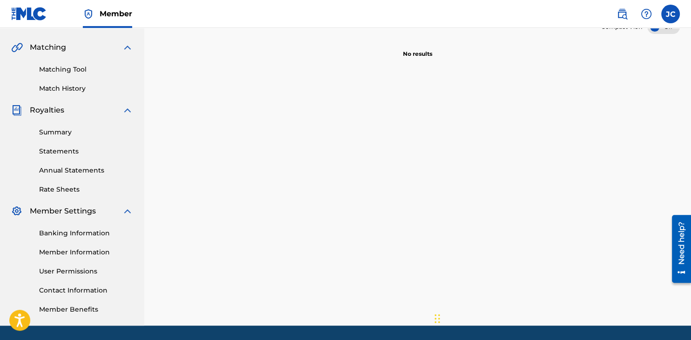
scroll to position [214, 0]
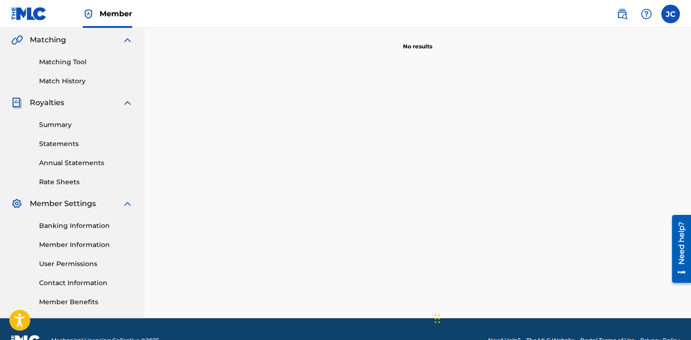
click at [75, 229] on link "Banking Information" at bounding box center [86, 226] width 94 height 10
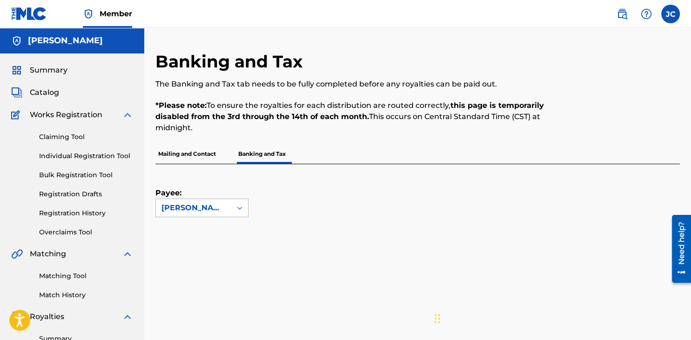
click at [227, 211] on div "[PERSON_NAME]" at bounding box center [193, 208] width 75 height 18
click at [202, 202] on div "[PERSON_NAME]" at bounding box center [193, 208] width 75 height 18
click at [61, 335] on link "Summary" at bounding box center [86, 339] width 94 height 10
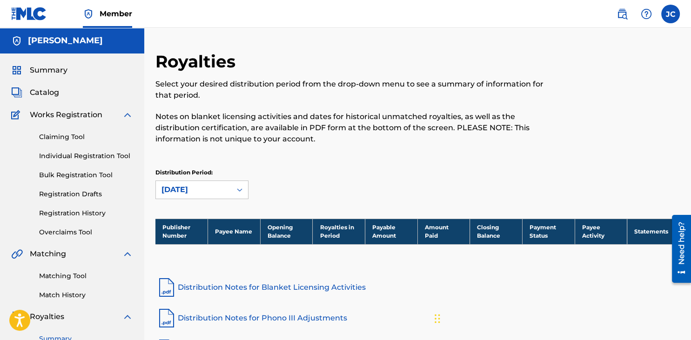
click at [30, 70] on span "Summary" at bounding box center [49, 70] width 38 height 11
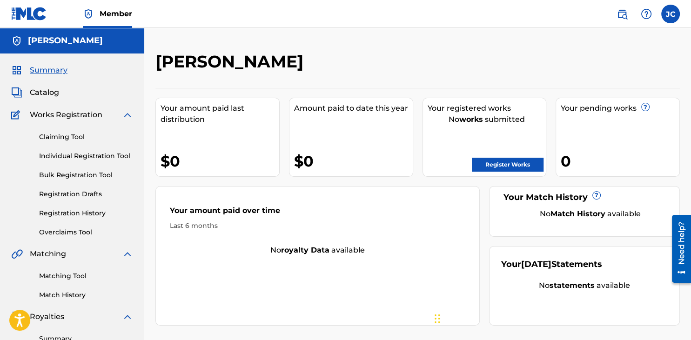
click at [601, 75] on div at bounding box center [620, 64] width 121 height 27
click at [329, 47] on div "Jose F Capellan Your amount paid last distribution $0 Amount paid to date this …" at bounding box center [417, 280] width 547 height 505
